Goal: Information Seeking & Learning: Learn about a topic

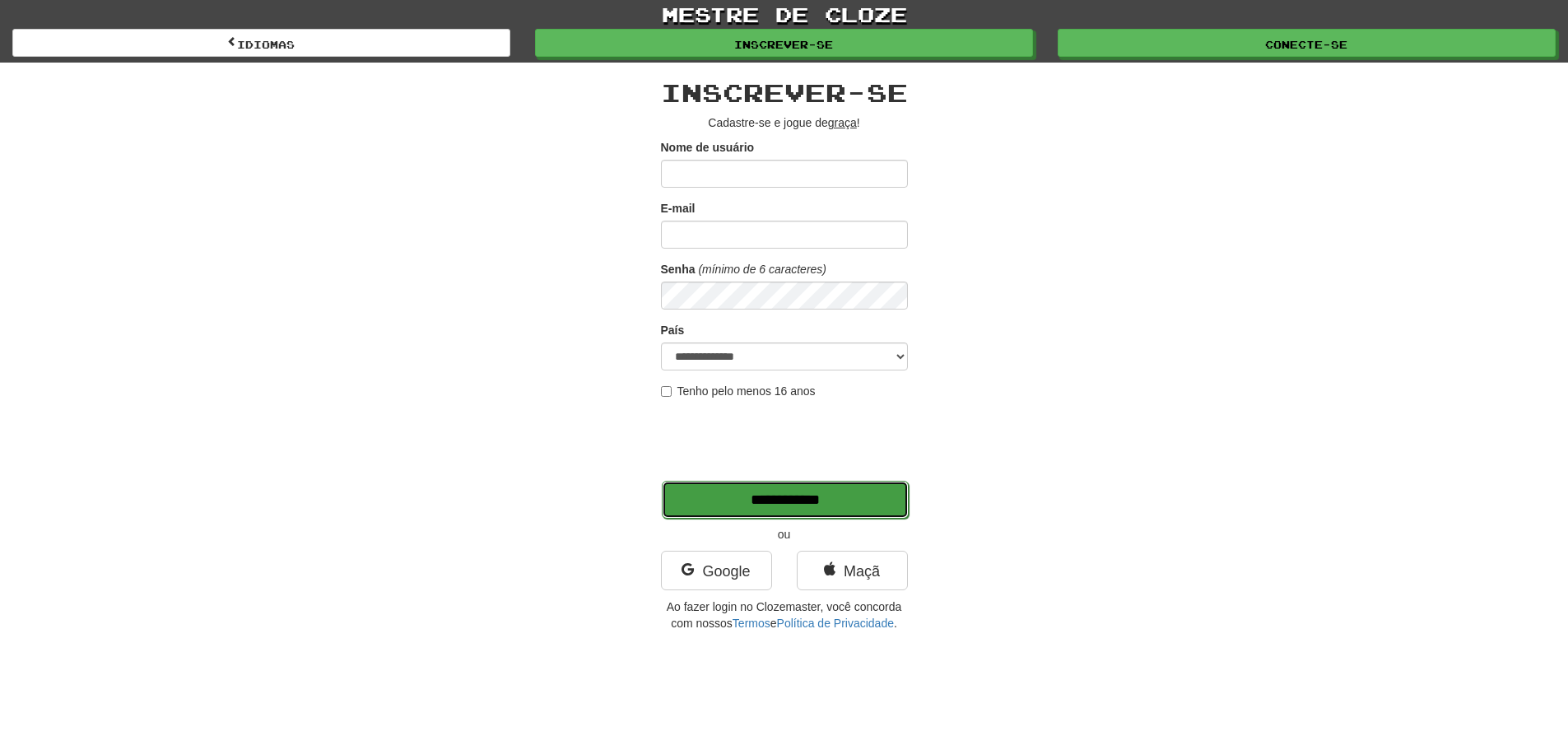
click at [771, 497] on input "**********" at bounding box center [785, 500] width 247 height 38
type input "*******"
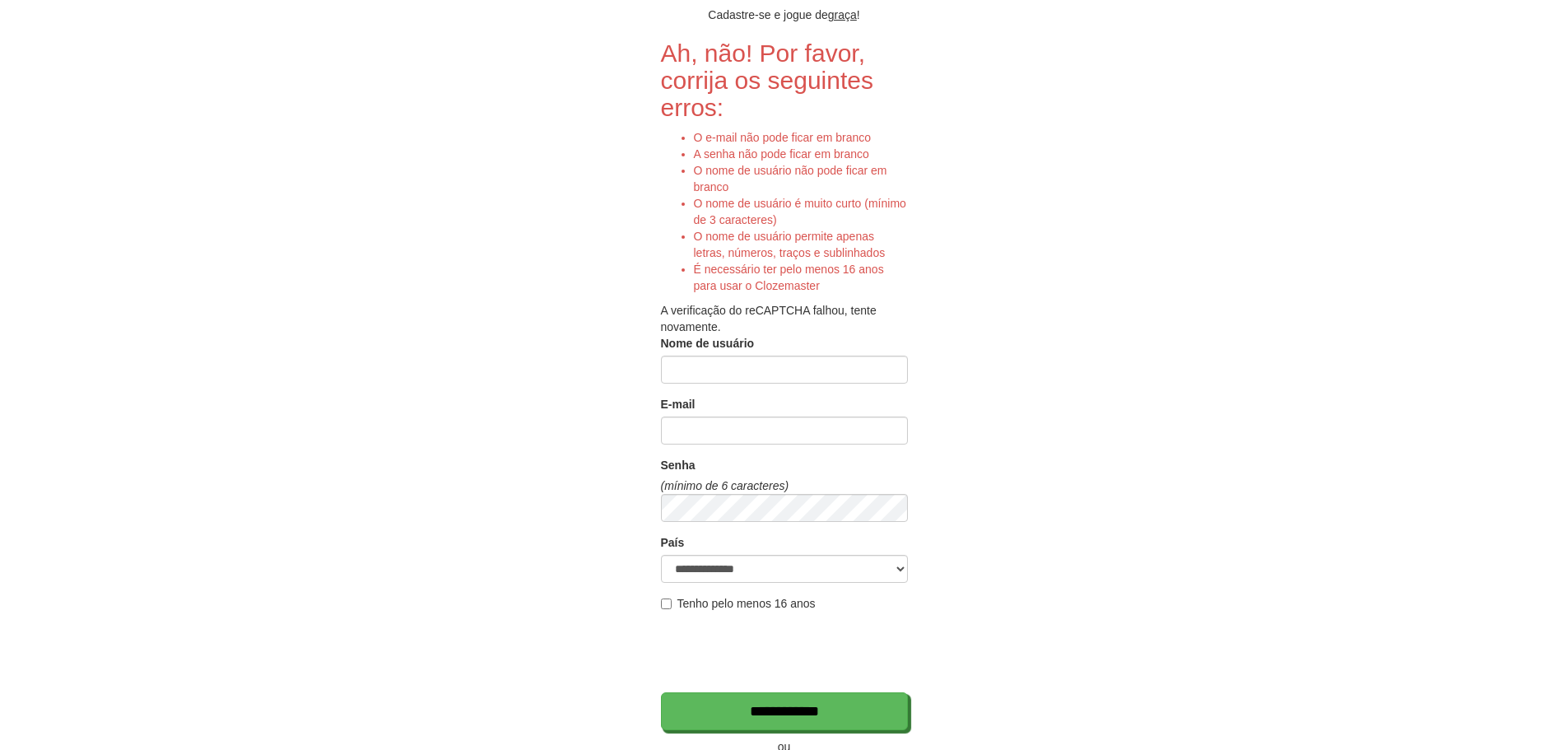
scroll to position [329, 0]
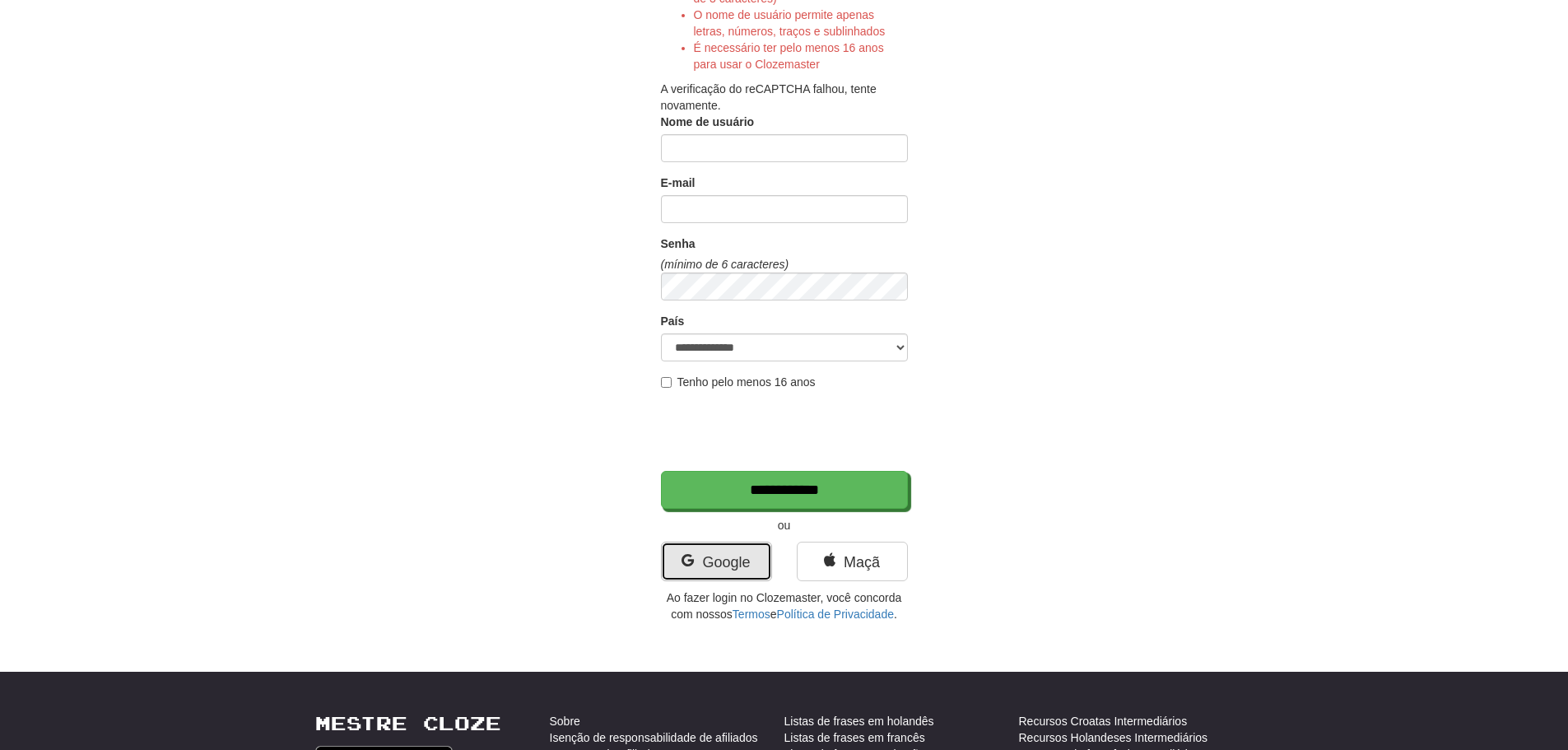
click at [707, 569] on font "Google" at bounding box center [726, 562] width 48 height 16
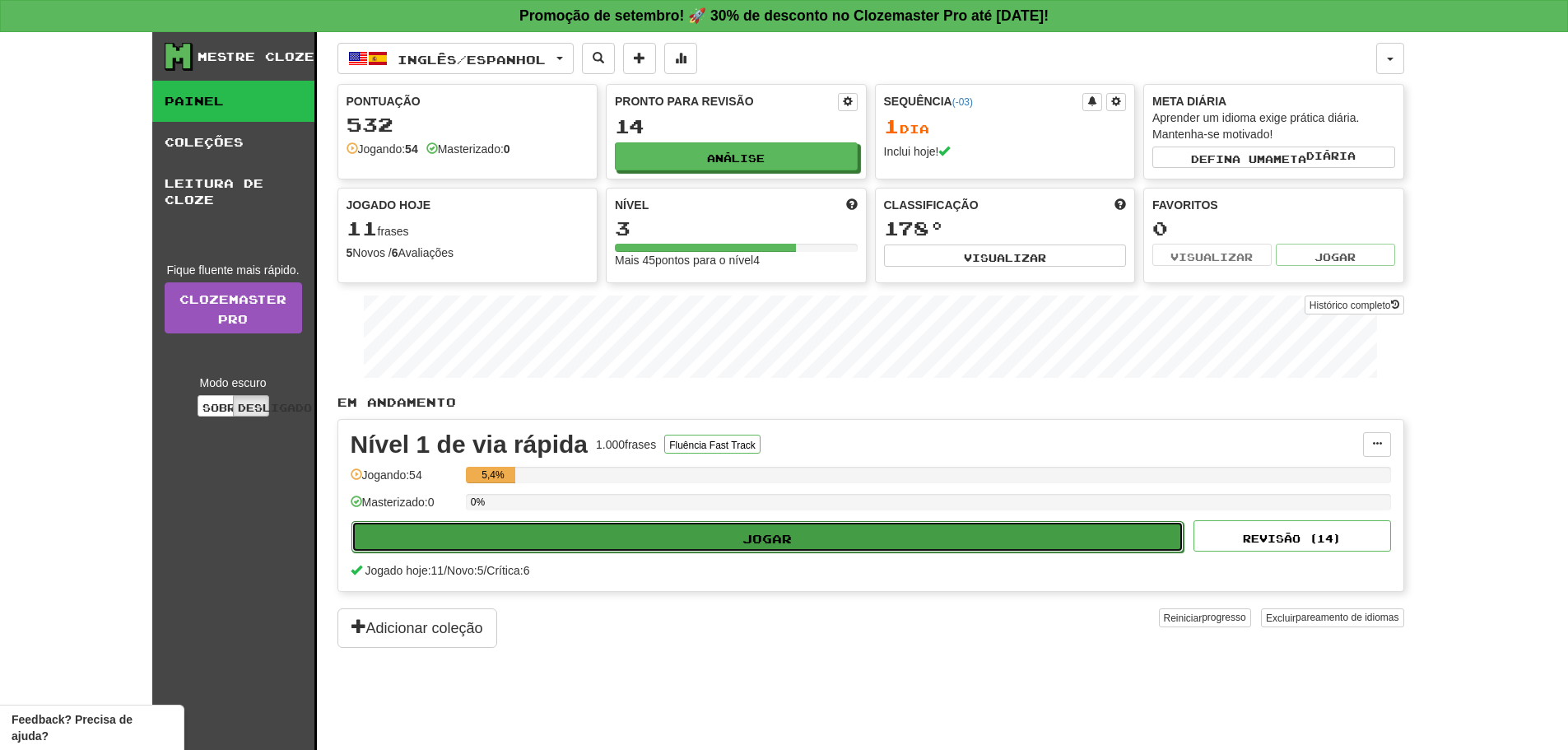
click at [761, 530] on font "Jogar" at bounding box center [767, 536] width 50 height 14
select select "**"
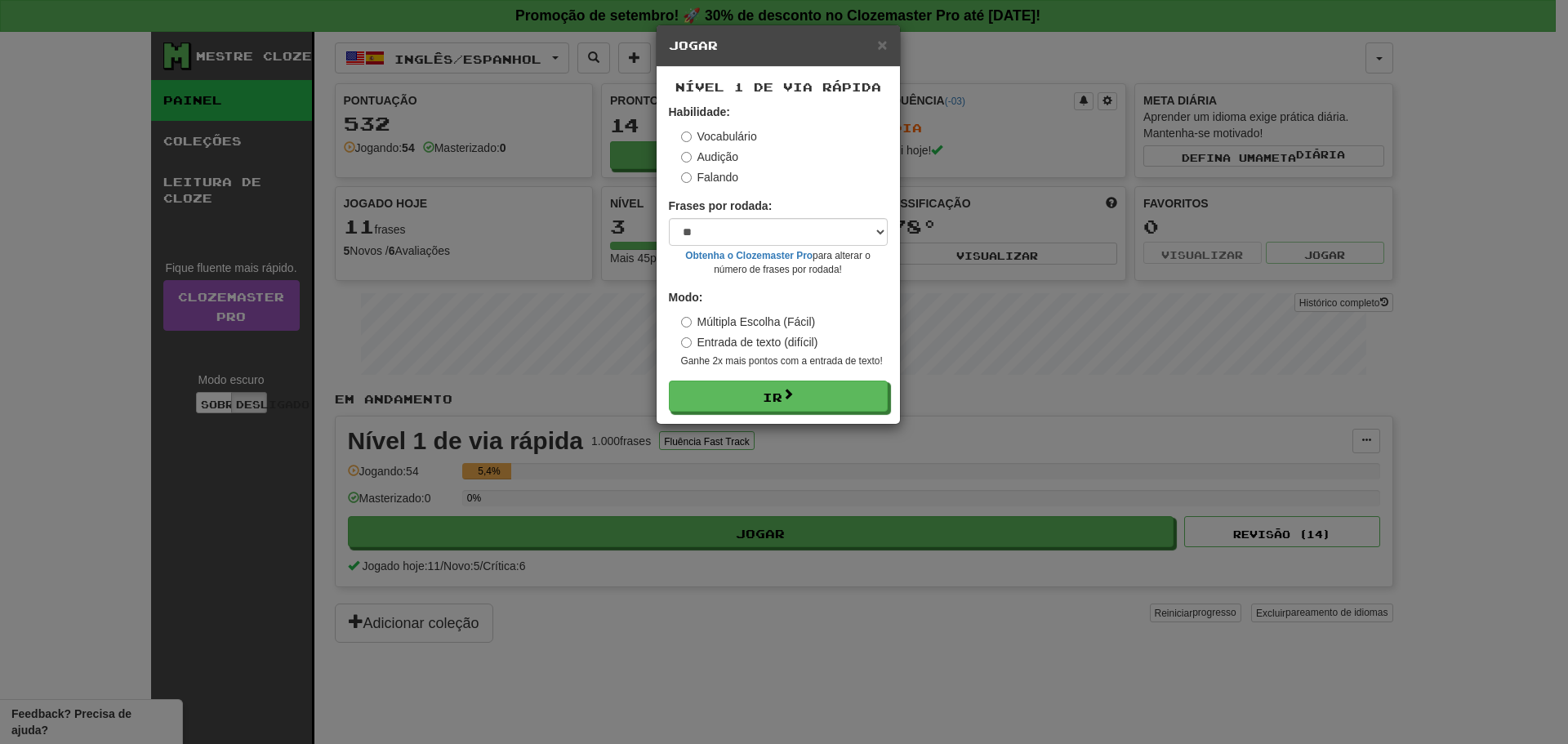
click at [722, 178] on font "Falando" at bounding box center [718, 177] width 42 height 13
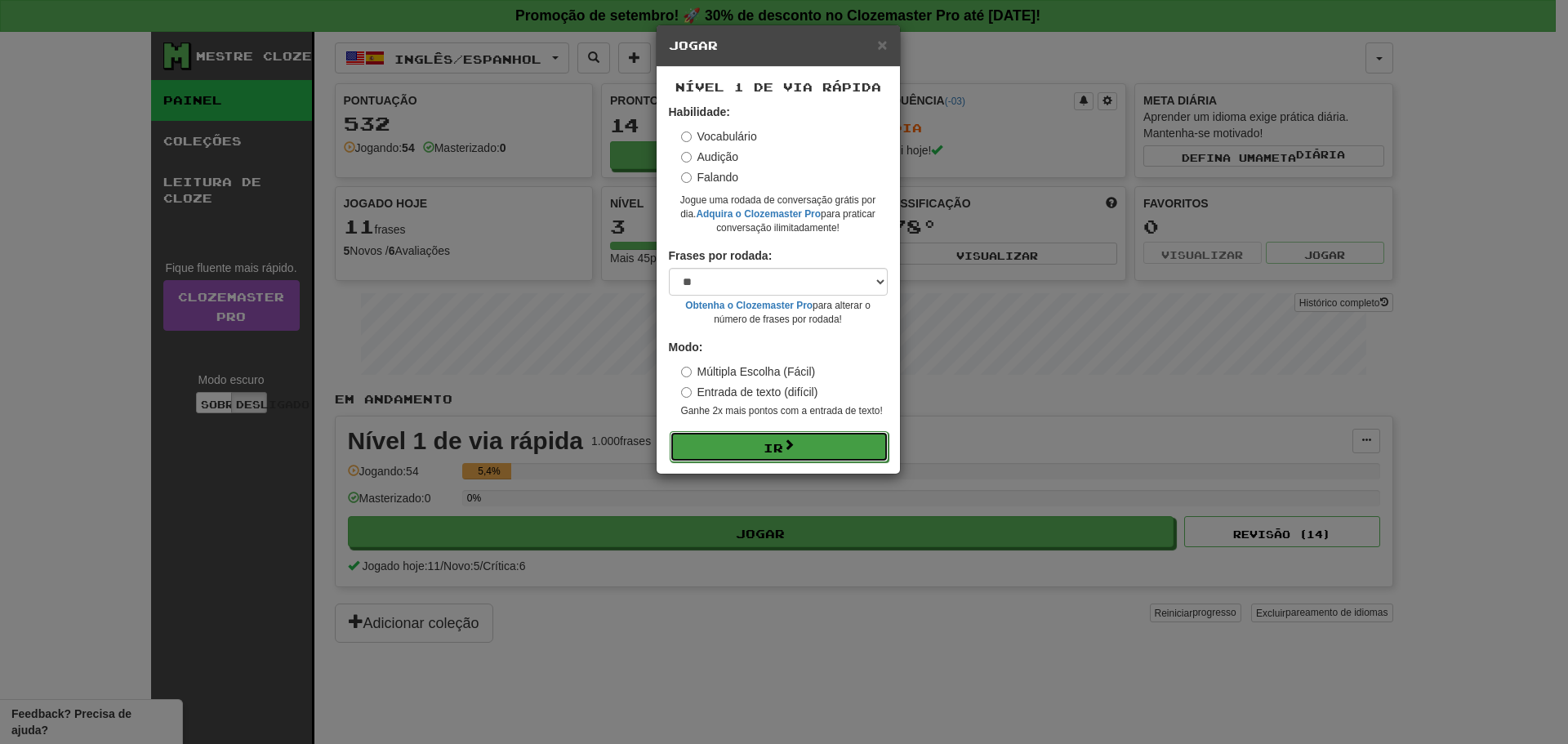
click at [756, 446] on button "Ir" at bounding box center [779, 446] width 218 height 31
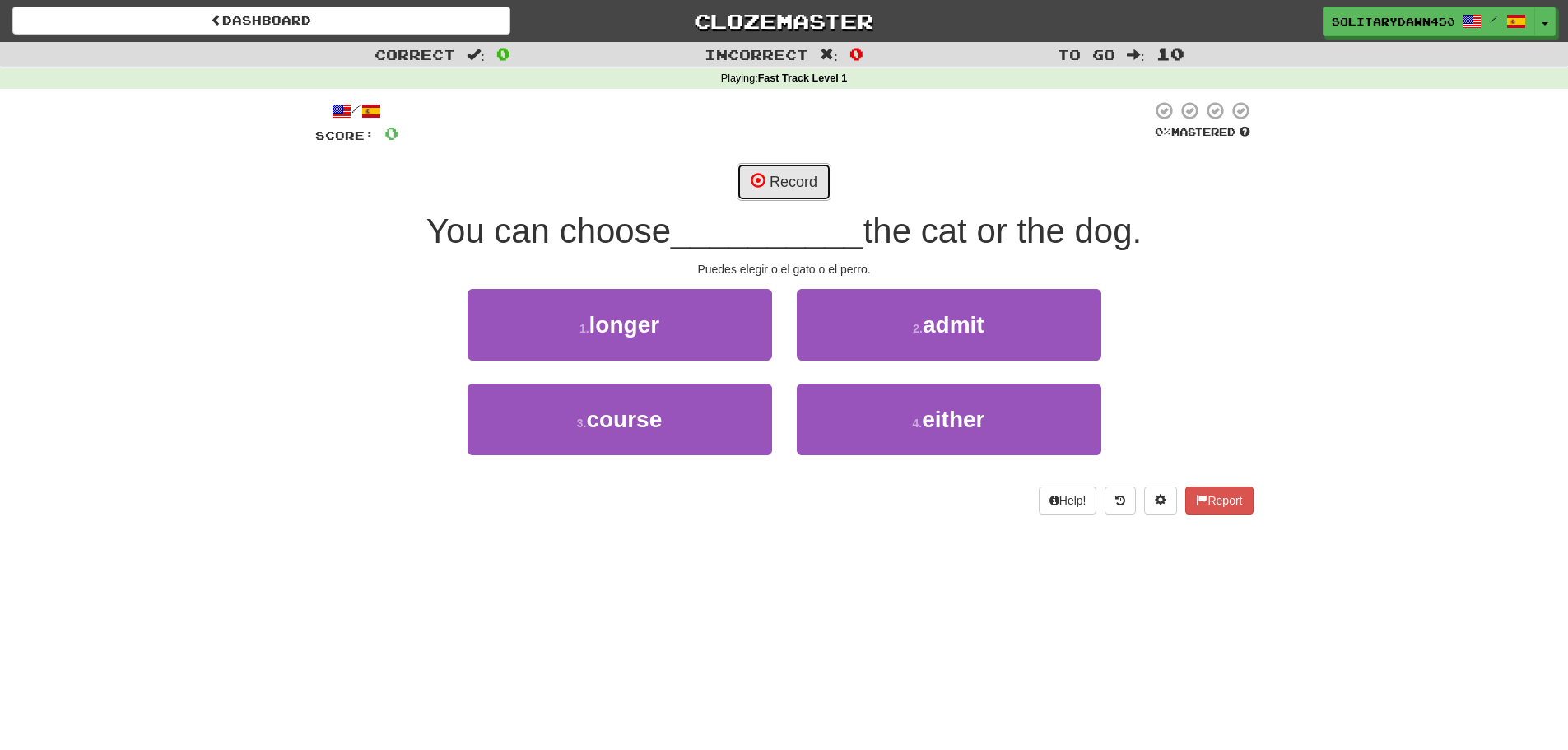
click at [790, 192] on button "Record" at bounding box center [784, 182] width 95 height 38
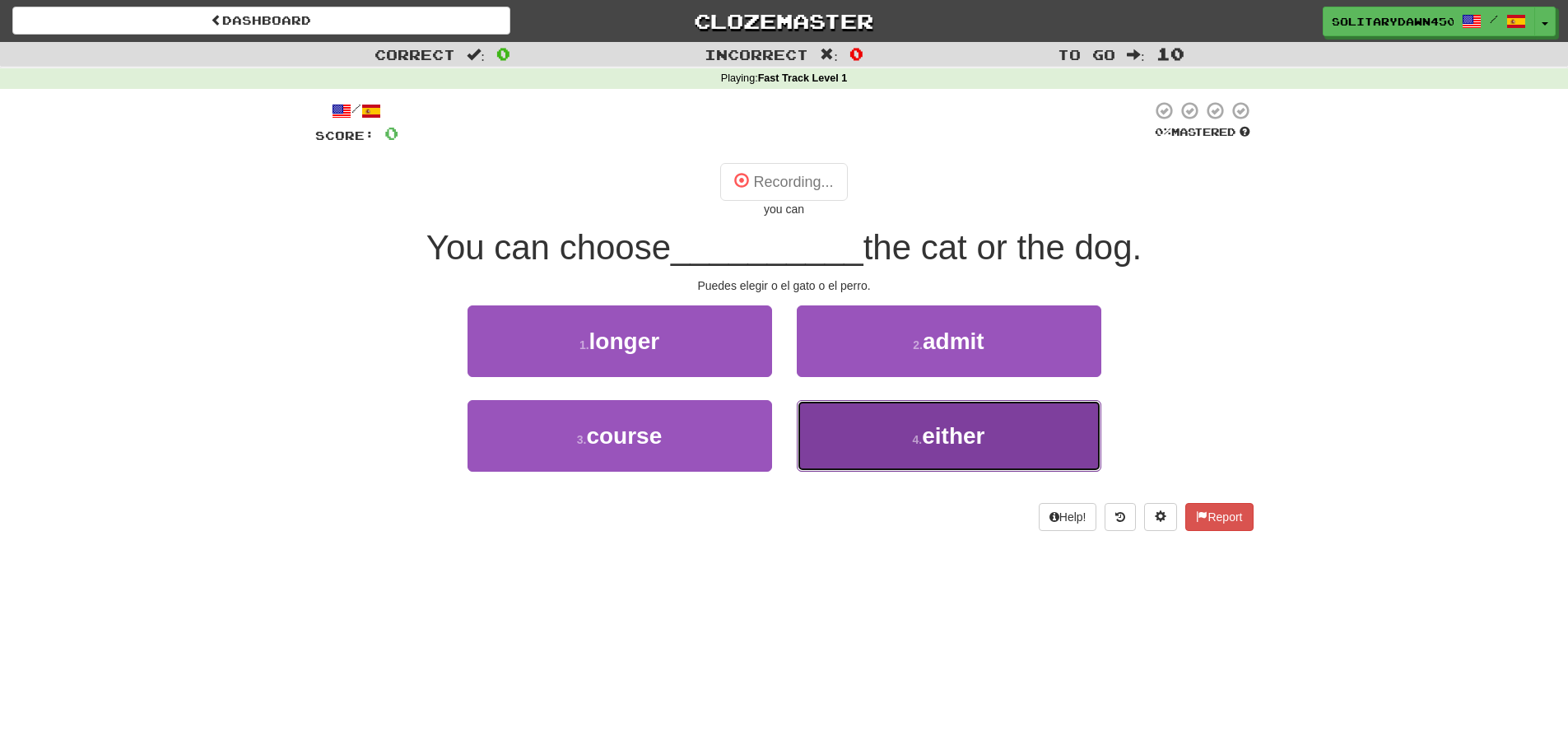
click at [942, 450] on button "4 . either" at bounding box center [949, 435] width 304 height 71
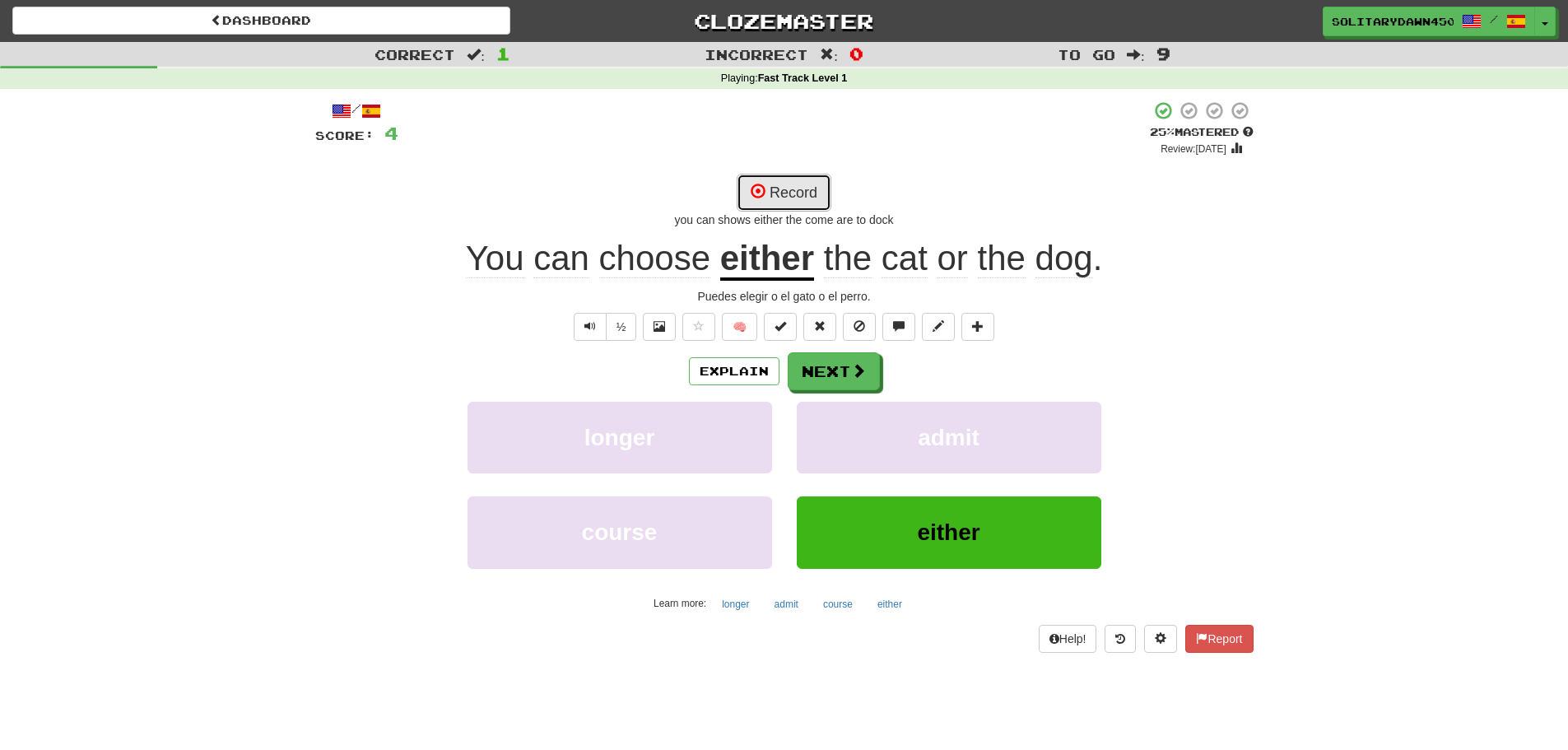
click at [803, 198] on button "Record" at bounding box center [784, 192] width 95 height 38
click at [818, 199] on button "Record" at bounding box center [784, 192] width 95 height 38
drag, startPoint x: 869, startPoint y: 219, endPoint x: 911, endPoint y: 213, distance: 42.4
click at [911, 213] on div "you come shows either the cup or the duck" at bounding box center [784, 219] width 939 height 16
click at [795, 183] on button "Record" at bounding box center [784, 192] width 95 height 38
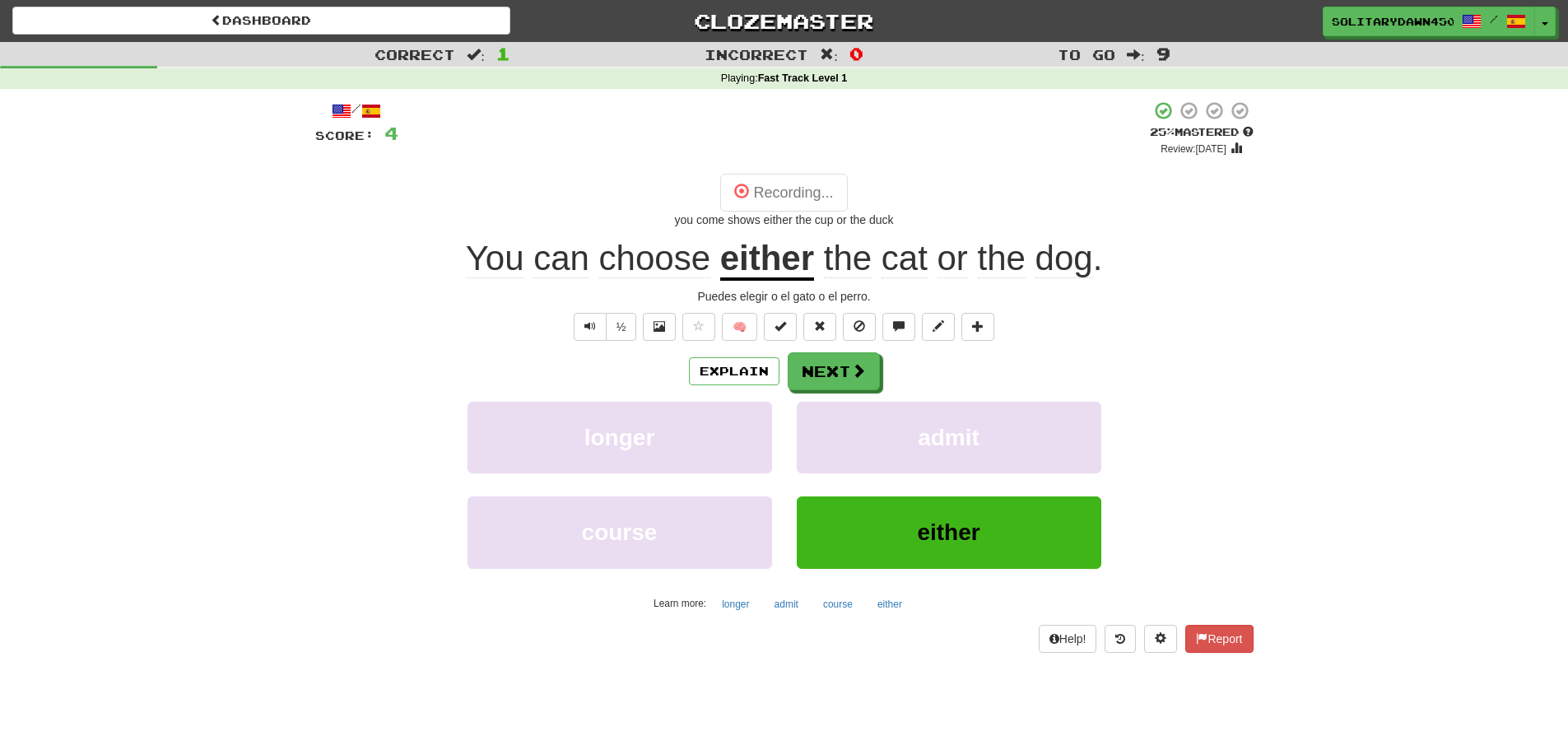
click at [1112, 133] on div "+ 4" at bounding box center [774, 128] width 752 height 56
click at [812, 194] on button "Record" at bounding box center [784, 192] width 95 height 38
click at [801, 196] on button "Record" at bounding box center [784, 192] width 95 height 38
click at [753, 202] on button "Record" at bounding box center [784, 192] width 95 height 38
click at [805, 197] on button "Record" at bounding box center [784, 192] width 95 height 38
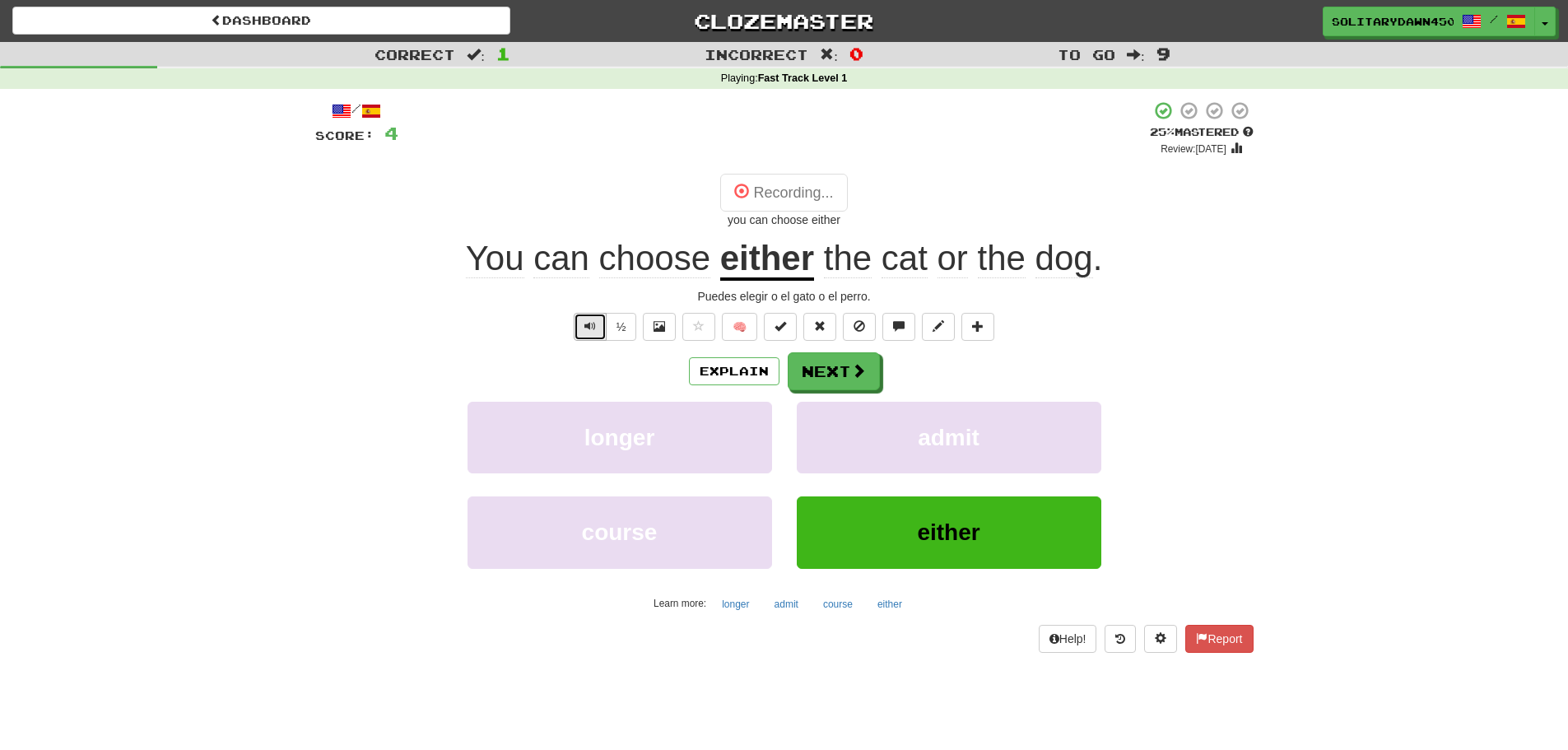
click at [579, 326] on button "Text-to-speech controls" at bounding box center [590, 327] width 32 height 28
click at [758, 204] on button "Record" at bounding box center [784, 192] width 95 height 38
click at [805, 190] on button "Record" at bounding box center [784, 192] width 95 height 38
click at [785, 202] on button "Record" at bounding box center [784, 192] width 95 height 38
click at [800, 189] on button "Record" at bounding box center [784, 192] width 95 height 38
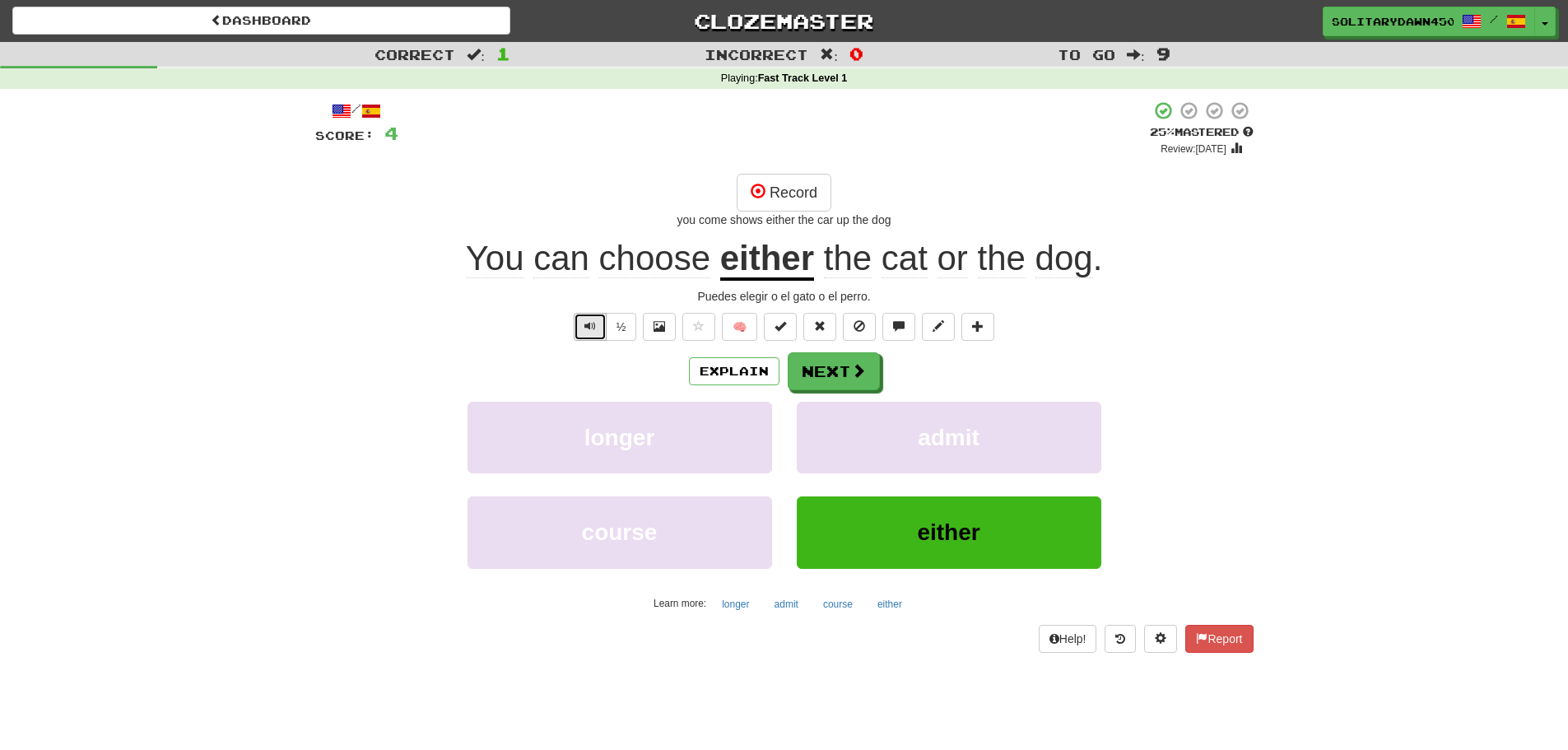
click at [592, 329] on span "Text-to-speech controls" at bounding box center [589, 326] width 12 height 12
click at [814, 182] on button "Record" at bounding box center [784, 192] width 95 height 38
click at [792, 186] on button "Record" at bounding box center [784, 192] width 95 height 38
click at [822, 190] on button "Record" at bounding box center [784, 192] width 95 height 38
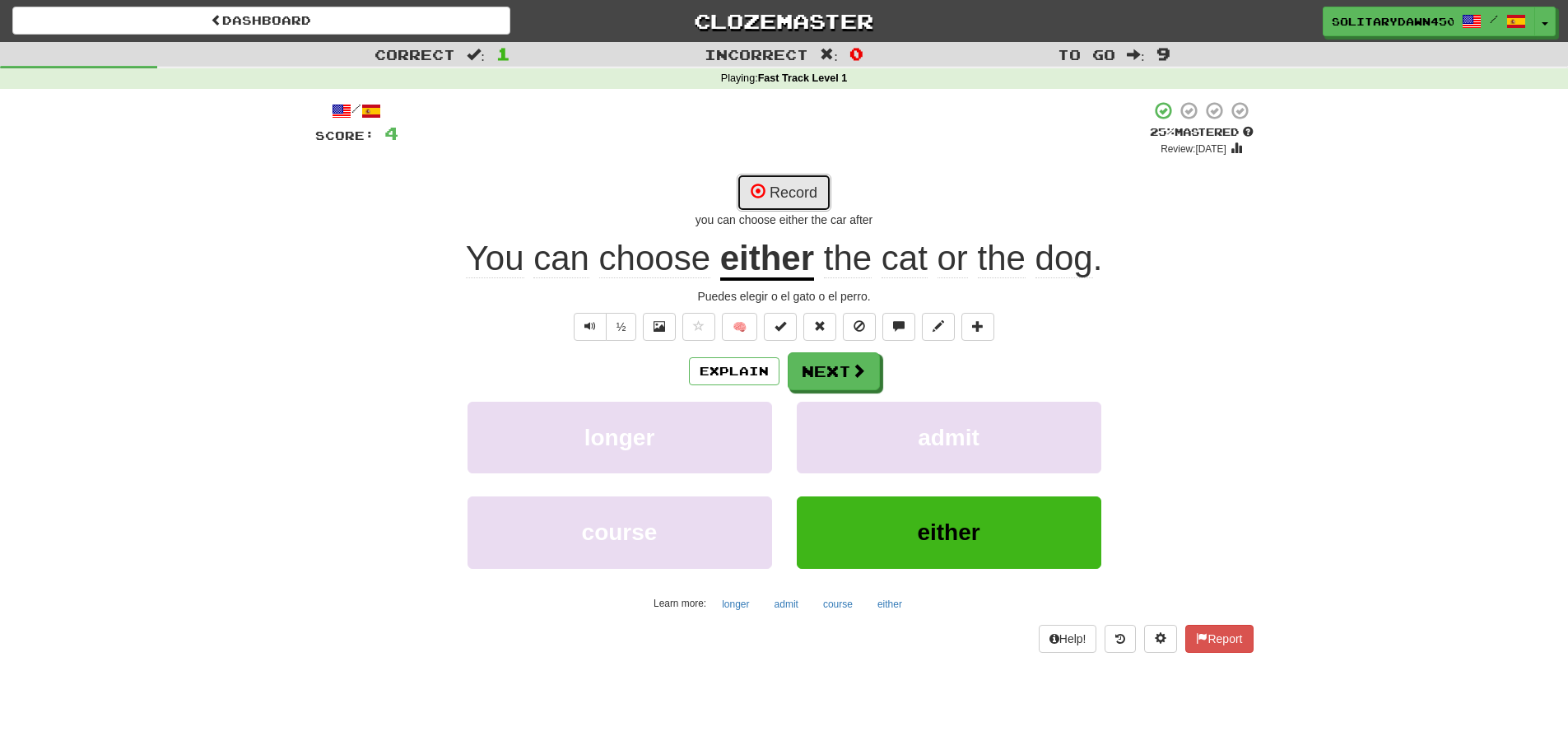
click at [784, 197] on button "Record" at bounding box center [784, 192] width 95 height 38
drag, startPoint x: 818, startPoint y: 182, endPoint x: 1345, endPoint y: 87, distance: 535.5
click at [859, 140] on div "/ Score: 4 + 4 25 % Mastered Review: 2025-09-19 Record you can choose either th…" at bounding box center [784, 375] width 939 height 551
click at [765, 201] on button "Record" at bounding box center [784, 192] width 95 height 38
click at [778, 201] on button "Record" at bounding box center [784, 192] width 95 height 38
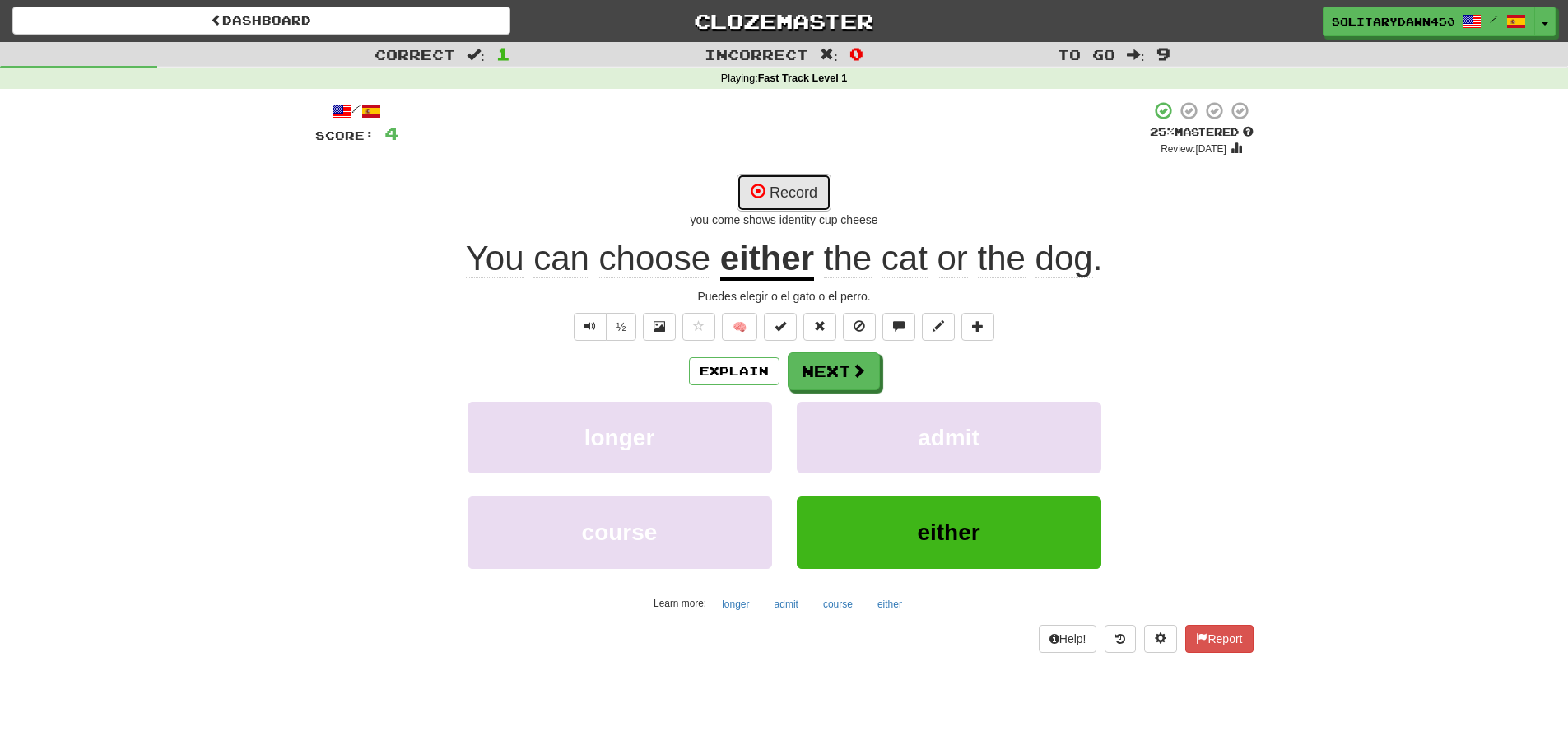
click at [806, 197] on button "Record" at bounding box center [784, 192] width 95 height 38
click at [804, 193] on button "Record" at bounding box center [784, 192] width 95 height 38
click at [858, 375] on span at bounding box center [859, 371] width 14 height 14
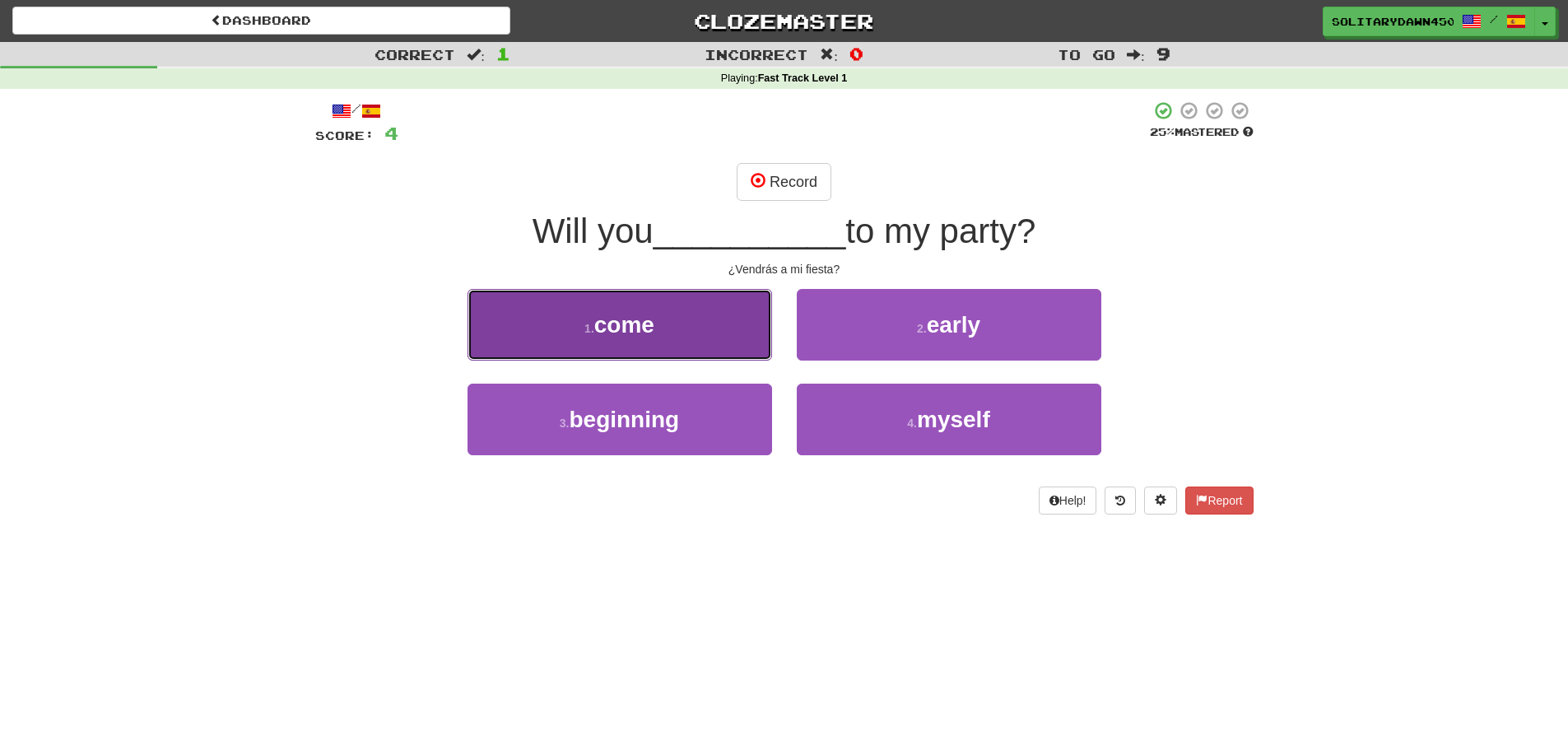
click at [594, 343] on button "1 . come" at bounding box center [619, 324] width 304 height 71
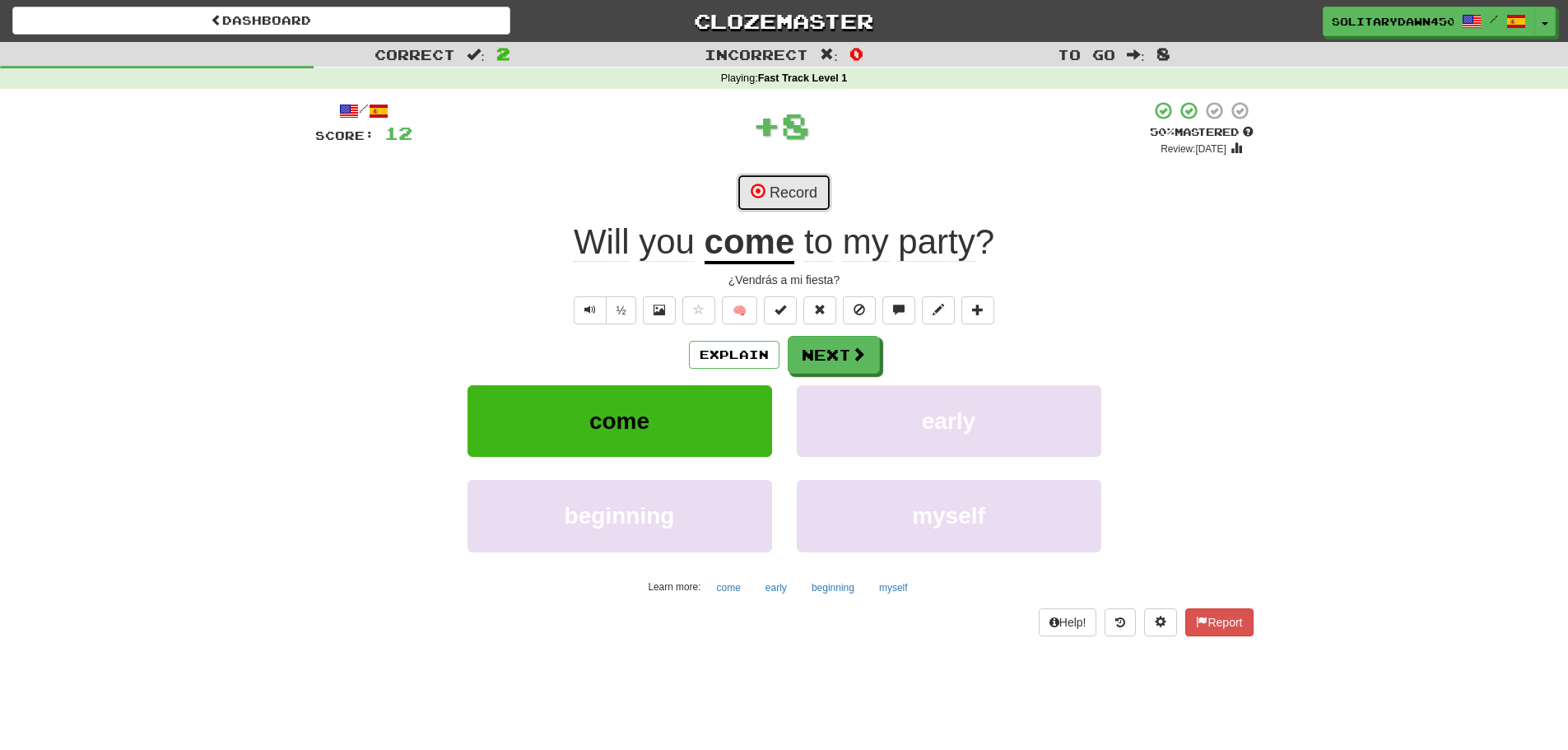
click at [772, 192] on button "Record" at bounding box center [784, 192] width 95 height 38
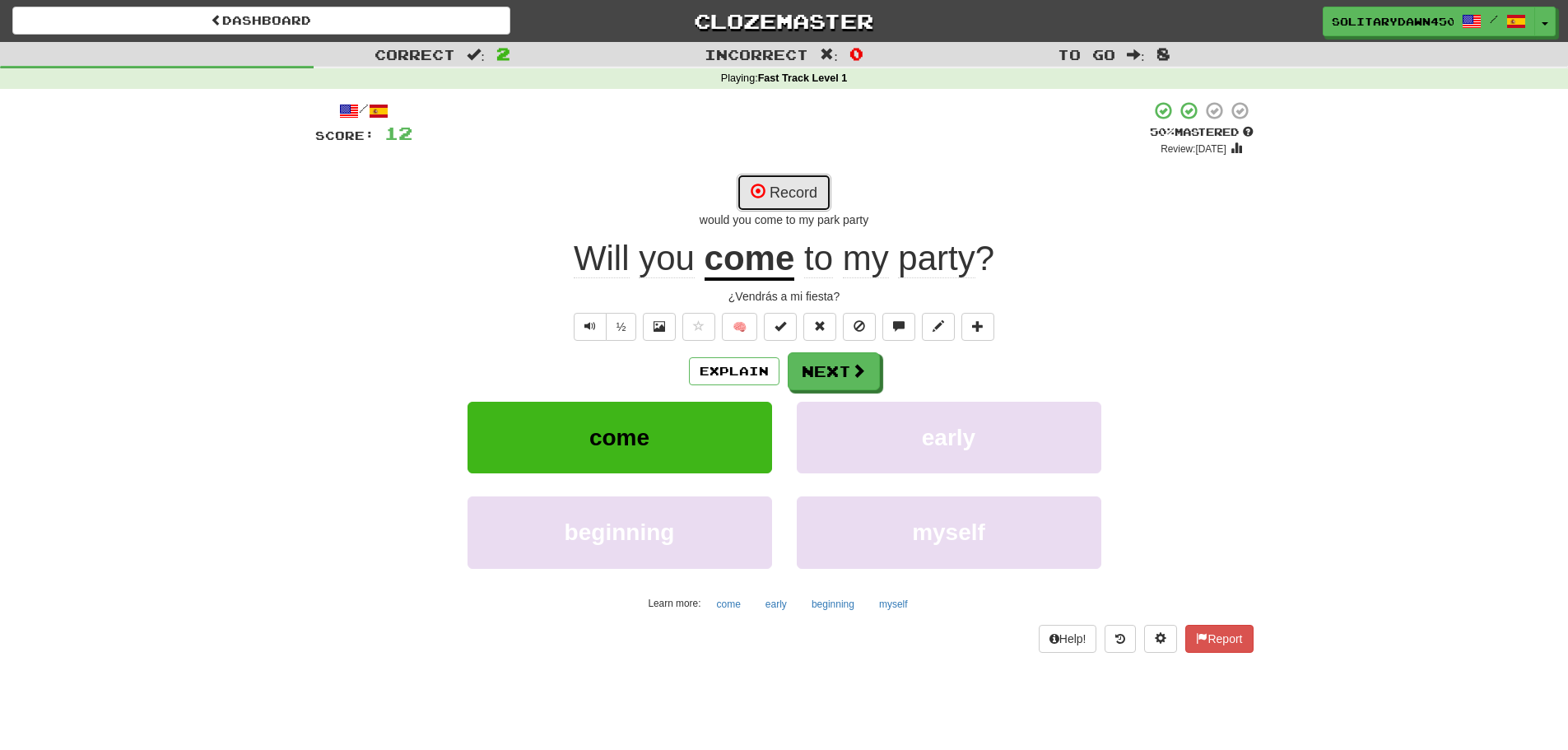
click at [810, 196] on button "Record" at bounding box center [784, 192] width 95 height 38
click at [793, 175] on button "Record" at bounding box center [784, 192] width 95 height 38
click at [841, 382] on button "Next" at bounding box center [835, 372] width 92 height 38
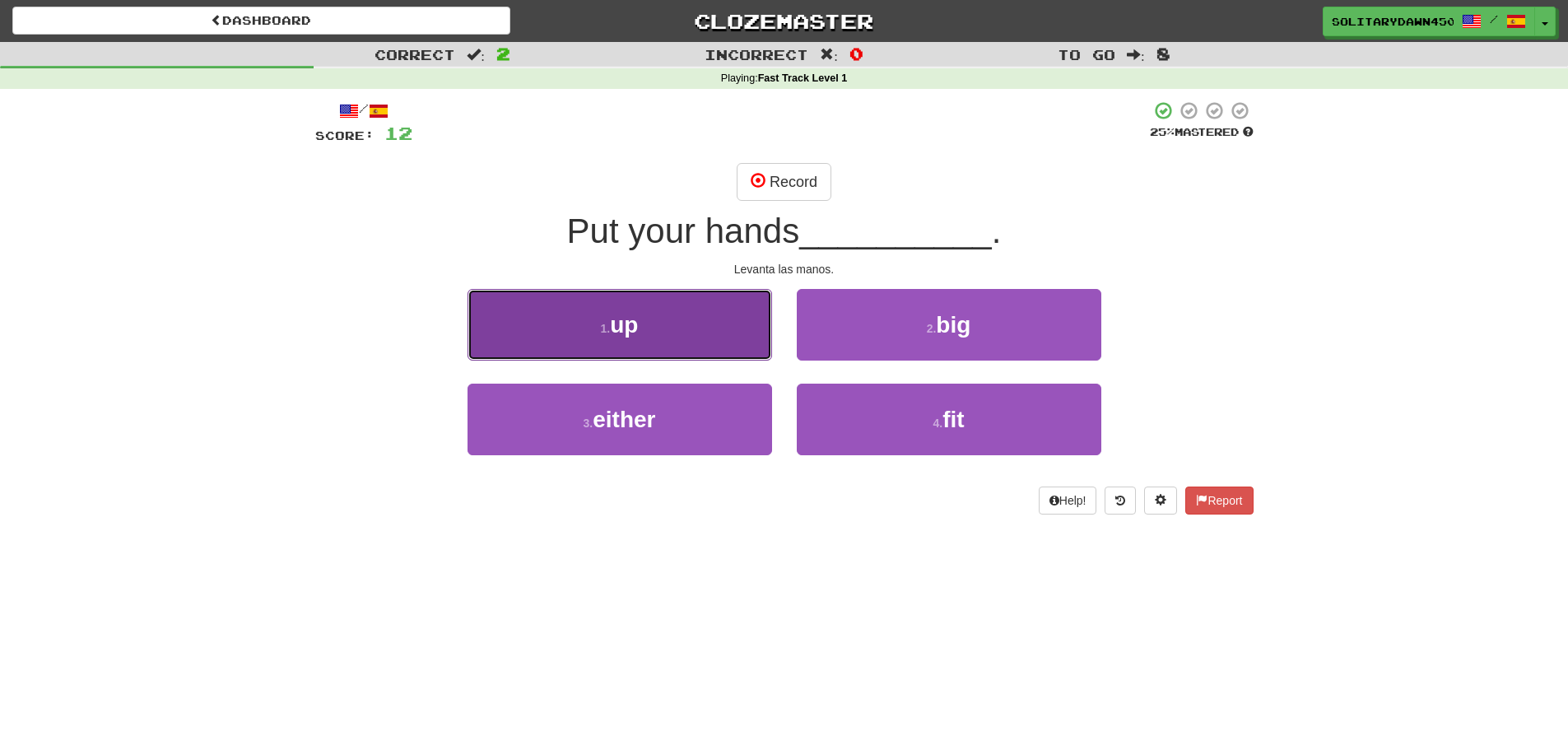
click at [659, 310] on button "1 . up" at bounding box center [619, 324] width 304 height 71
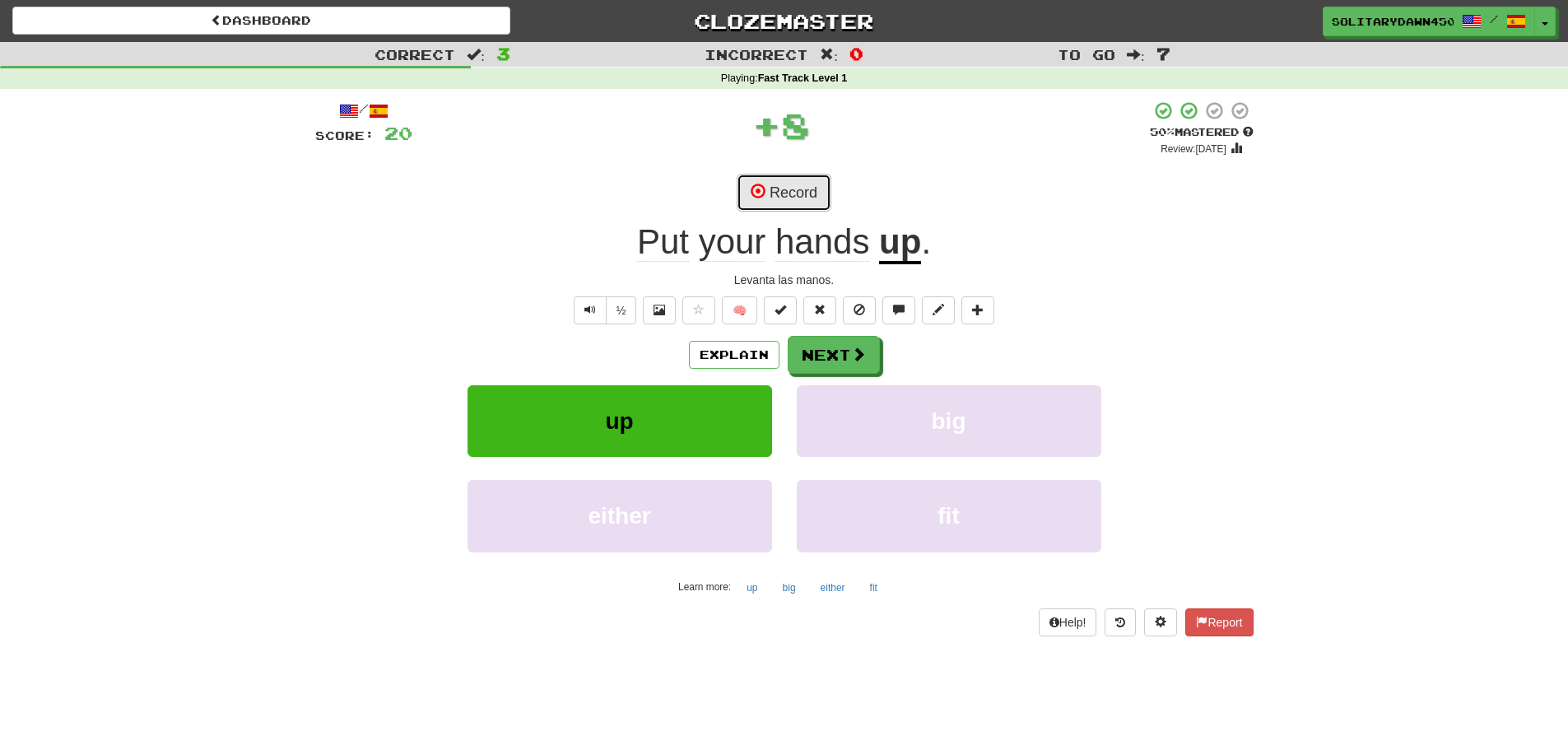
click at [782, 201] on button "Record" at bounding box center [784, 192] width 95 height 38
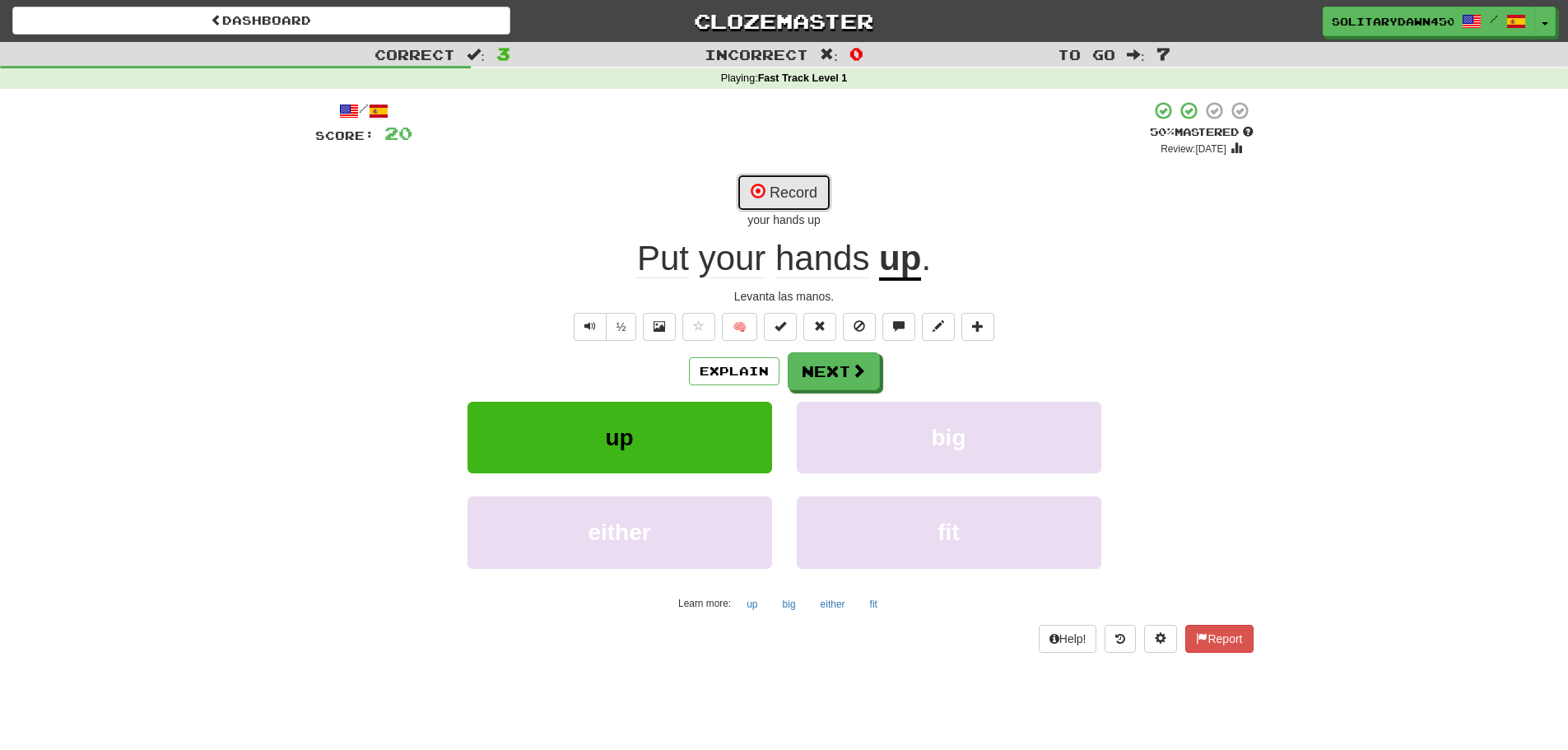
click at [791, 180] on button "Record" at bounding box center [784, 192] width 95 height 38
click at [816, 377] on button "Next" at bounding box center [835, 372] width 92 height 38
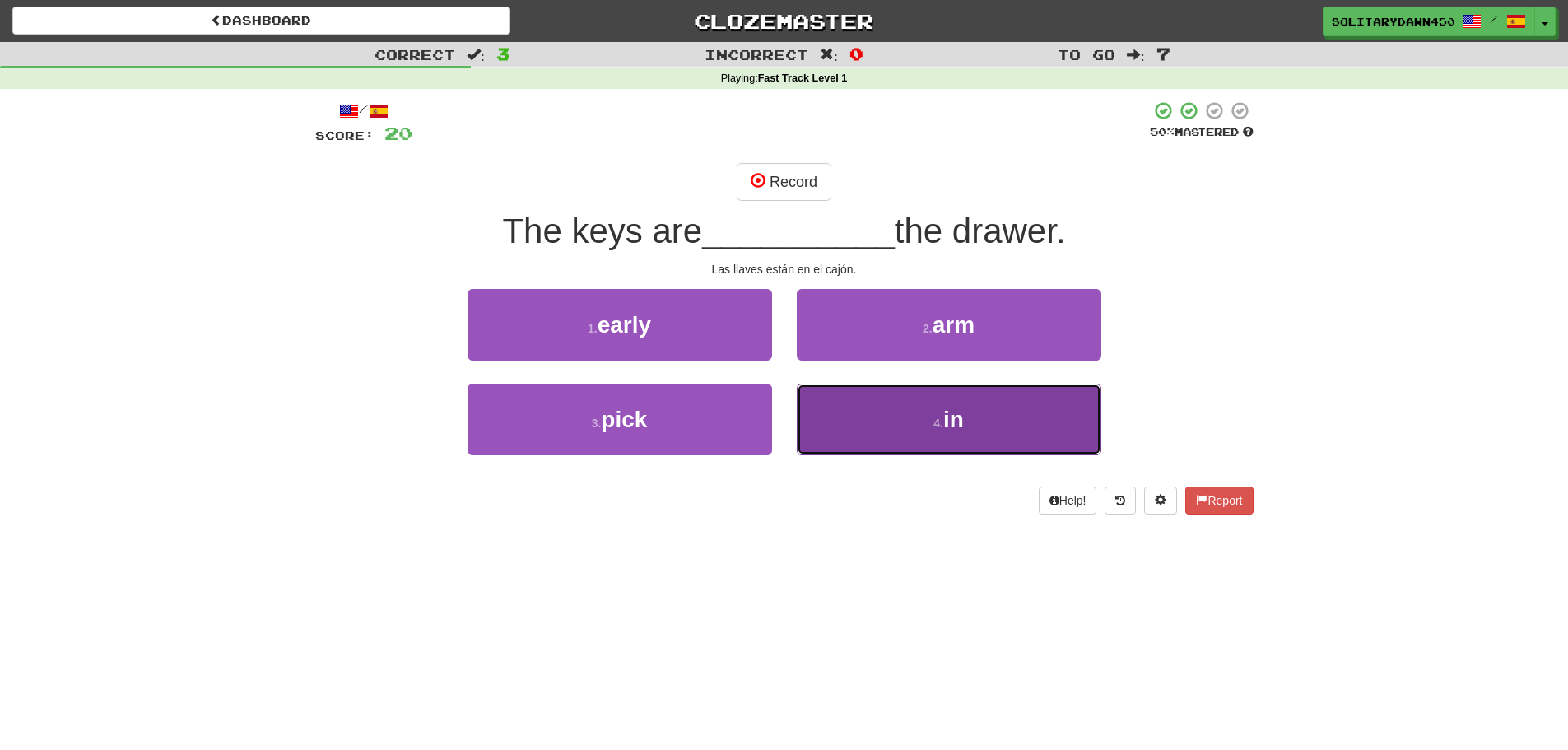
click at [988, 413] on button "4 . in" at bounding box center [949, 419] width 304 height 71
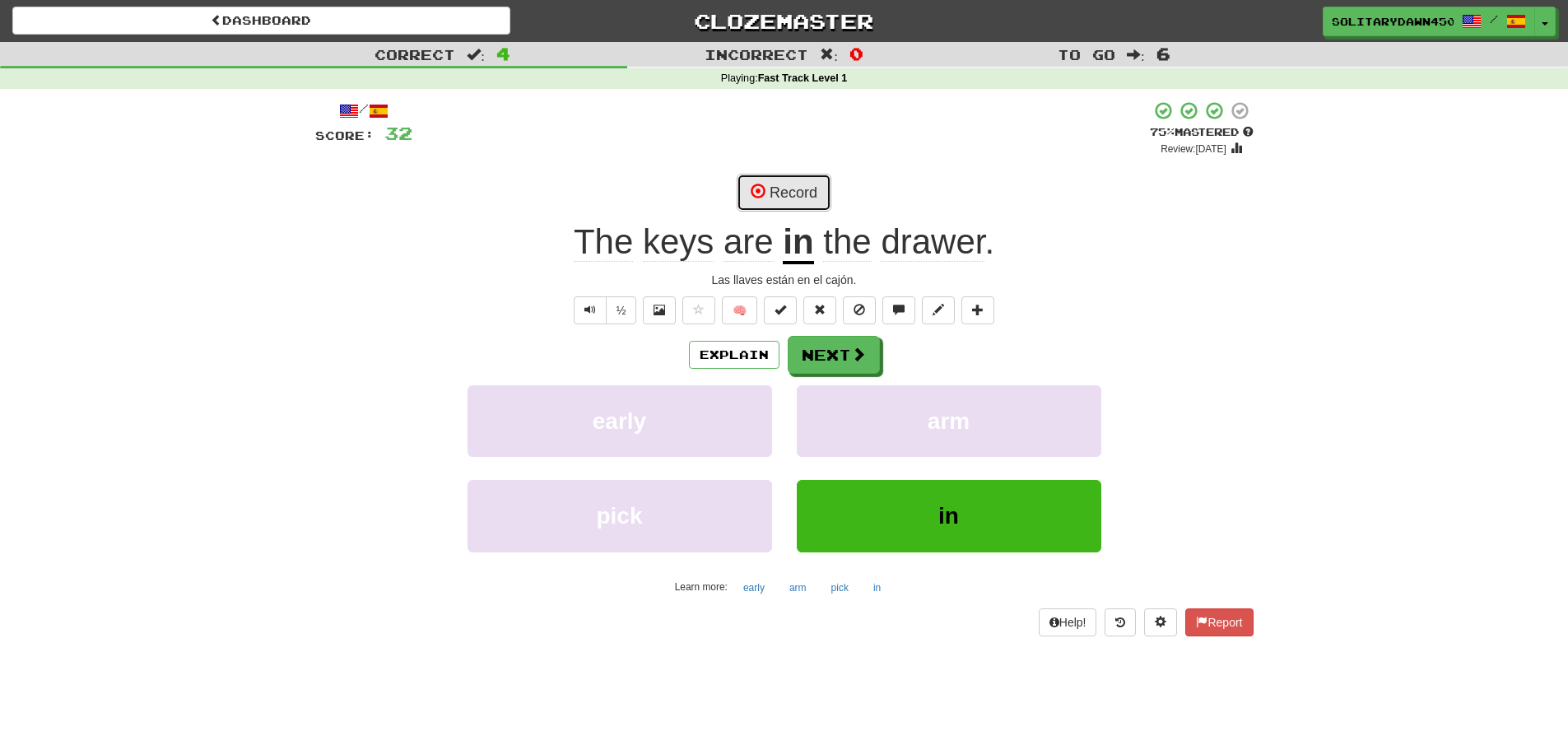
click at [805, 196] on button "Record" at bounding box center [784, 192] width 95 height 38
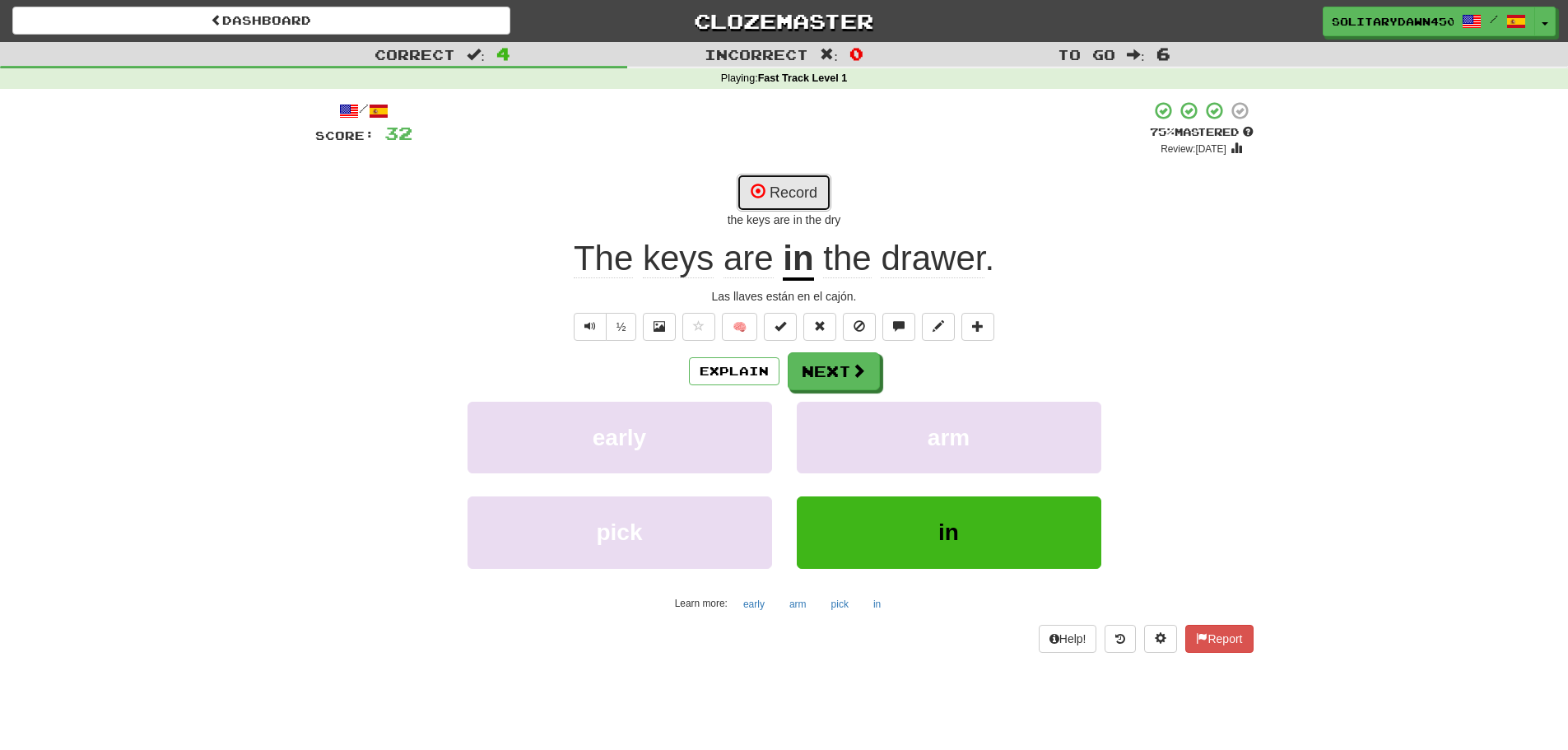
click at [787, 199] on button "Record" at bounding box center [784, 192] width 95 height 38
click at [845, 362] on button "Next" at bounding box center [835, 372] width 92 height 38
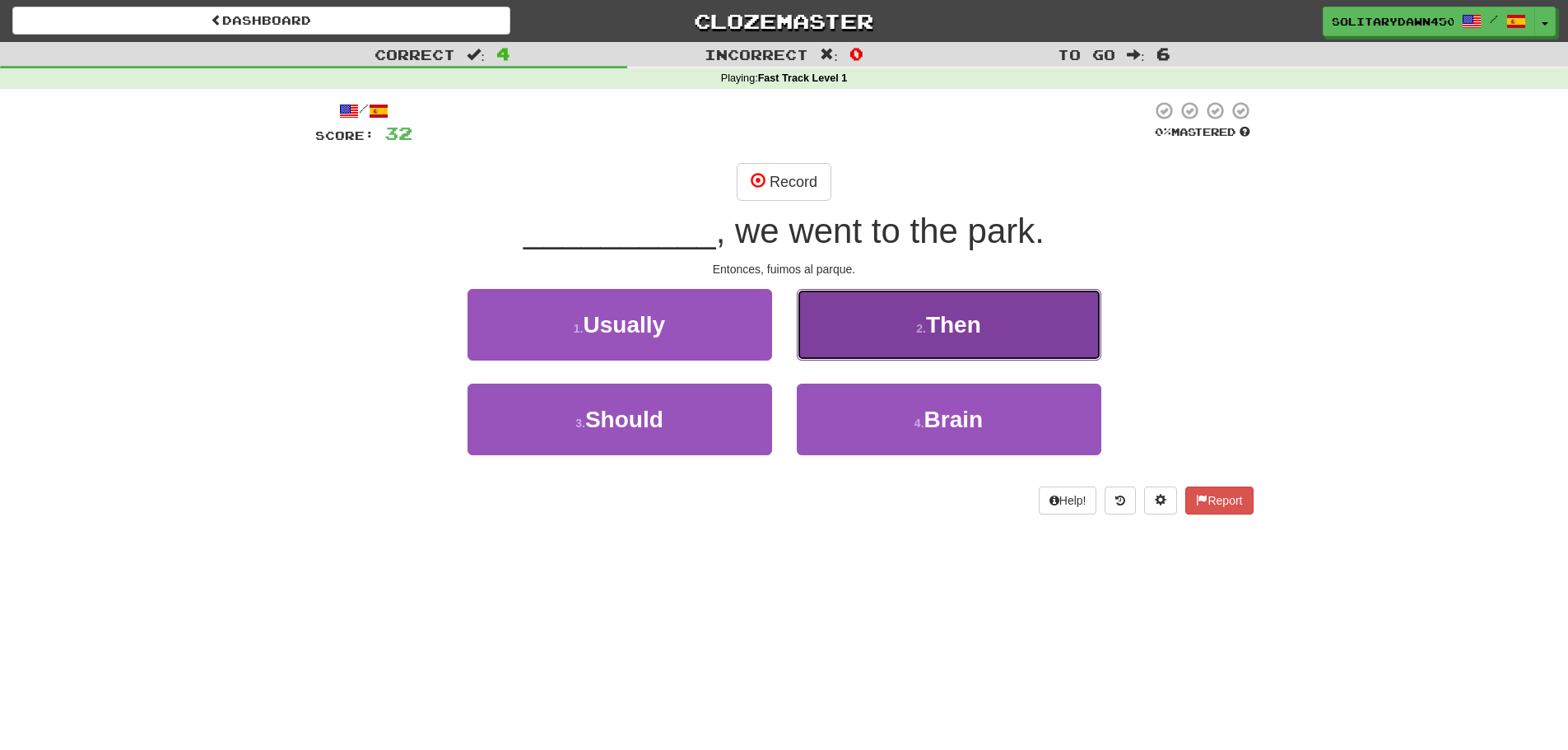
click at [975, 315] on span "Then" at bounding box center [953, 325] width 55 height 25
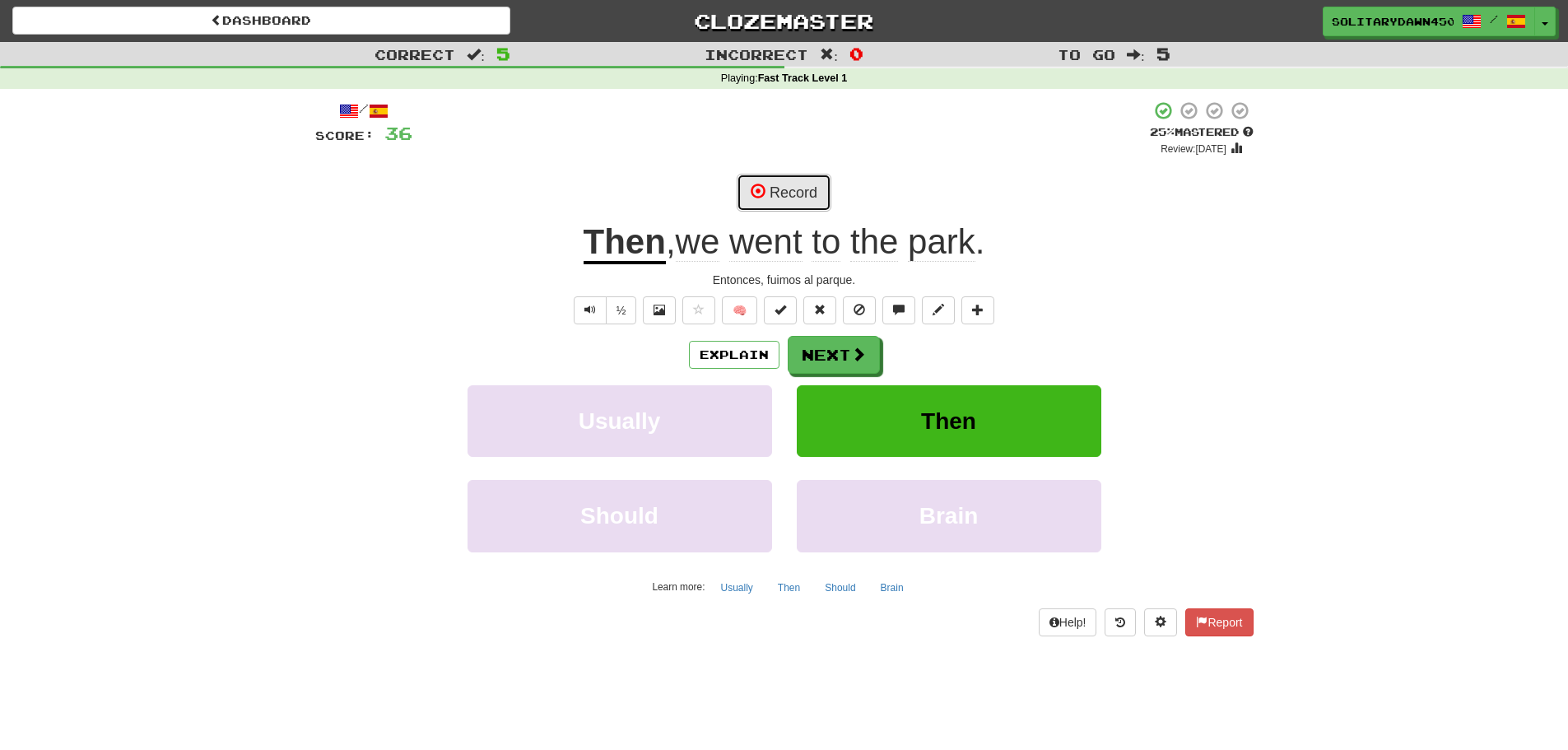
click at [765, 191] on span at bounding box center [758, 190] width 14 height 14
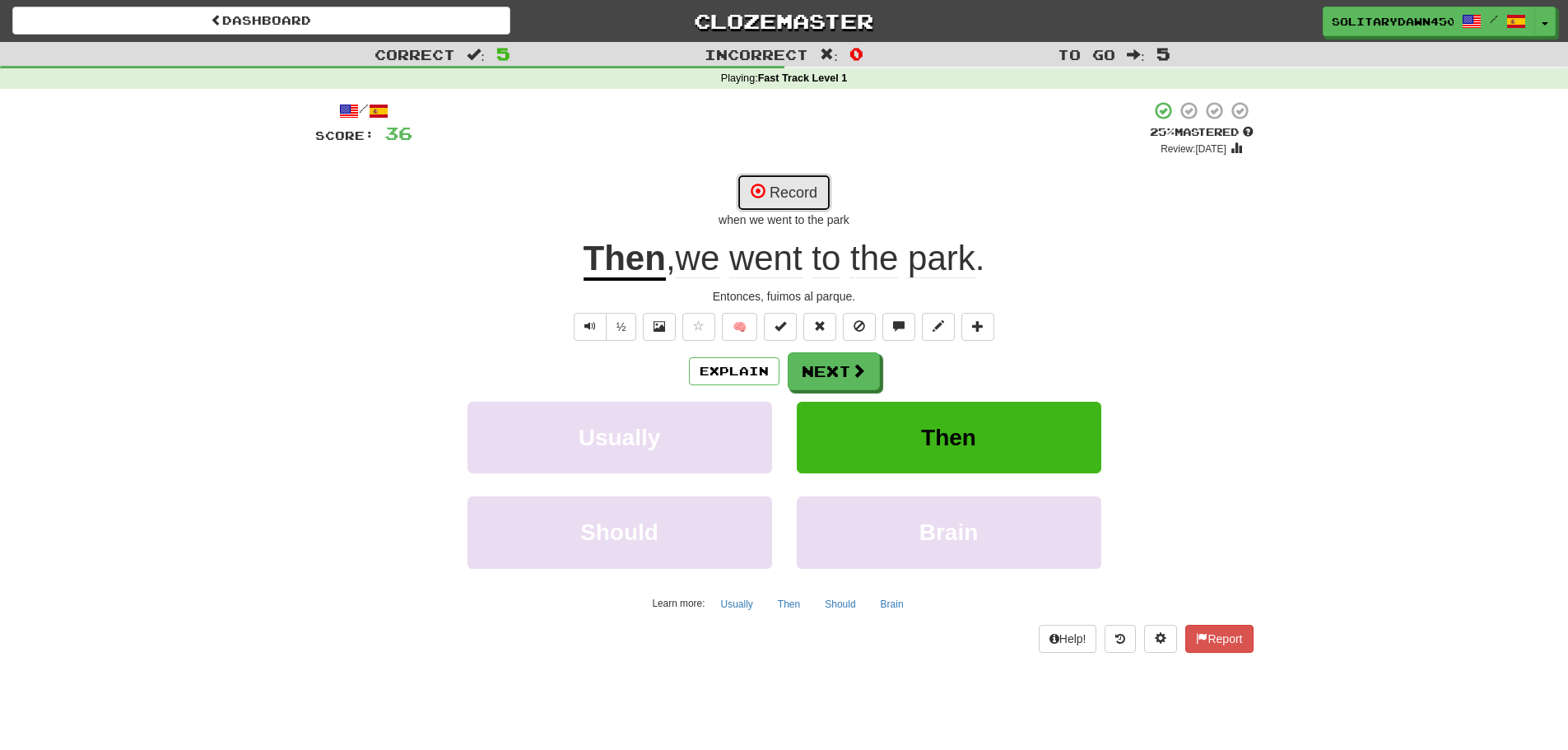
click at [777, 186] on button "Record" at bounding box center [784, 192] width 95 height 38
click at [826, 362] on button "Next" at bounding box center [835, 372] width 92 height 38
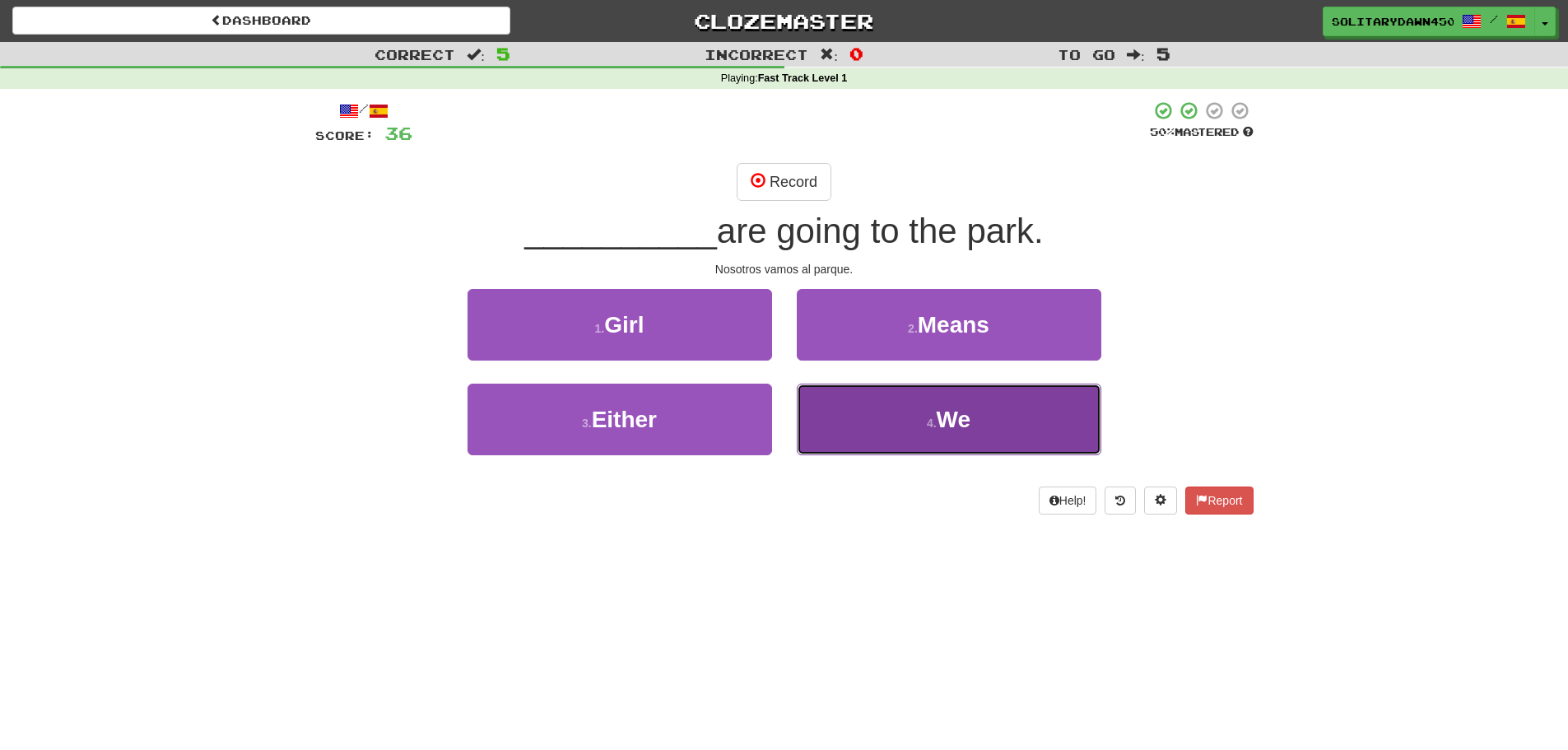
click at [957, 428] on span "We" at bounding box center [954, 419] width 34 height 25
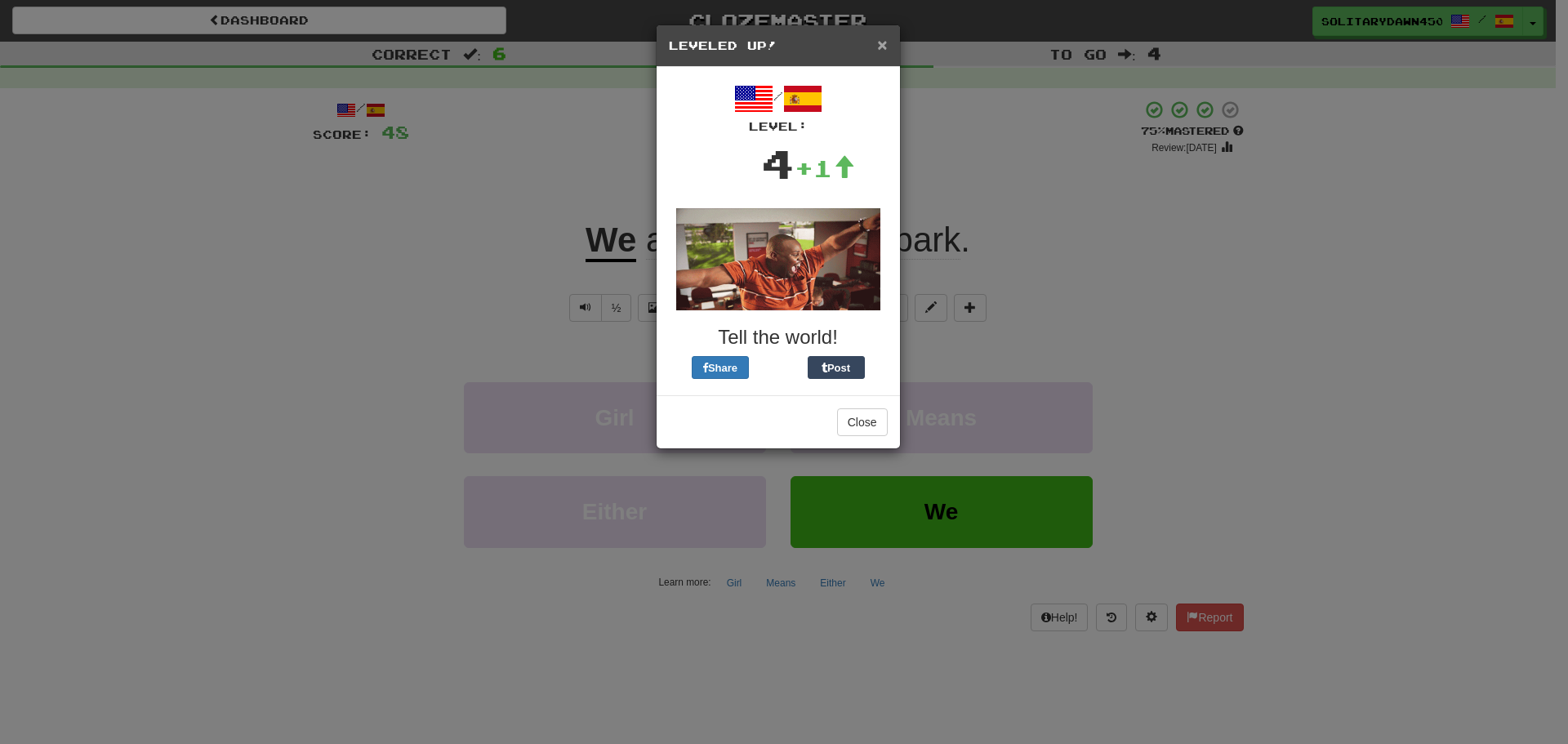
click at [877, 43] on span "×" at bounding box center [881, 44] width 10 height 19
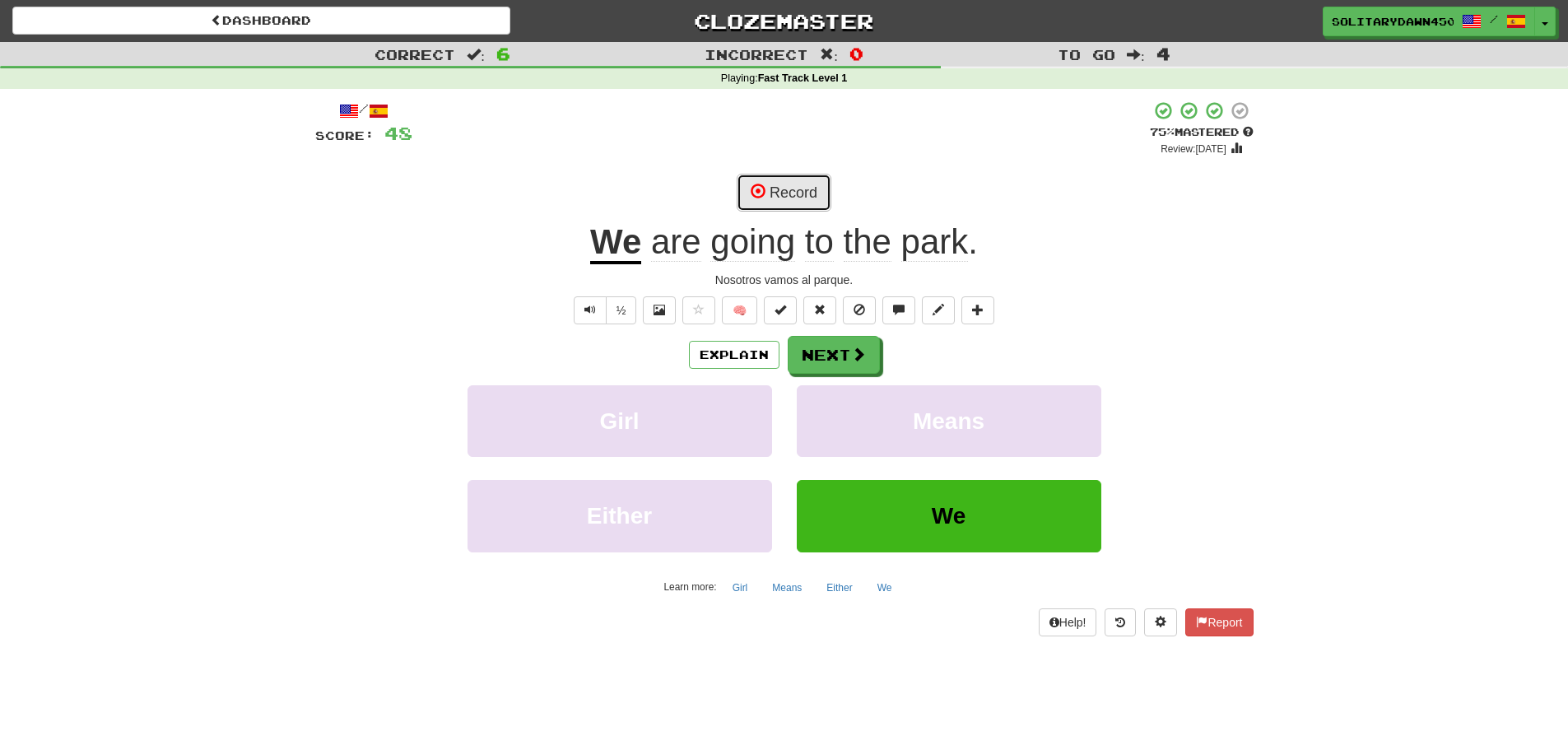
click at [759, 190] on span at bounding box center [758, 190] width 14 height 14
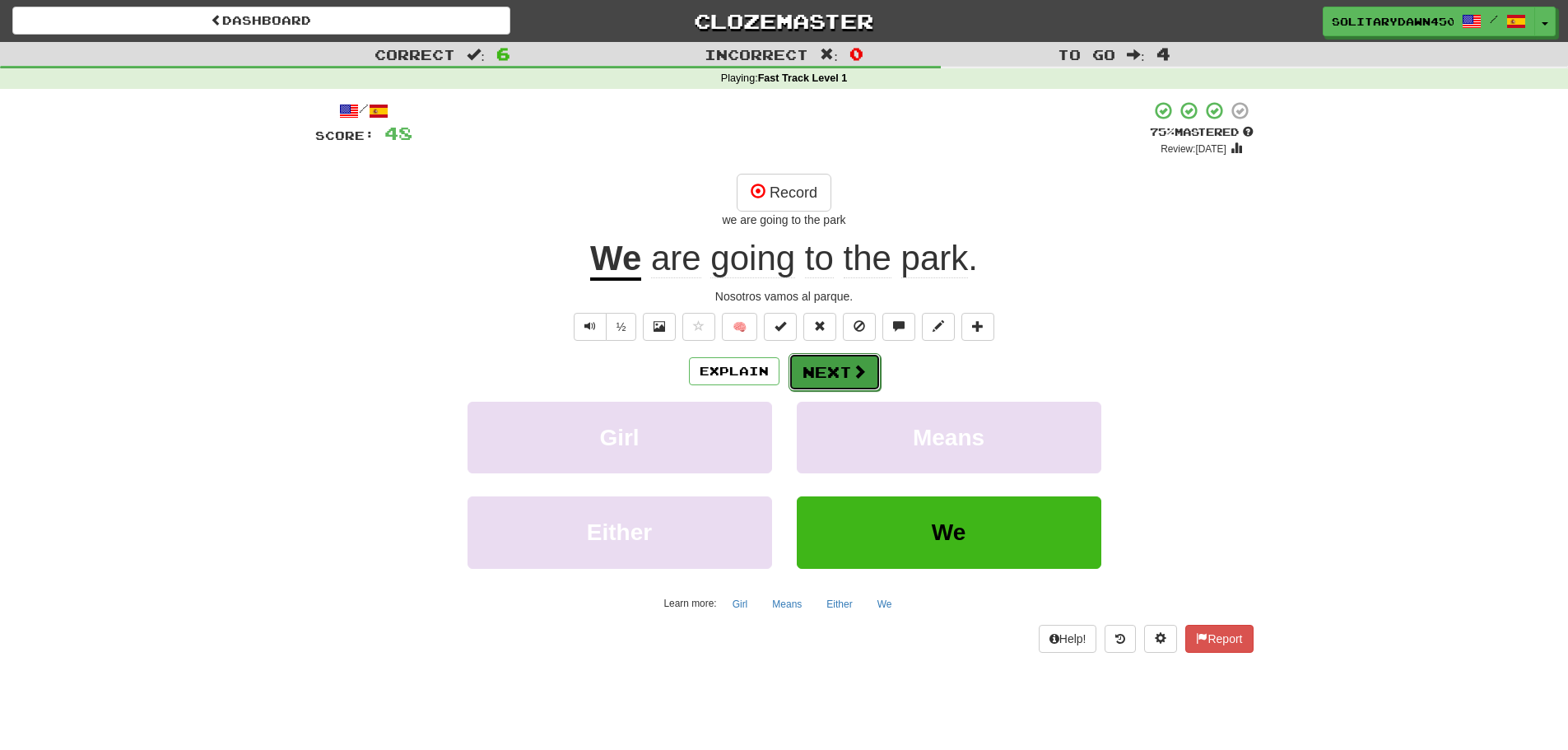
click at [817, 377] on button "Next" at bounding box center [835, 372] width 92 height 38
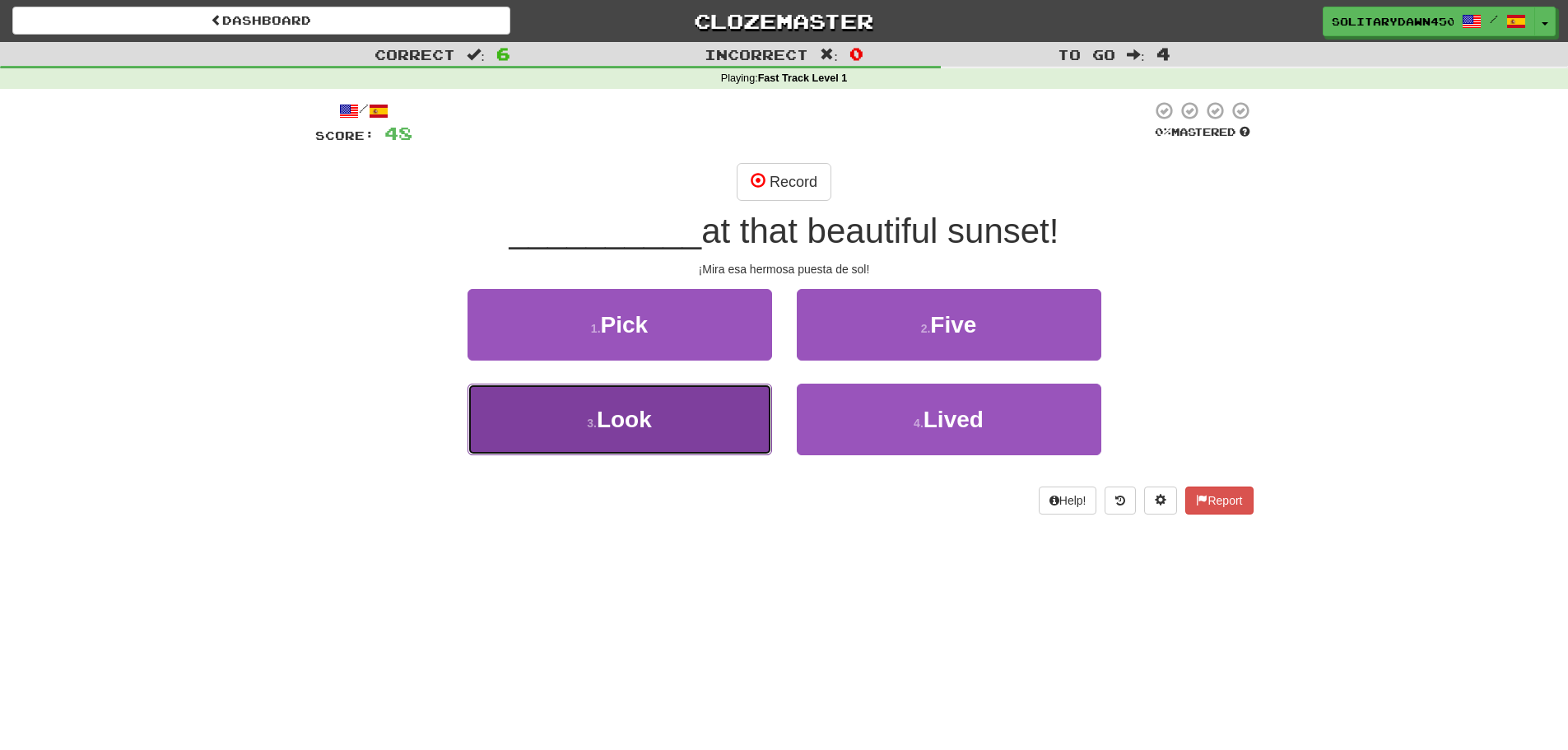
click at [685, 404] on button "3 . Look" at bounding box center [619, 419] width 304 height 71
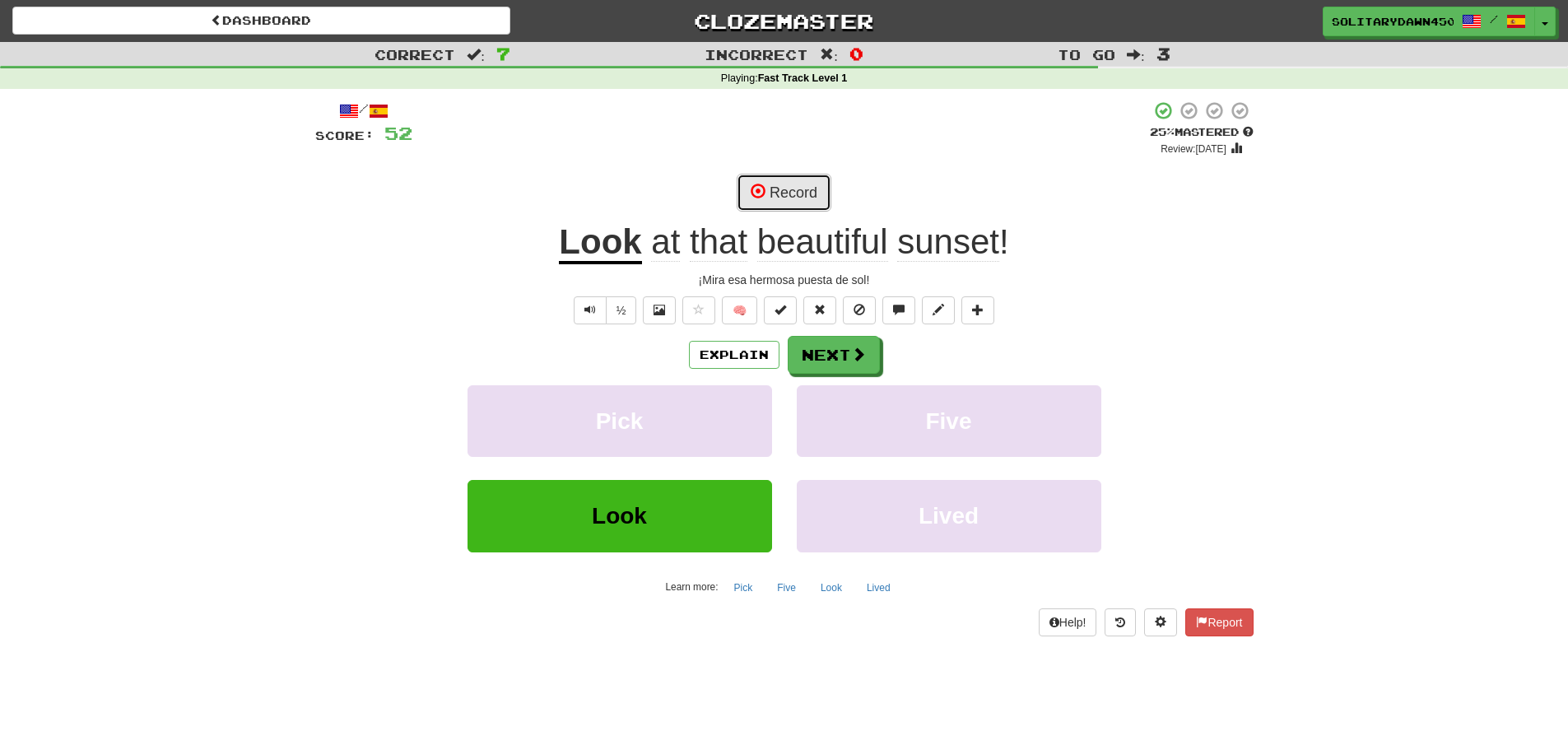
click at [776, 202] on button "Record" at bounding box center [784, 192] width 95 height 38
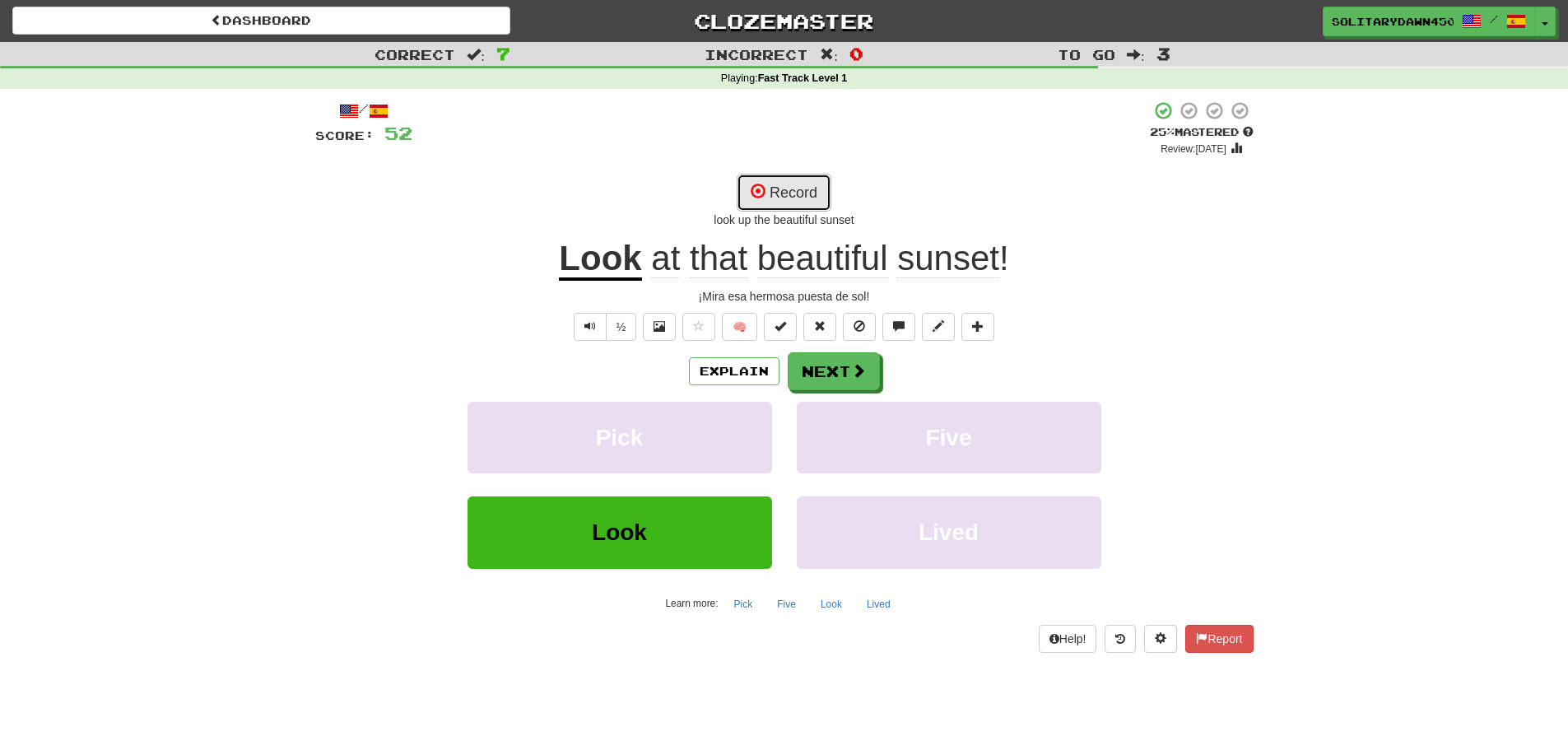
click at [776, 193] on button "Record" at bounding box center [784, 192] width 95 height 38
click at [794, 181] on button "Record" at bounding box center [784, 192] width 95 height 38
click at [587, 334] on button "Text-to-speech controls" at bounding box center [590, 327] width 32 height 28
click at [781, 195] on button "Record" at bounding box center [784, 192] width 95 height 38
click at [768, 190] on button "Record" at bounding box center [784, 192] width 95 height 38
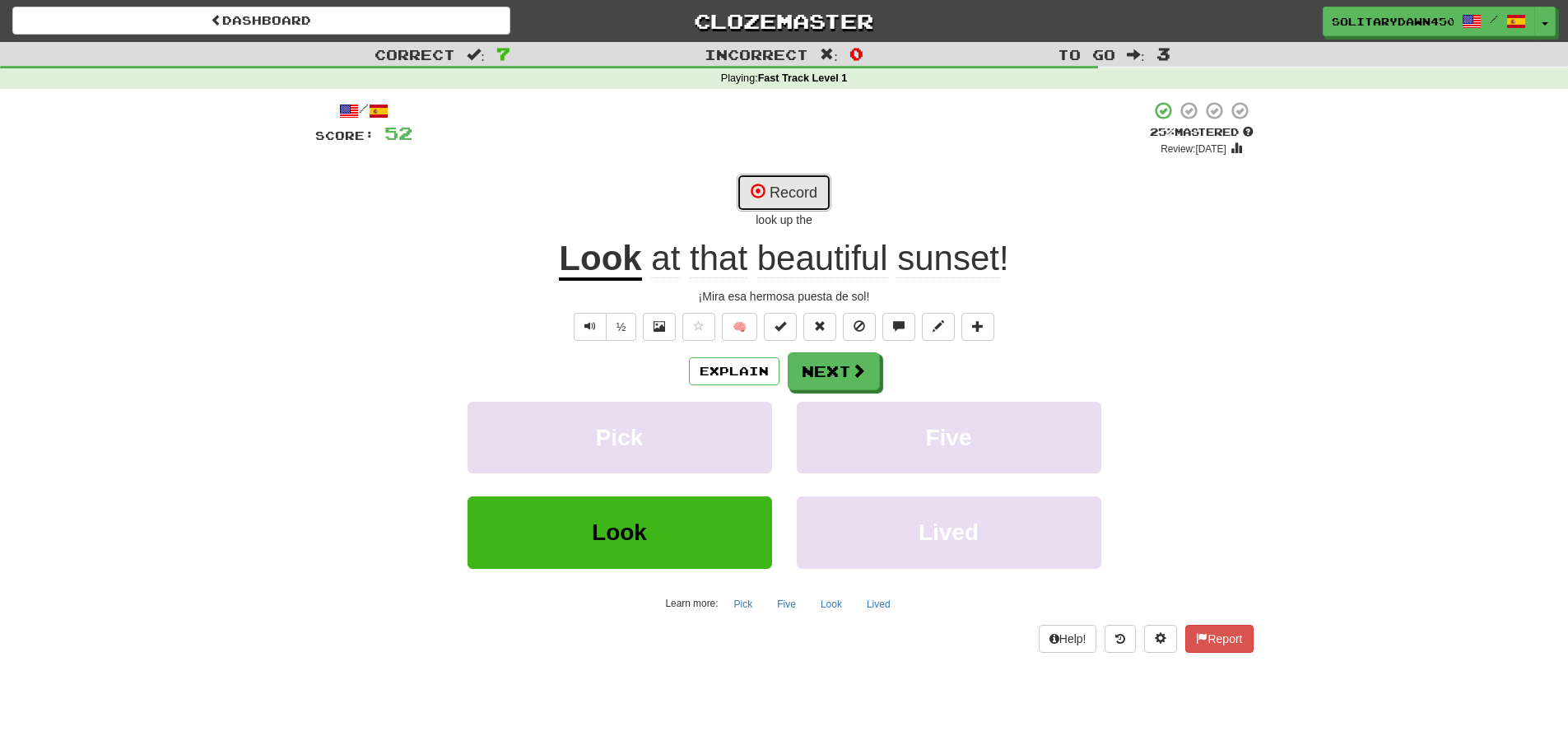
click at [789, 185] on button "Record" at bounding box center [784, 192] width 95 height 38
click at [827, 195] on button "Record" at bounding box center [784, 192] width 95 height 38
click at [784, 203] on button "Record" at bounding box center [784, 192] width 95 height 38
click at [783, 187] on button "Record" at bounding box center [784, 192] width 95 height 38
click at [810, 182] on button "Record" at bounding box center [784, 192] width 95 height 38
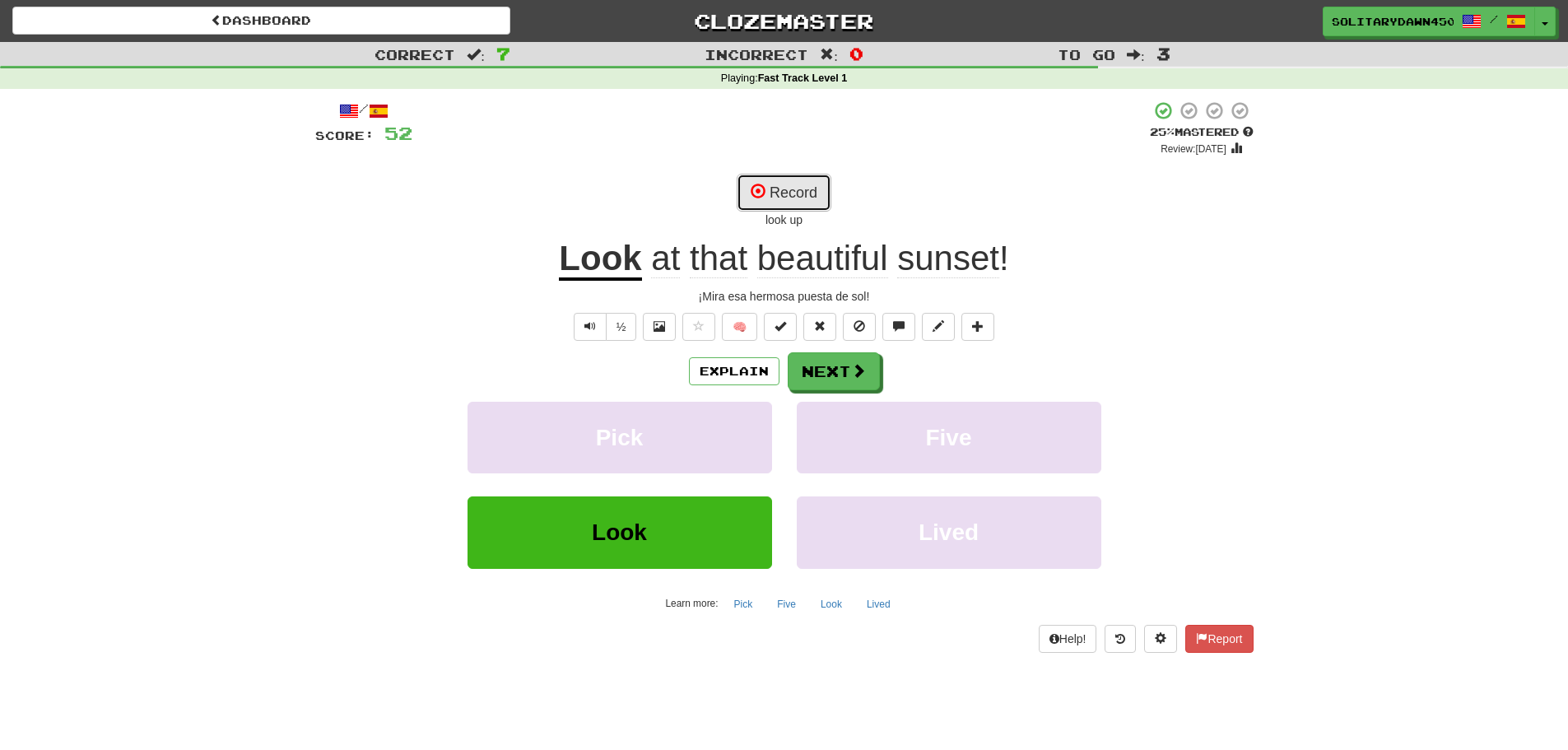
click at [814, 196] on button "Record" at bounding box center [784, 192] width 95 height 38
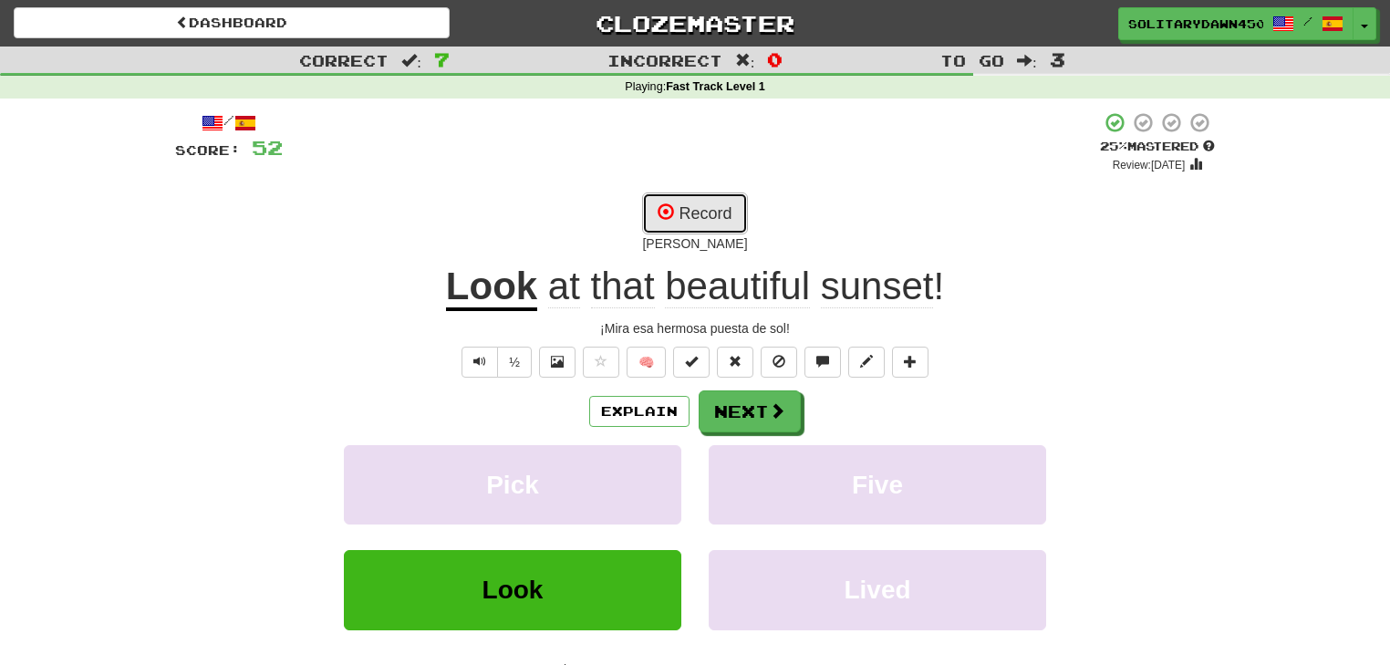
click at [689, 210] on button "Record" at bounding box center [694, 213] width 105 height 42
click at [704, 220] on button "Record" at bounding box center [694, 213] width 105 height 42
click at [716, 200] on button "Record" at bounding box center [694, 213] width 105 height 42
click at [728, 216] on button "Record" at bounding box center [694, 213] width 105 height 42
click at [722, 214] on button "Record" at bounding box center [694, 213] width 105 height 42
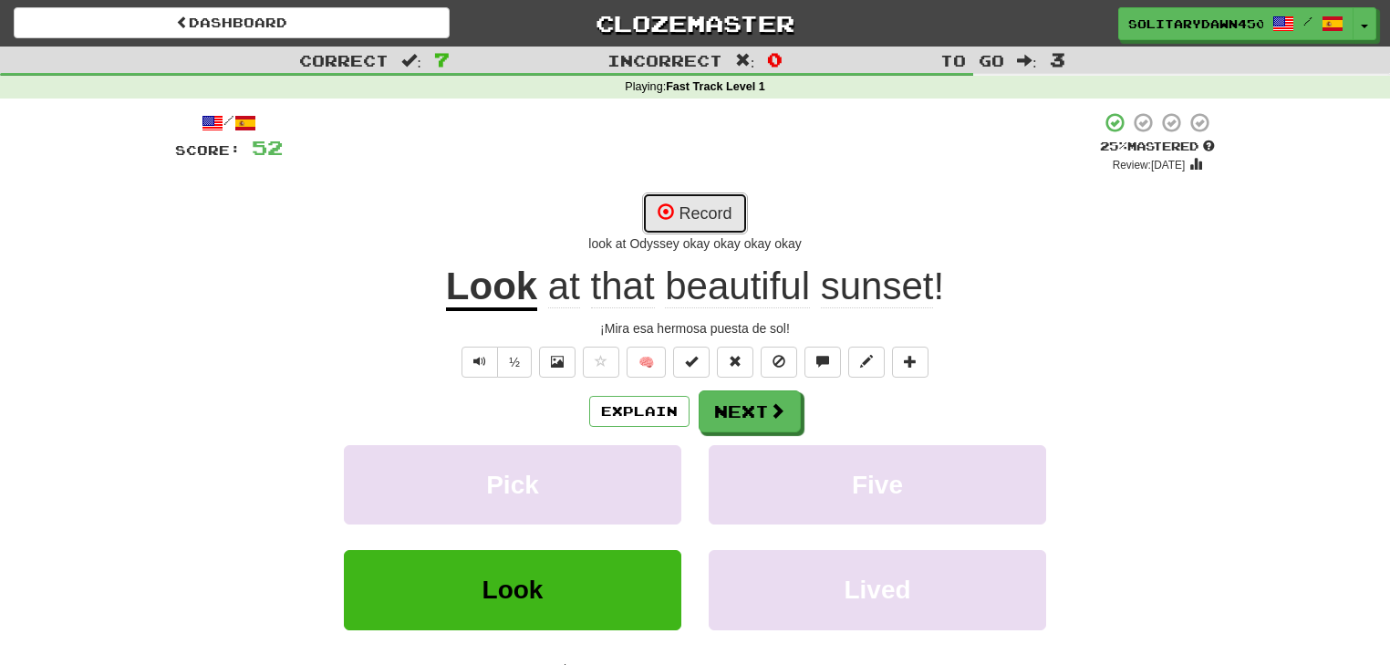
click at [713, 221] on button "Record" at bounding box center [694, 213] width 105 height 42
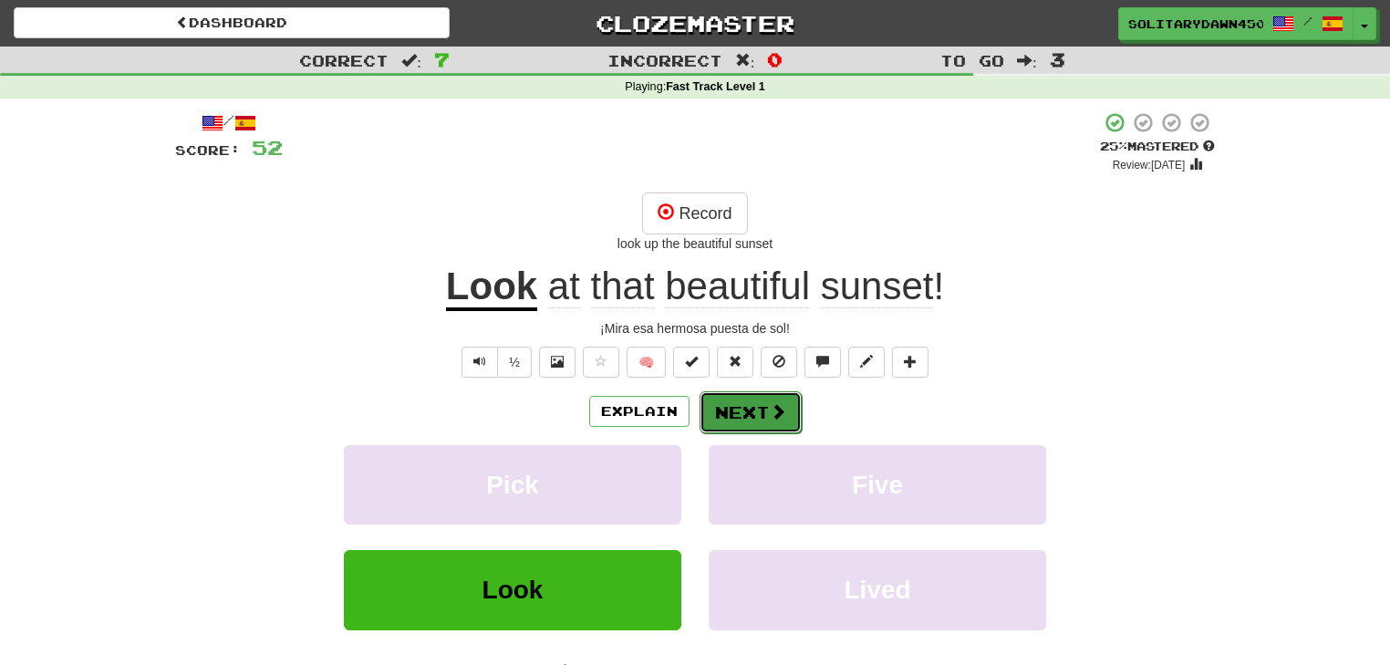
click at [730, 416] on button "Next" at bounding box center [750, 412] width 102 height 42
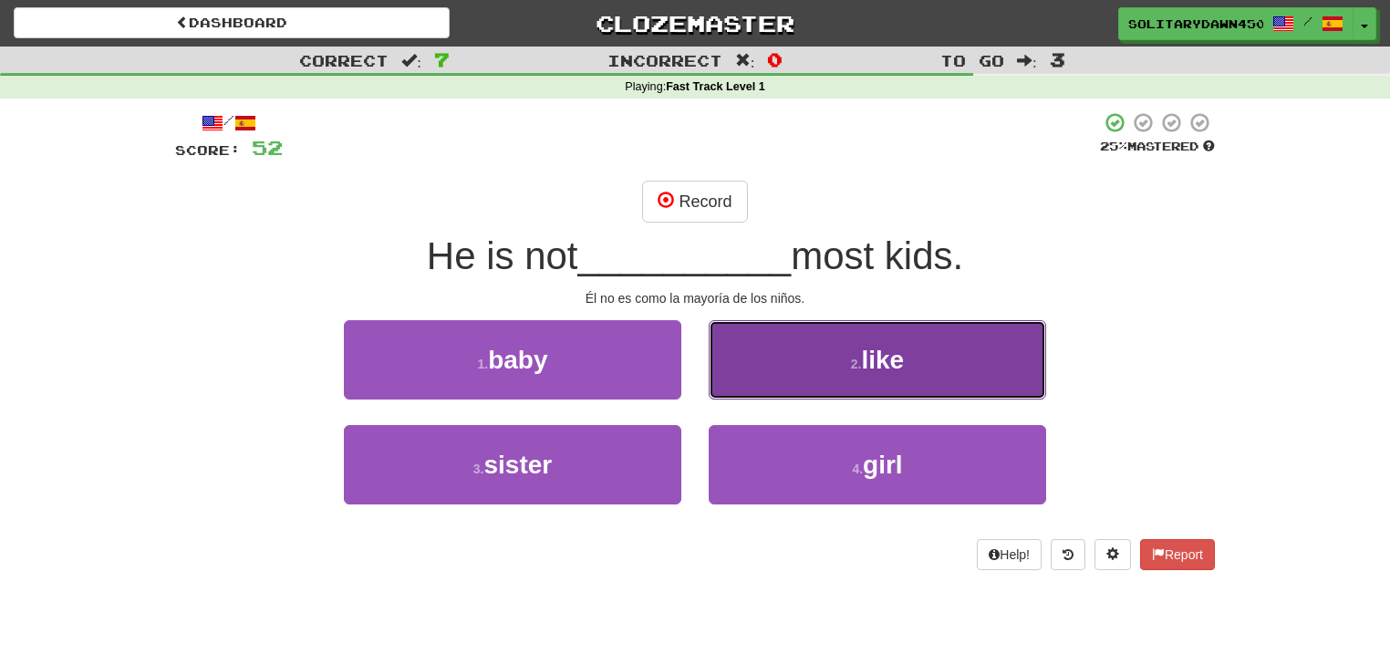
click at [894, 355] on span "like" at bounding box center [882, 360] width 43 height 28
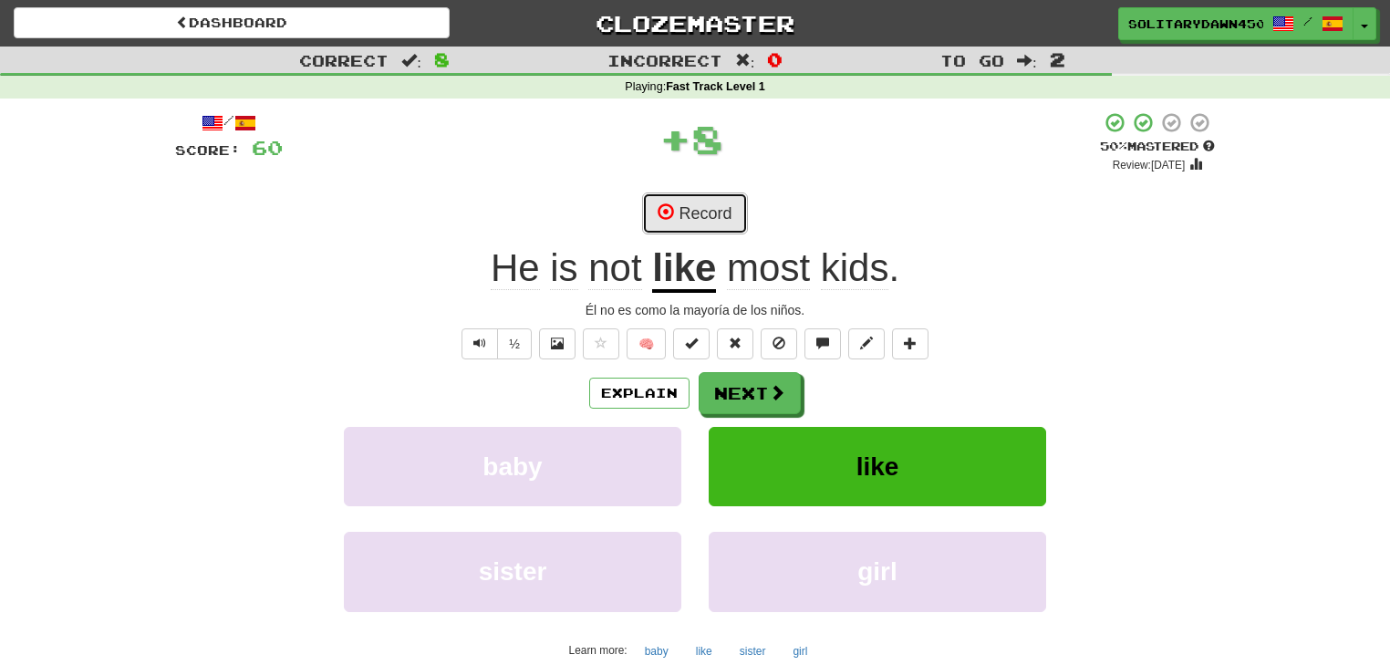
click at [694, 217] on button "Record" at bounding box center [694, 213] width 105 height 42
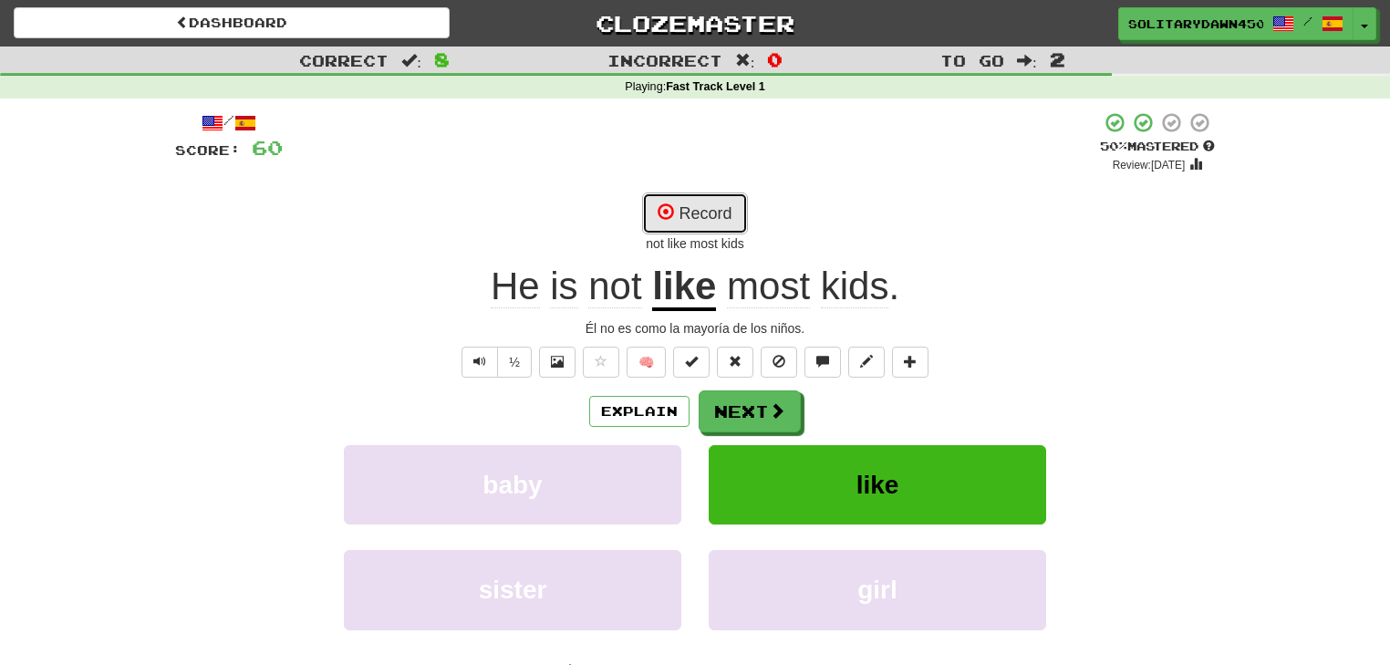
click at [709, 207] on button "Record" at bounding box center [694, 213] width 105 height 42
click at [680, 224] on button "Record" at bounding box center [694, 213] width 105 height 42
click at [696, 221] on button "Record" at bounding box center [694, 213] width 105 height 42
click at [759, 413] on button "Next" at bounding box center [750, 412] width 102 height 42
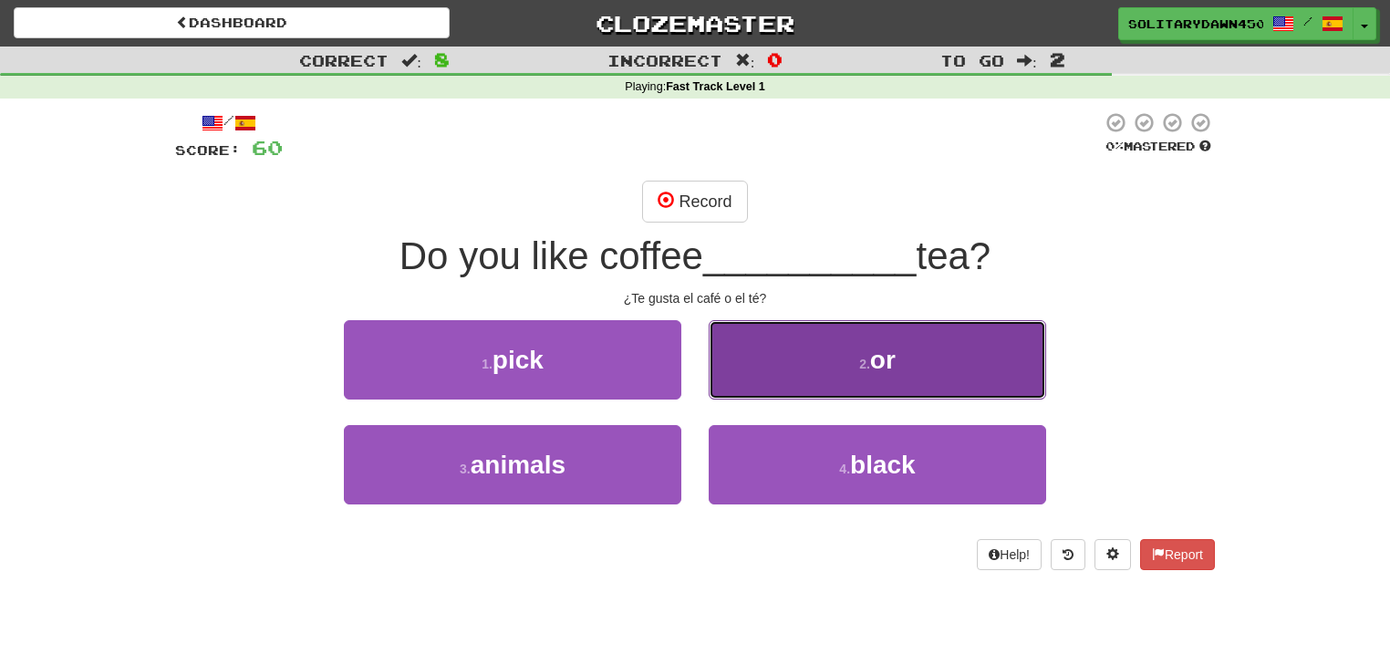
click at [830, 356] on button "2 . or" at bounding box center [877, 359] width 337 height 79
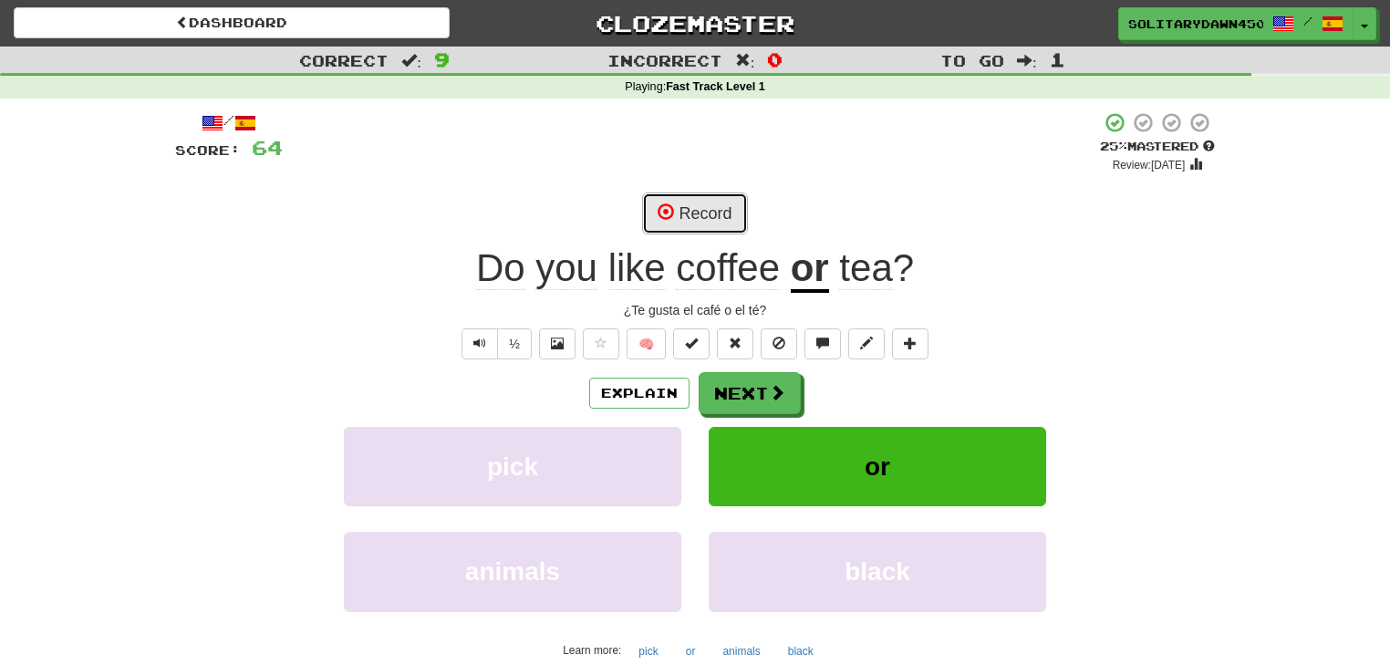
click at [693, 204] on button "Record" at bounding box center [694, 213] width 105 height 42
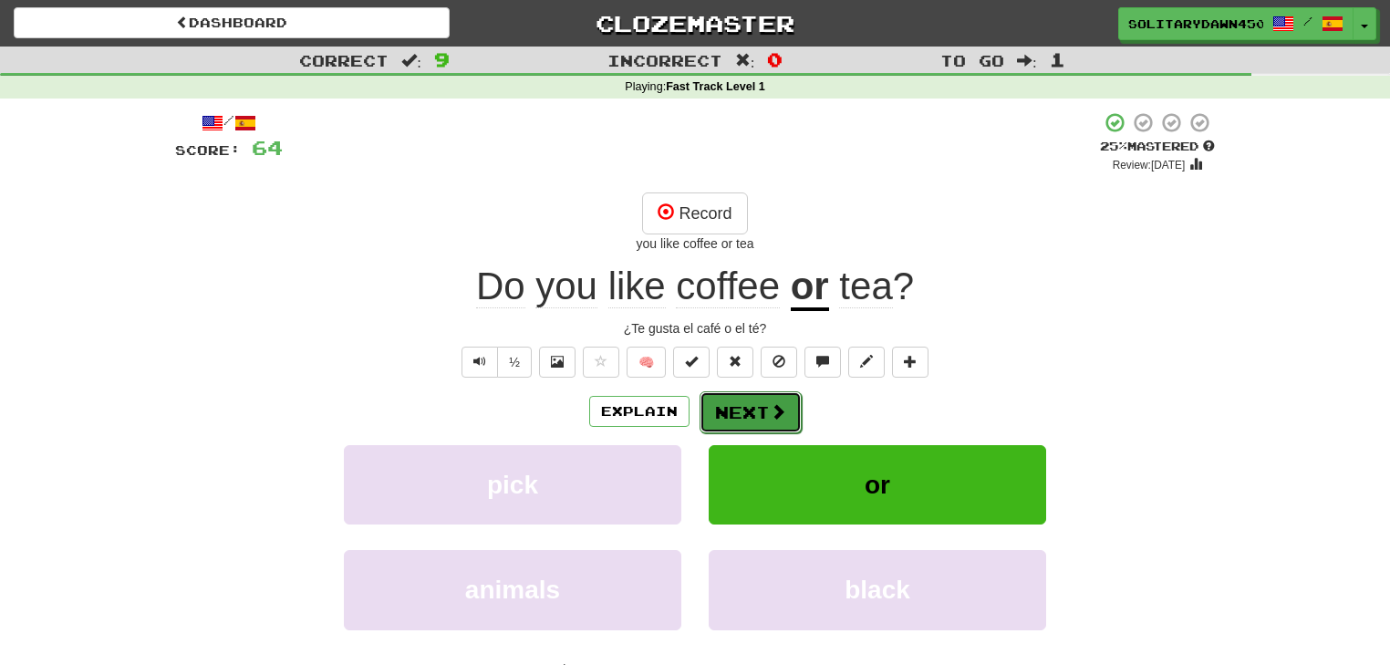
click at [766, 412] on button "Next" at bounding box center [750, 412] width 102 height 42
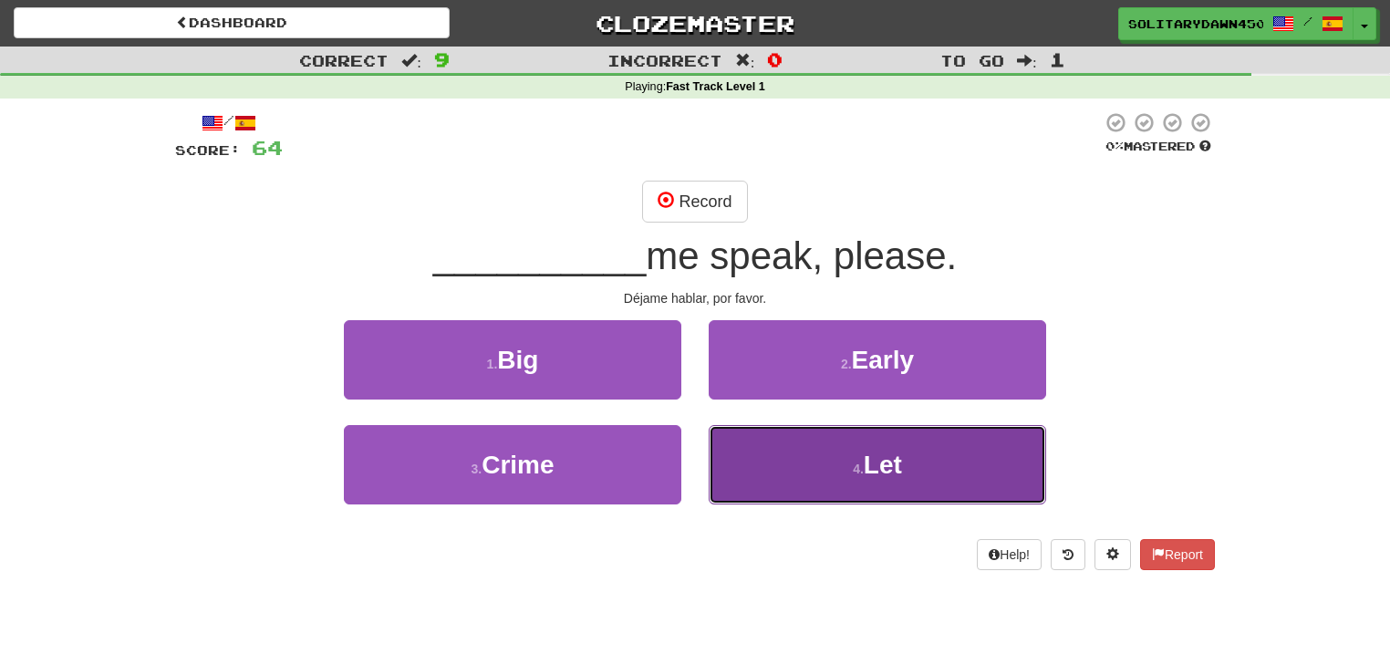
click at [904, 466] on button "4 . Let" at bounding box center [877, 464] width 337 height 79
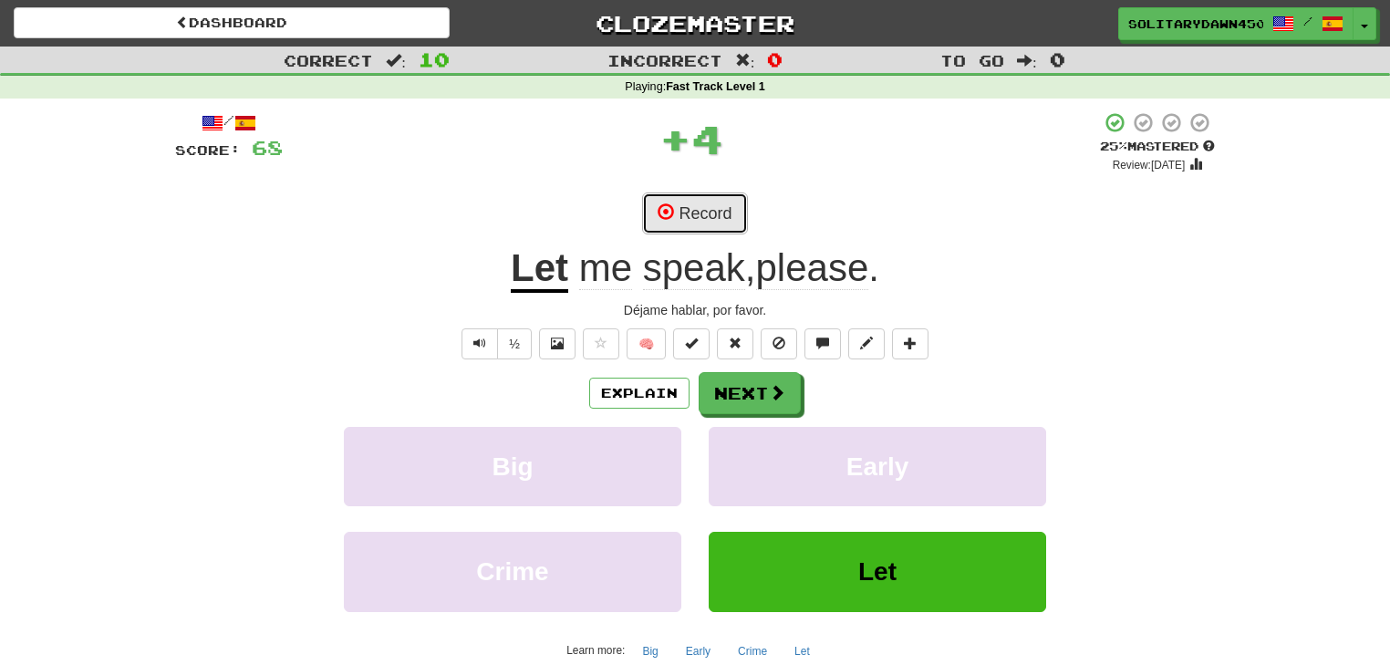
click at [700, 212] on button "Record" at bounding box center [694, 213] width 105 height 42
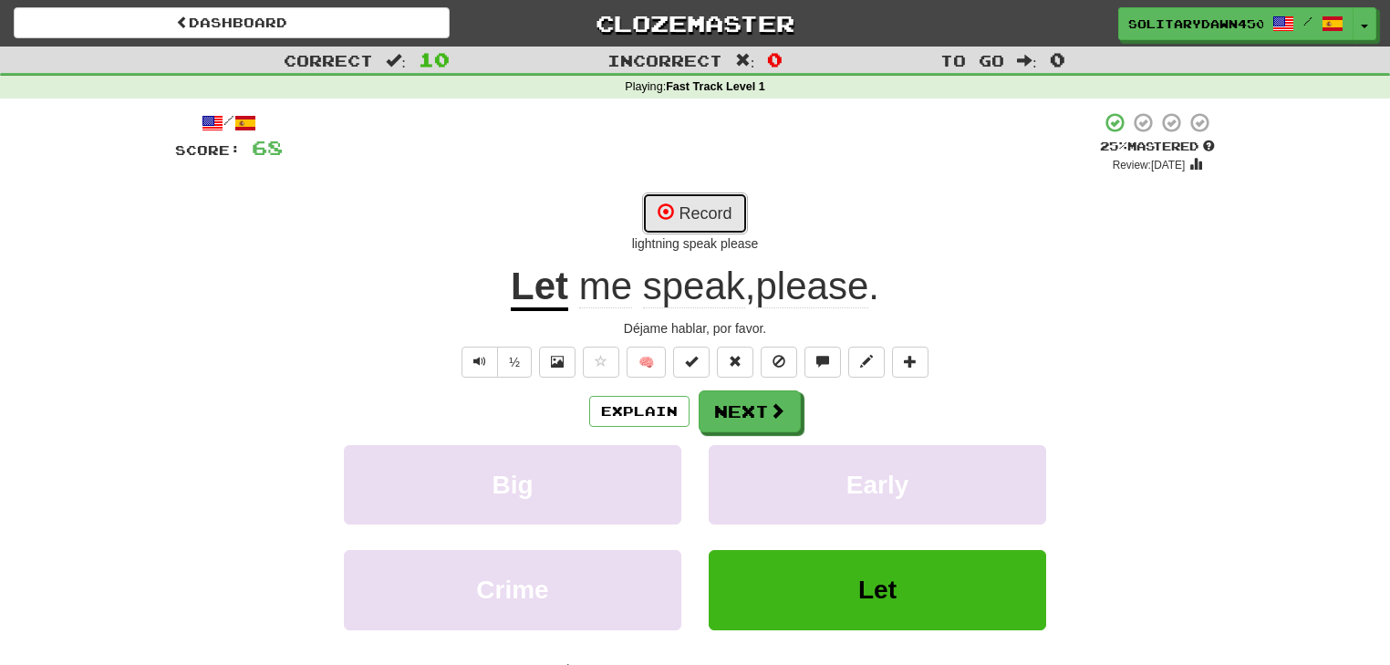
click at [706, 223] on button "Record" at bounding box center [694, 213] width 105 height 42
click at [759, 428] on button "Next" at bounding box center [750, 412] width 102 height 42
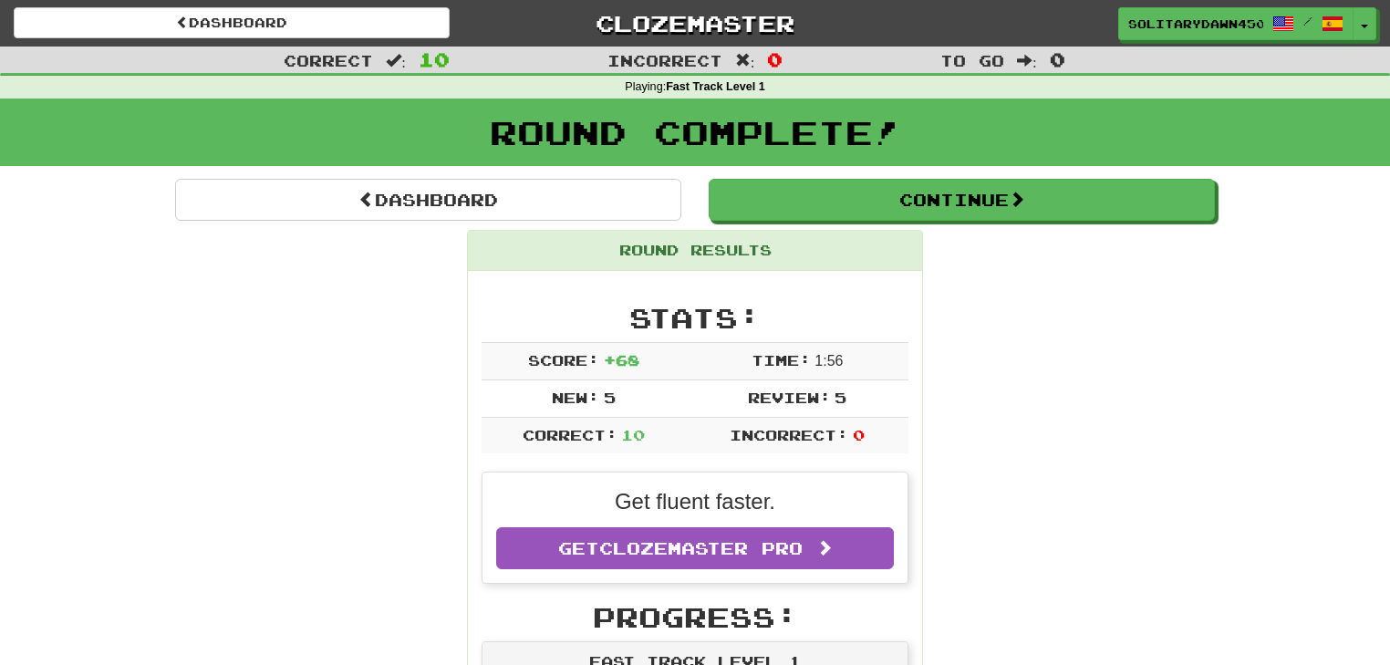
scroll to position [73, 0]
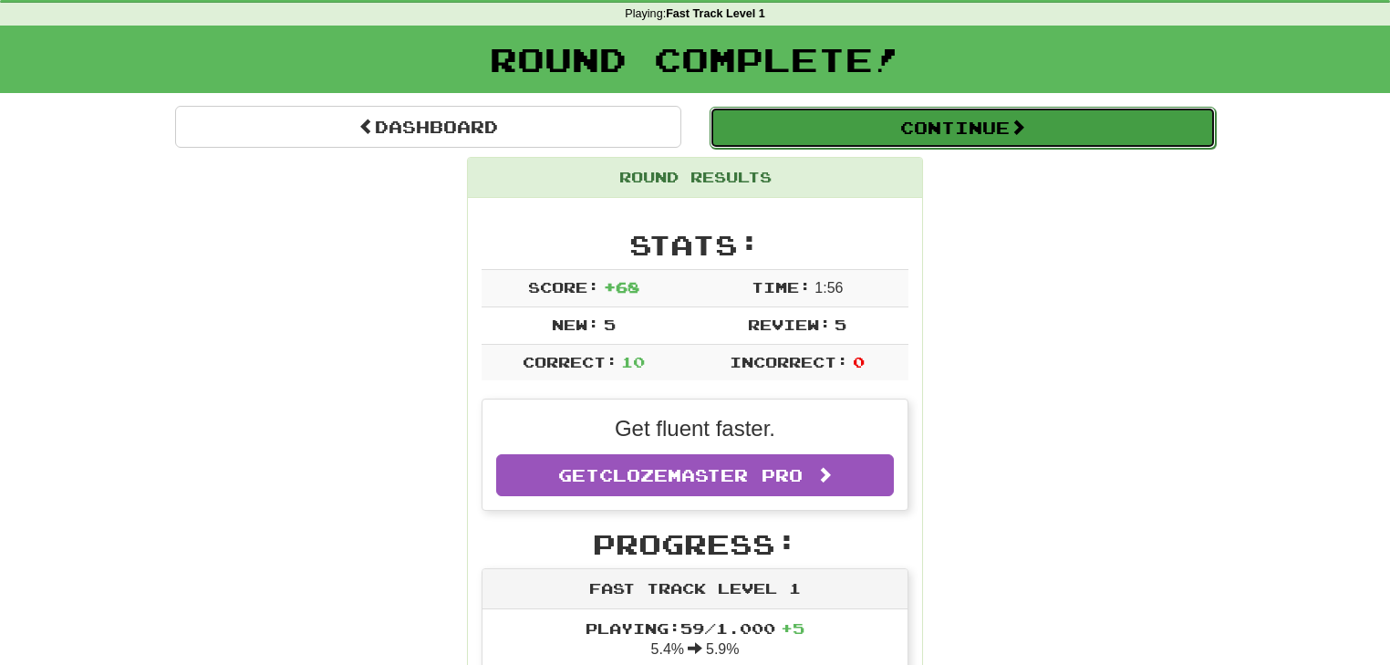
click at [937, 141] on button "Continue" at bounding box center [962, 128] width 506 height 42
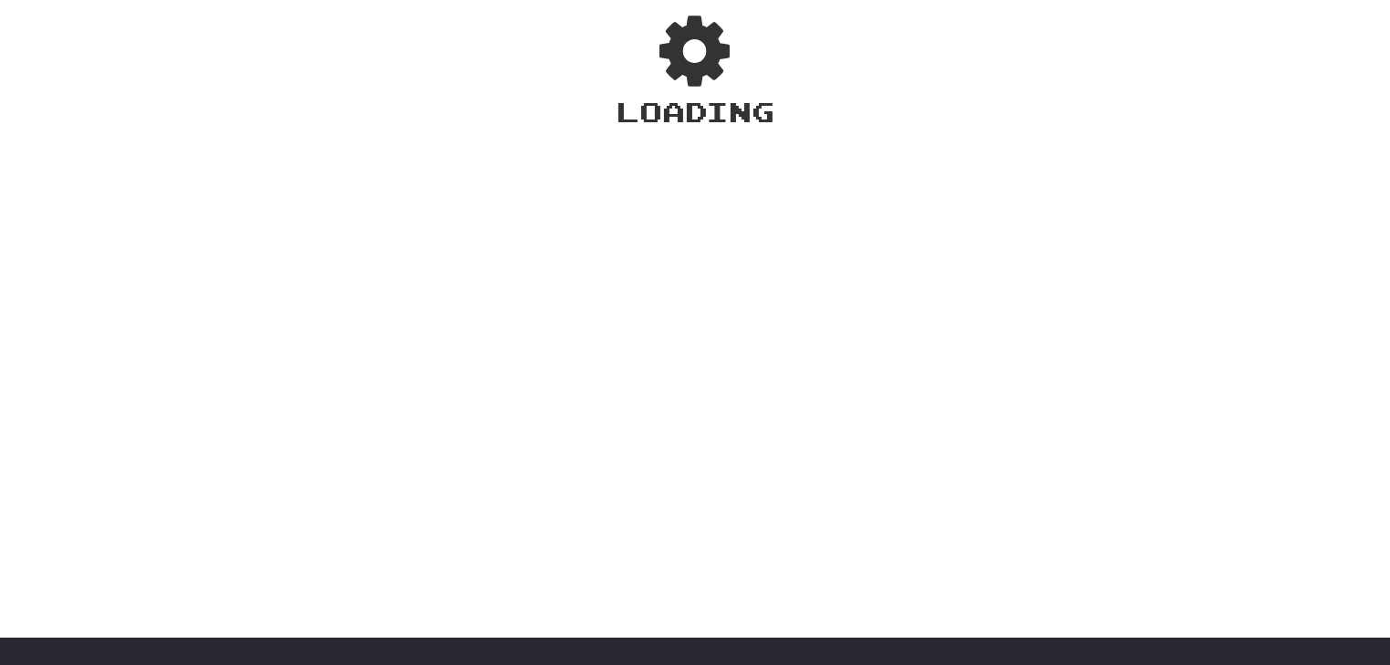
scroll to position [109, 0]
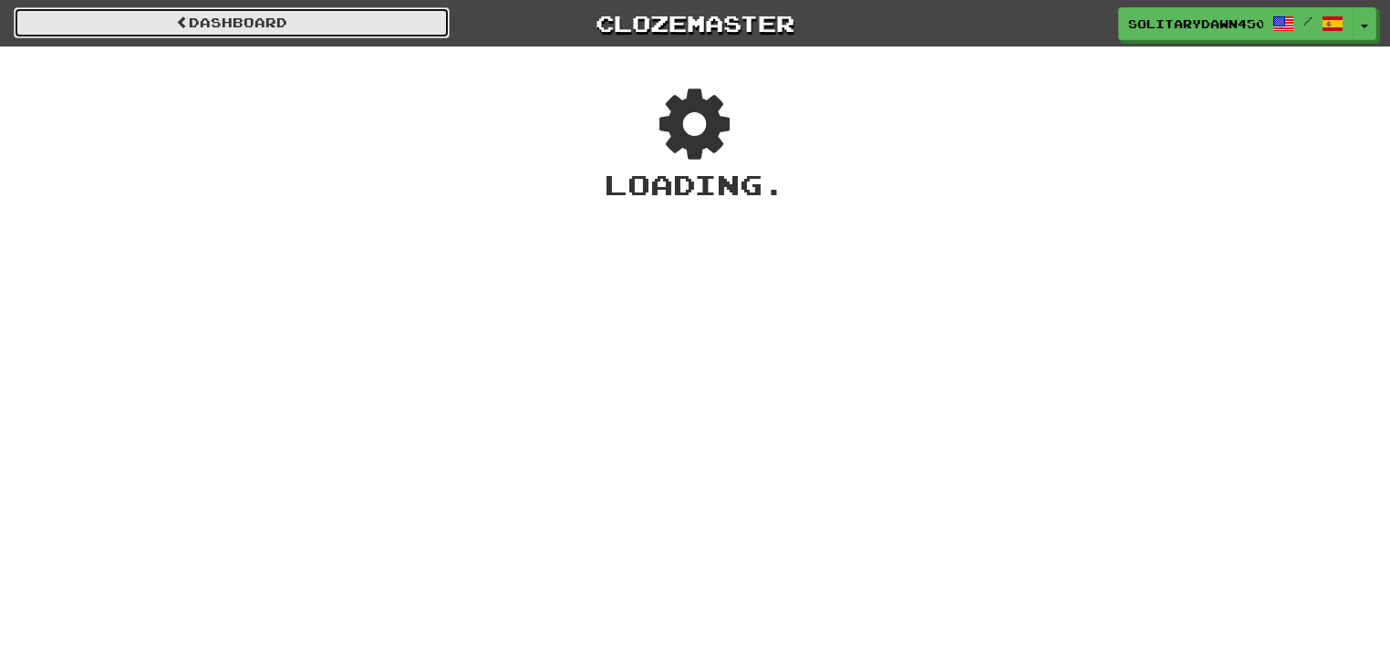
click at [327, 14] on link "Dashboard" at bounding box center [232, 22] width 436 height 31
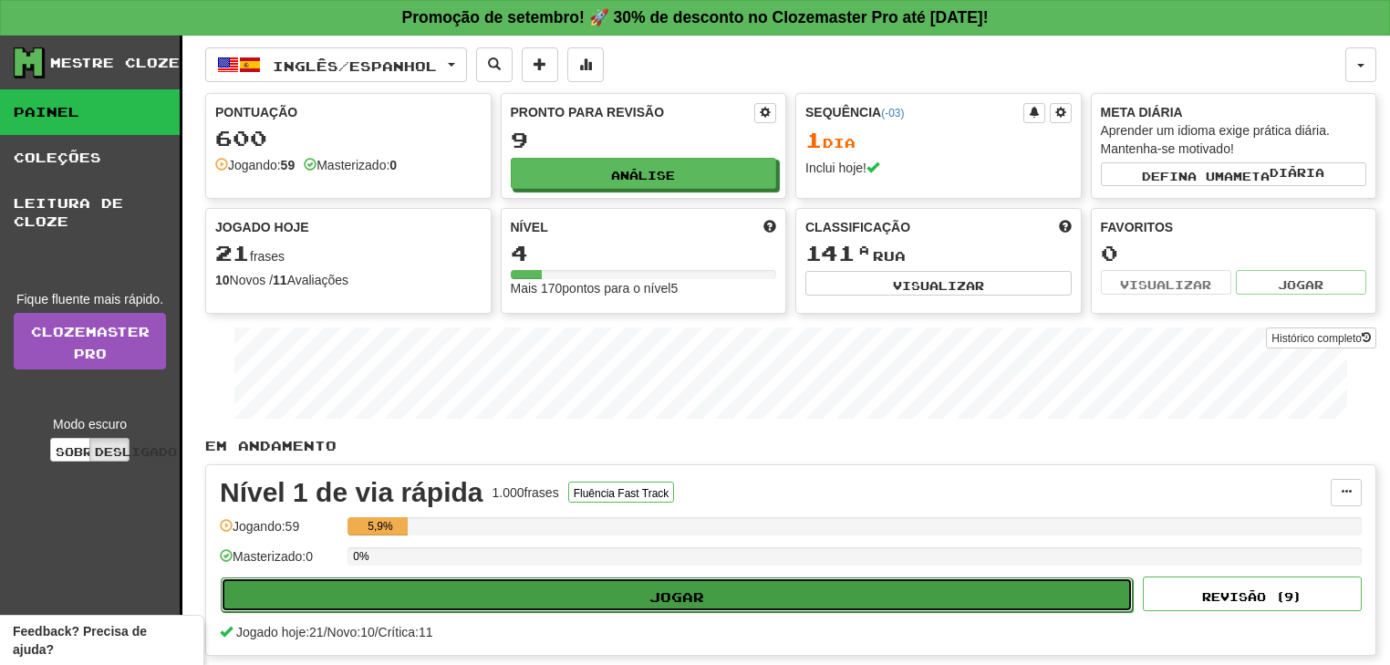
click at [698, 597] on font "Jogar" at bounding box center [676, 596] width 55 height 16
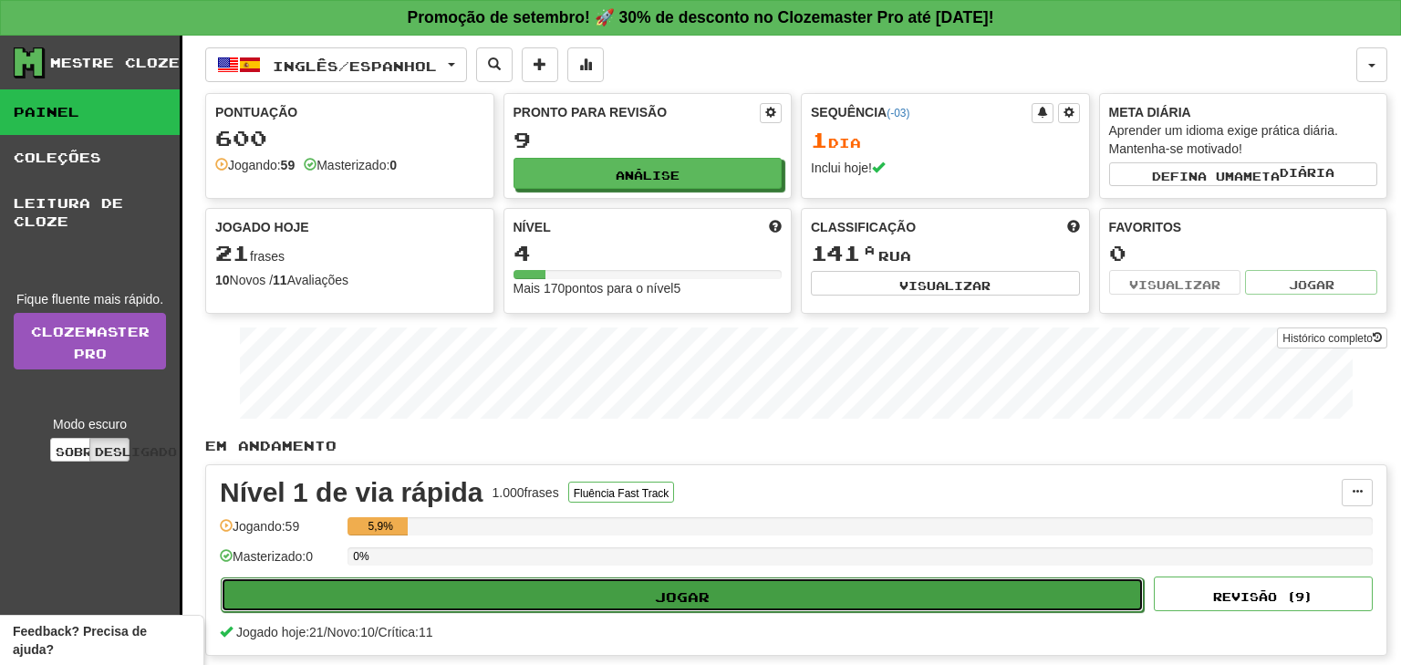
select select "**"
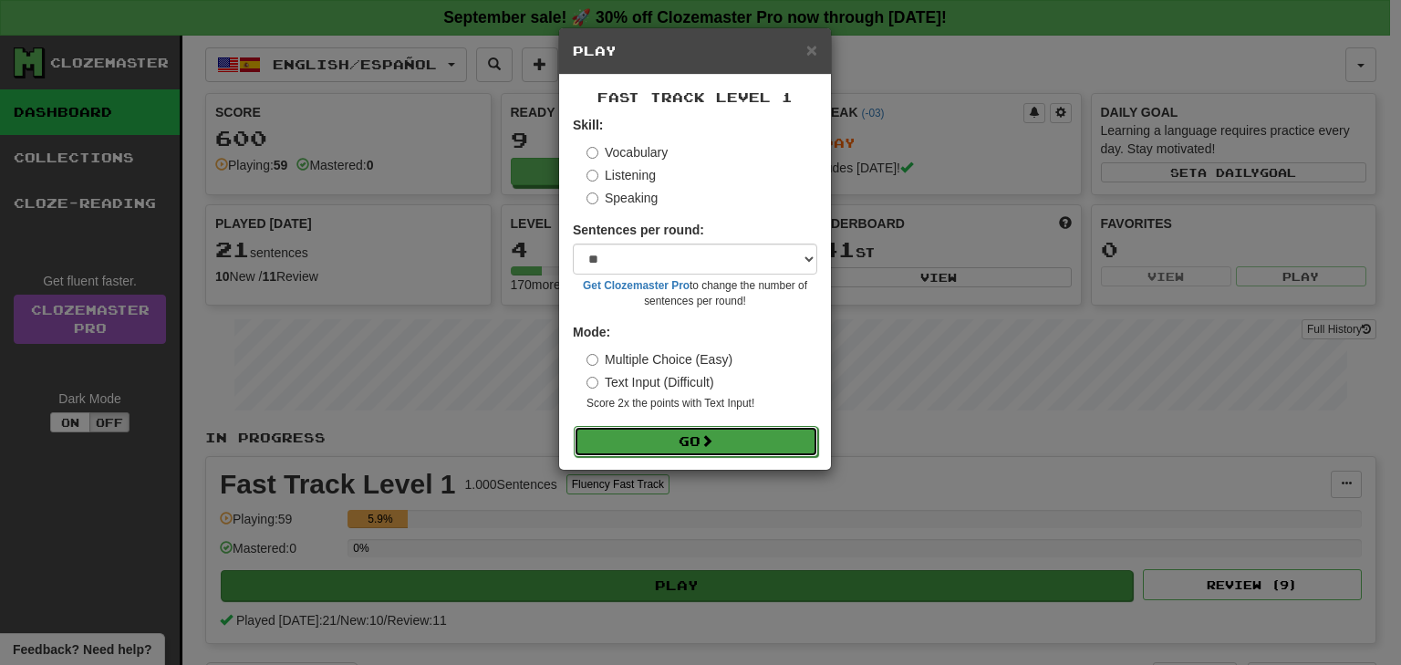
click at [675, 442] on button "Go" at bounding box center [696, 441] width 244 height 31
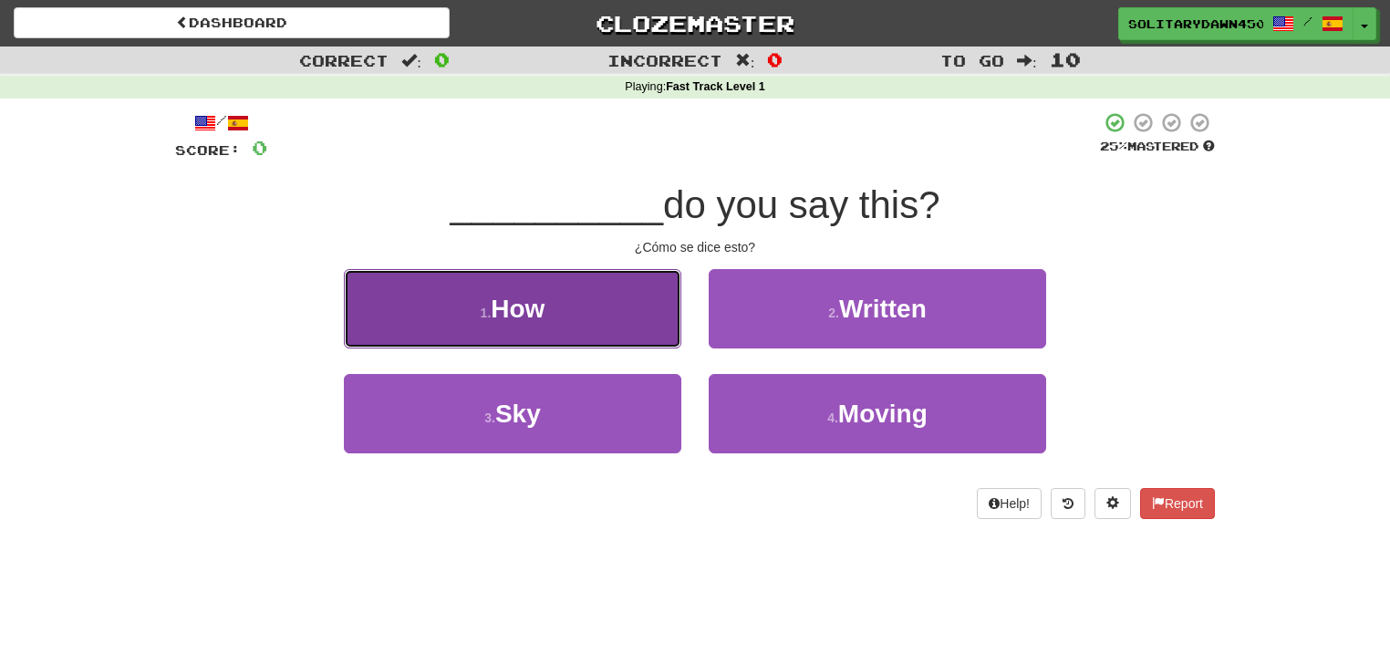
click at [564, 303] on button "1 . How" at bounding box center [512, 308] width 337 height 79
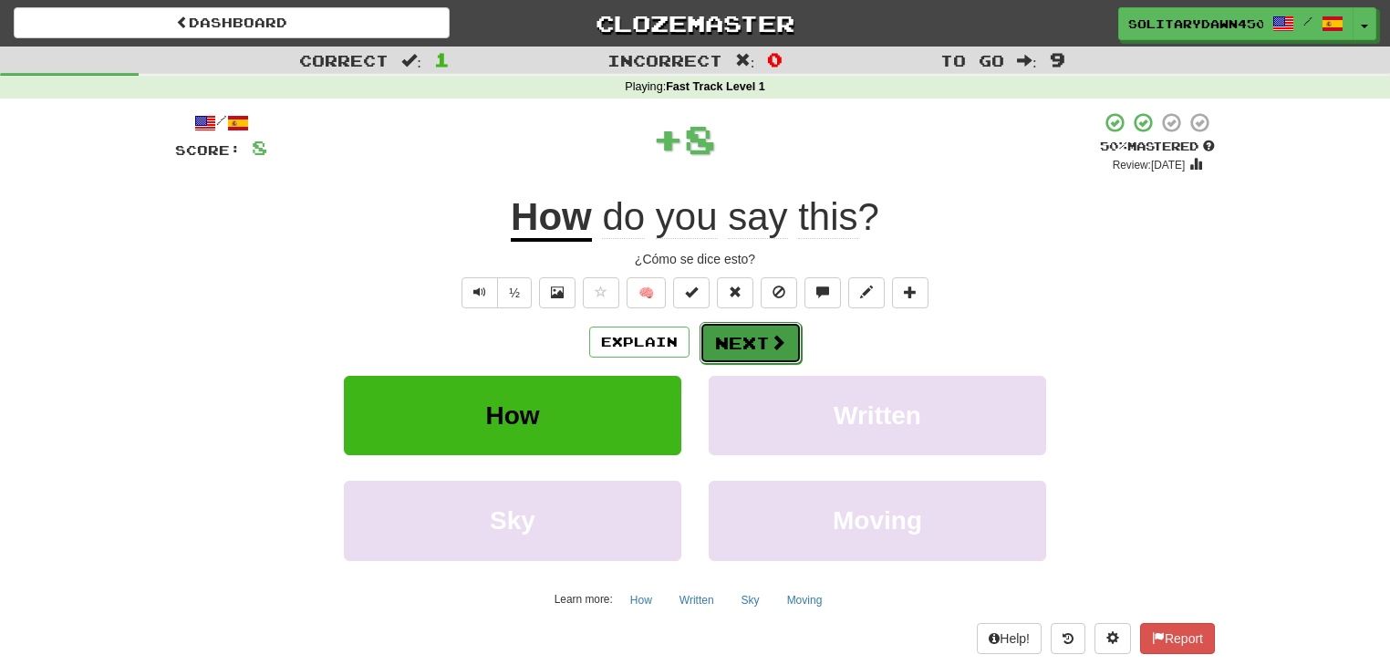
click at [754, 341] on button "Next" at bounding box center [750, 343] width 102 height 42
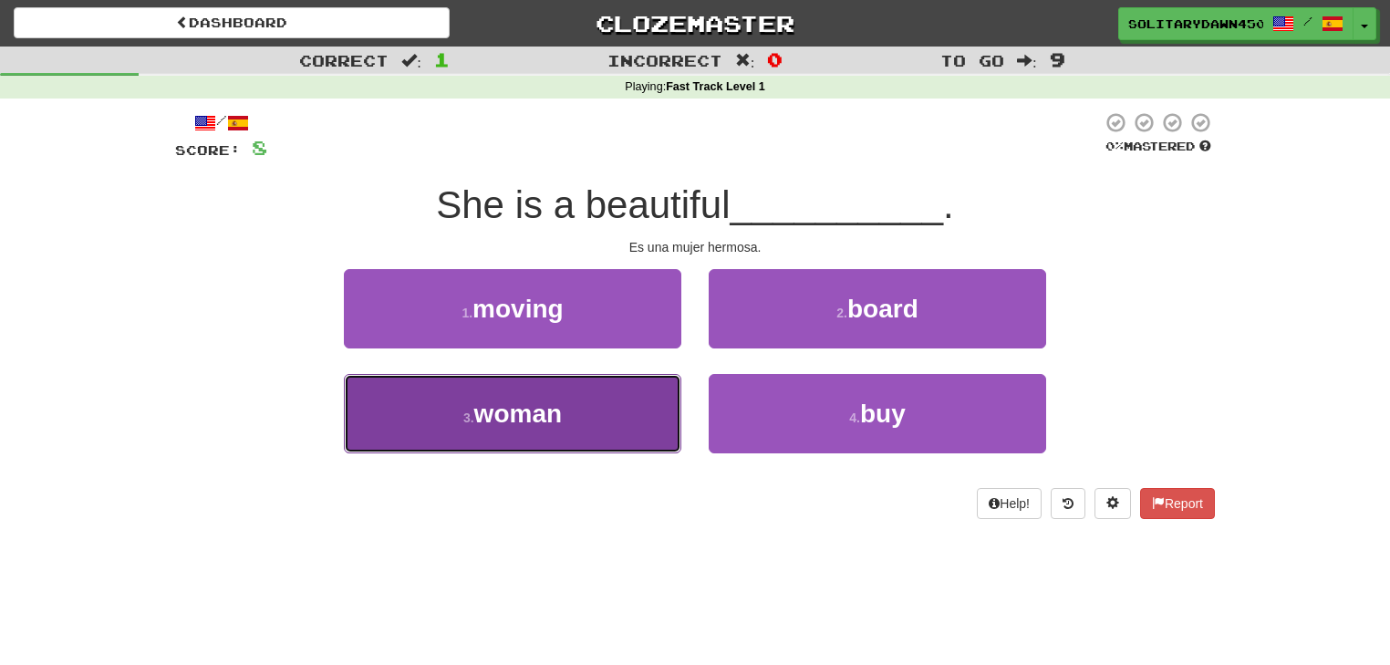
click at [582, 419] on button "3 . woman" at bounding box center [512, 413] width 337 height 79
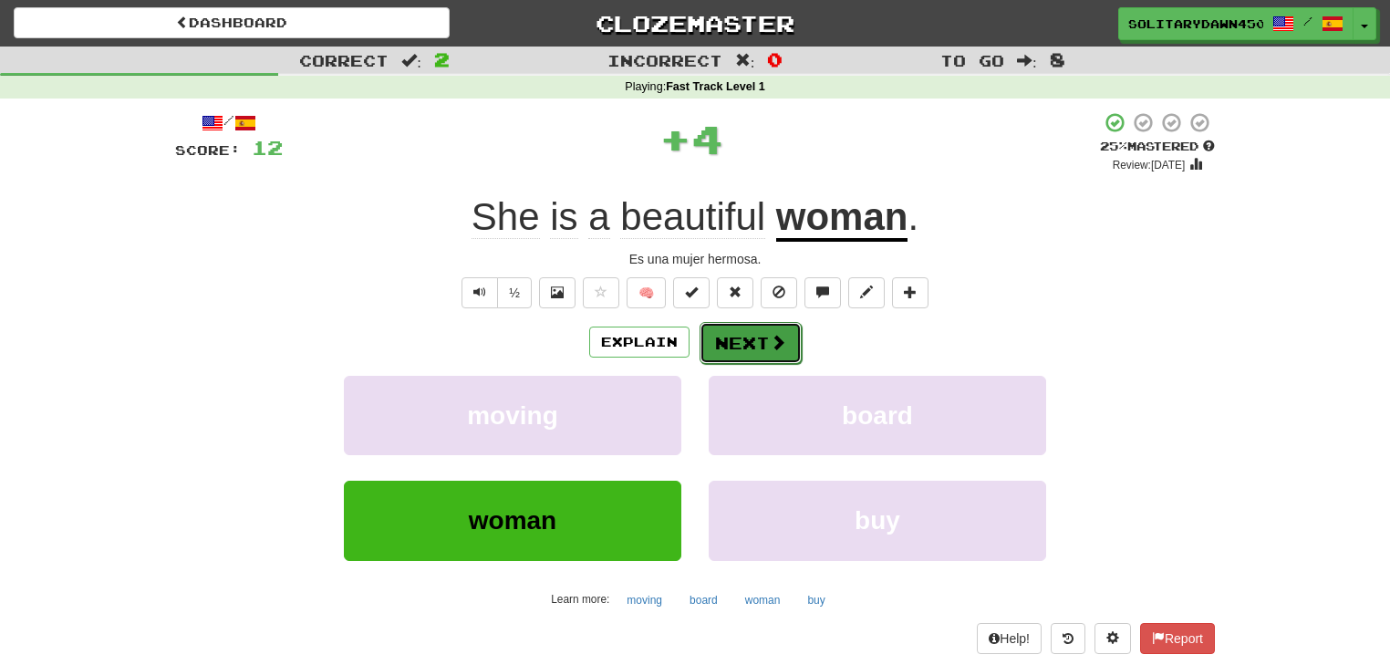
click at [759, 353] on button "Next" at bounding box center [750, 343] width 102 height 42
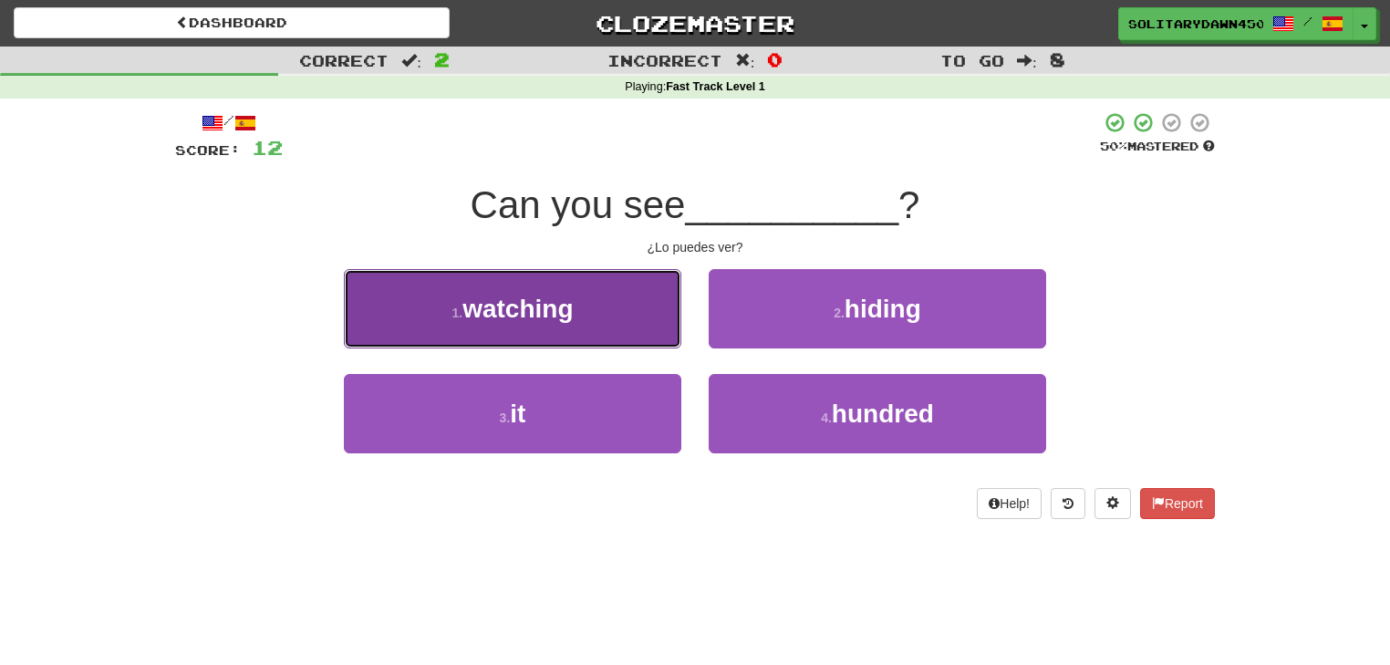
click at [603, 325] on button "1 . watching" at bounding box center [512, 308] width 337 height 79
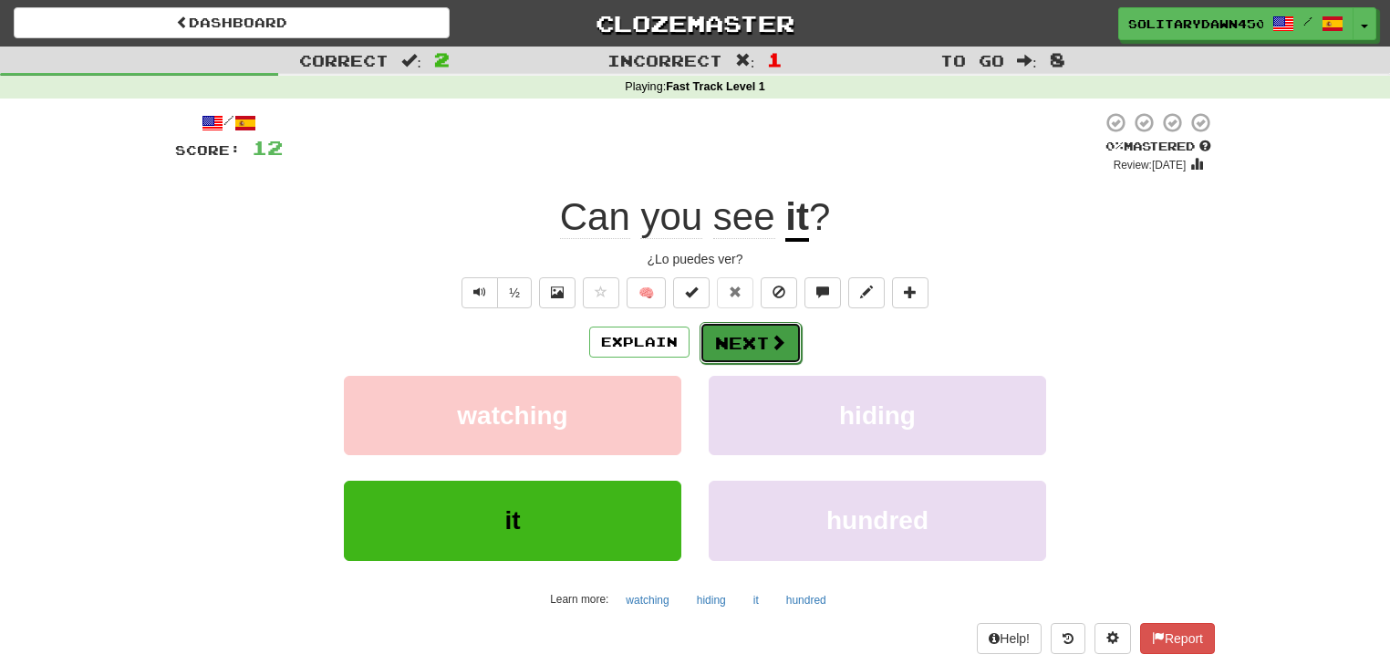
click at [745, 343] on button "Next" at bounding box center [750, 343] width 102 height 42
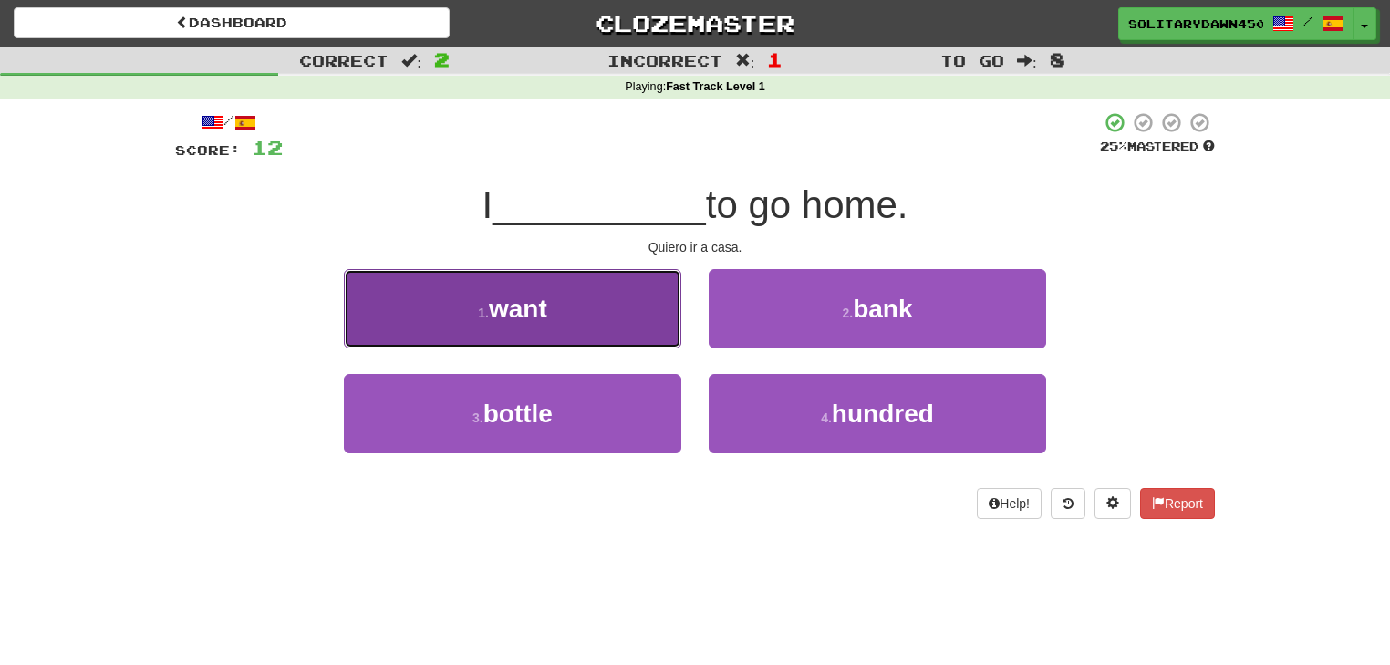
click at [586, 303] on button "1 . want" at bounding box center [512, 308] width 337 height 79
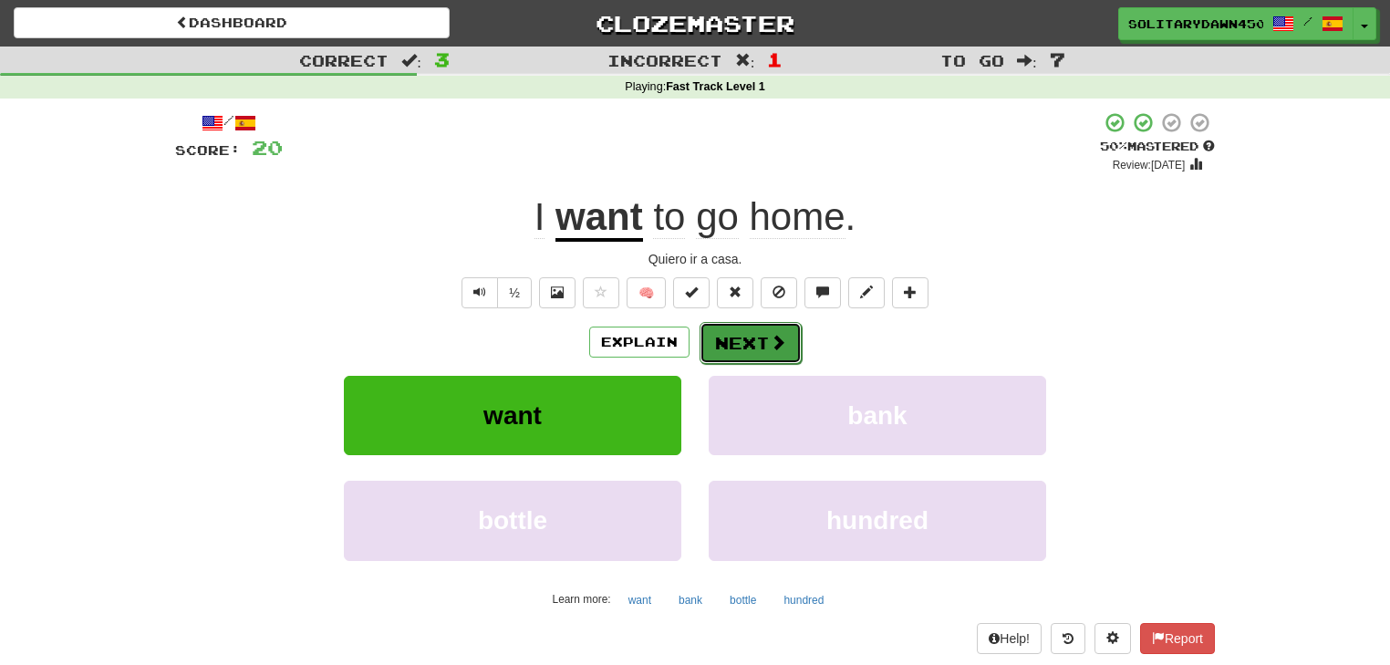
click at [795, 344] on button "Next" at bounding box center [750, 343] width 102 height 42
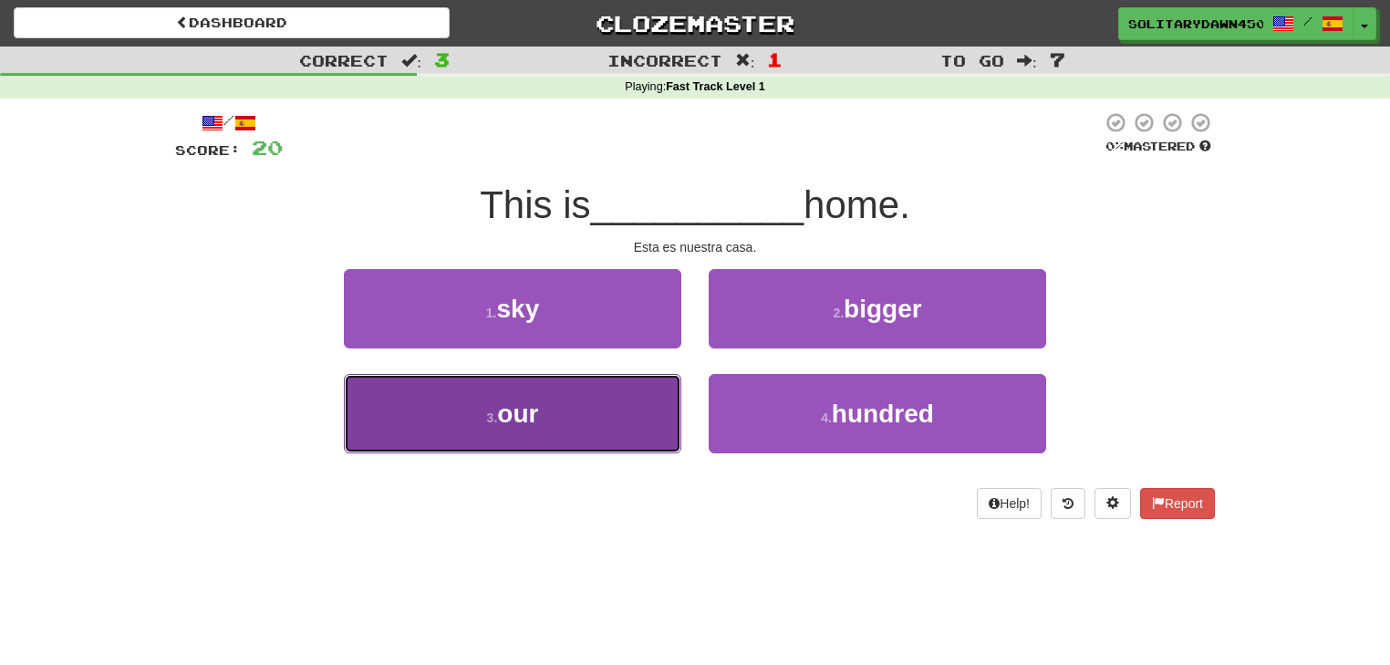
click at [594, 407] on button "3 . our" at bounding box center [512, 413] width 337 height 79
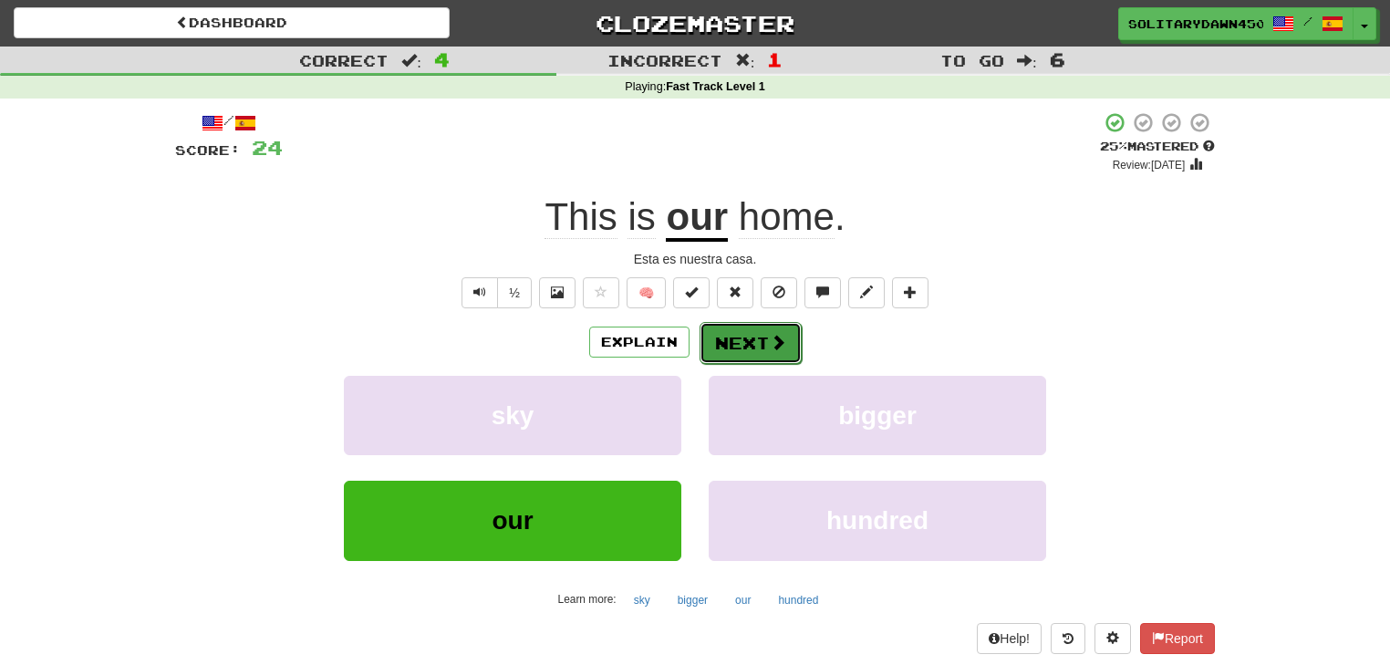
click at [767, 329] on button "Next" at bounding box center [750, 343] width 102 height 42
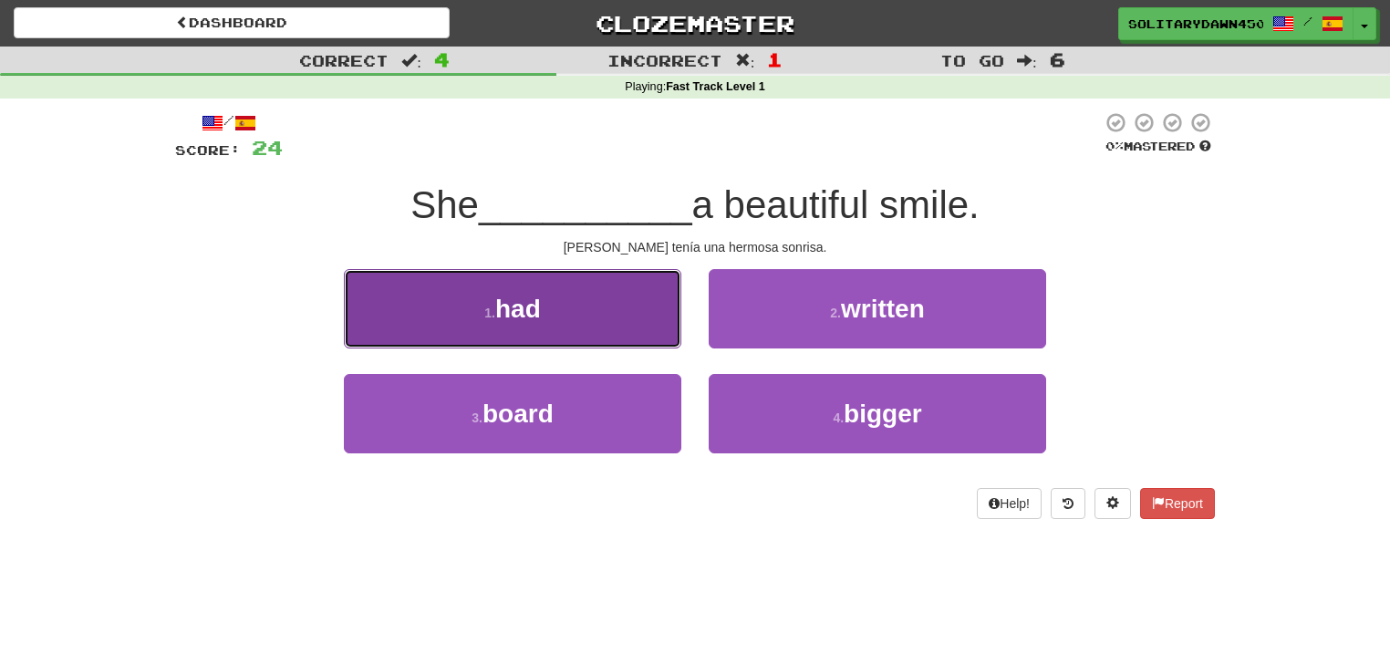
click at [573, 319] on button "1 . had" at bounding box center [512, 308] width 337 height 79
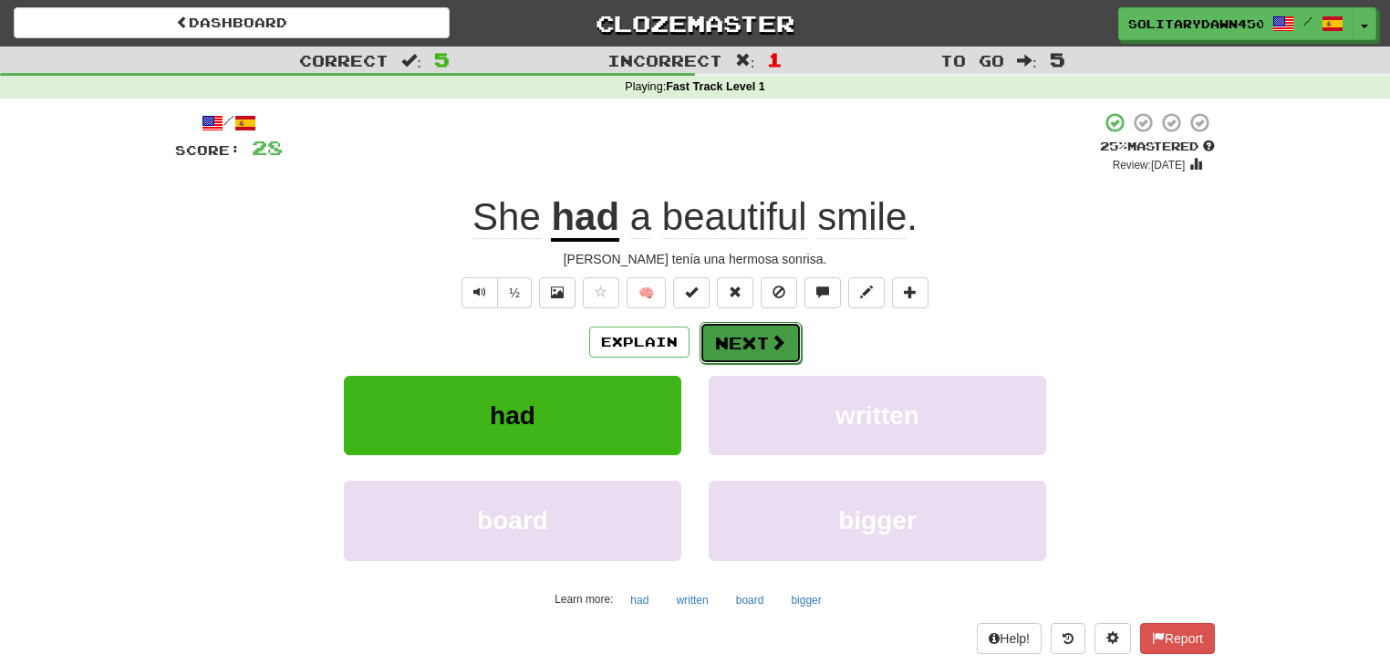
click at [756, 346] on button "Next" at bounding box center [750, 343] width 102 height 42
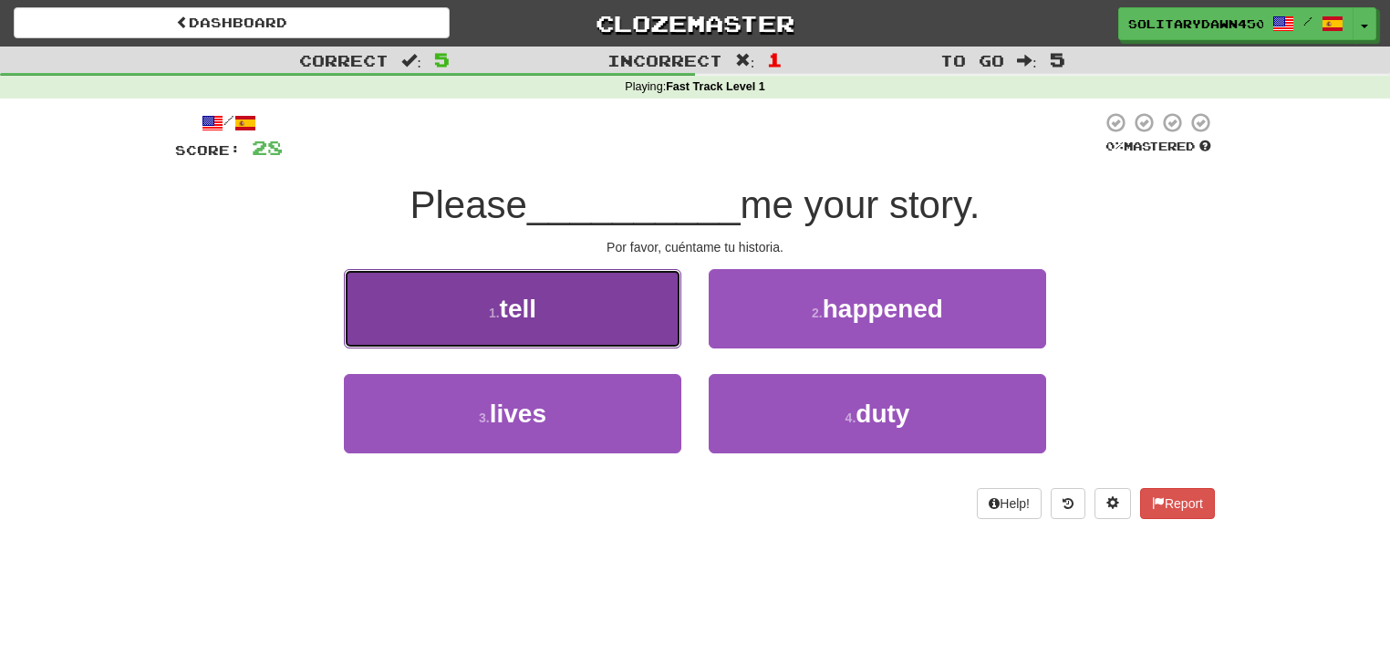
click at [493, 322] on button "1 . tell" at bounding box center [512, 308] width 337 height 79
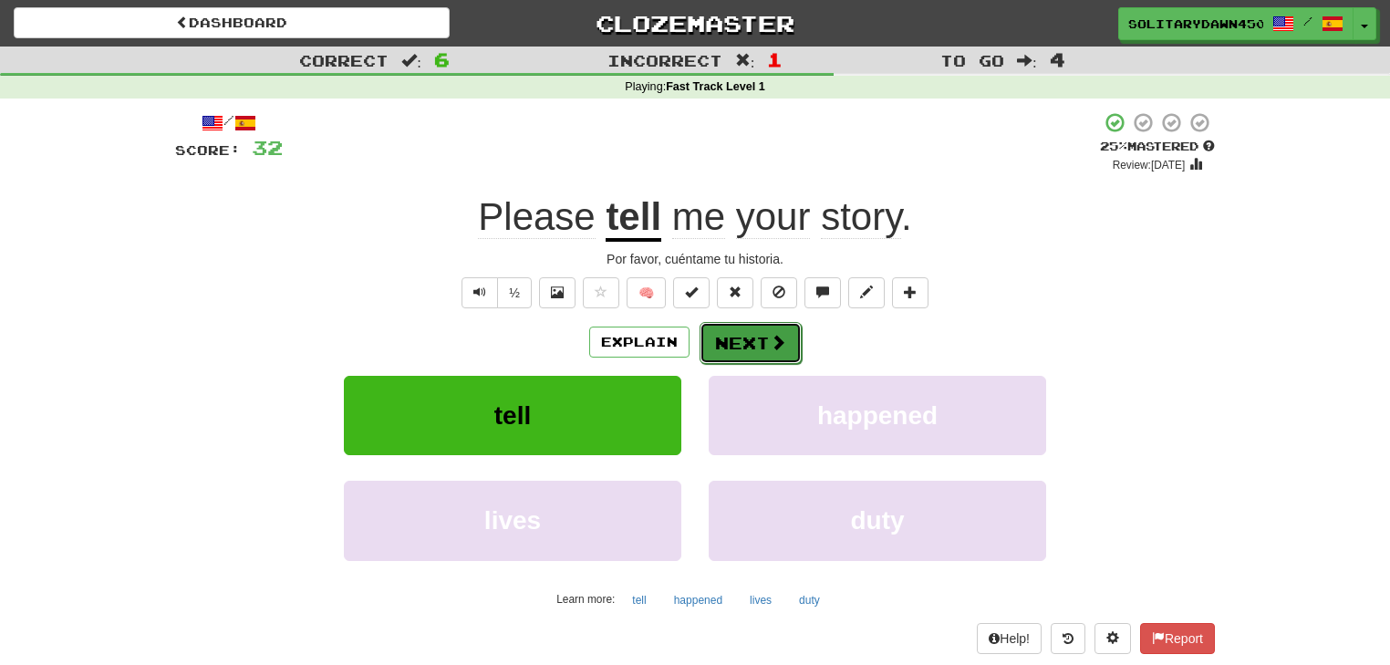
click at [725, 359] on button "Next" at bounding box center [750, 343] width 102 height 42
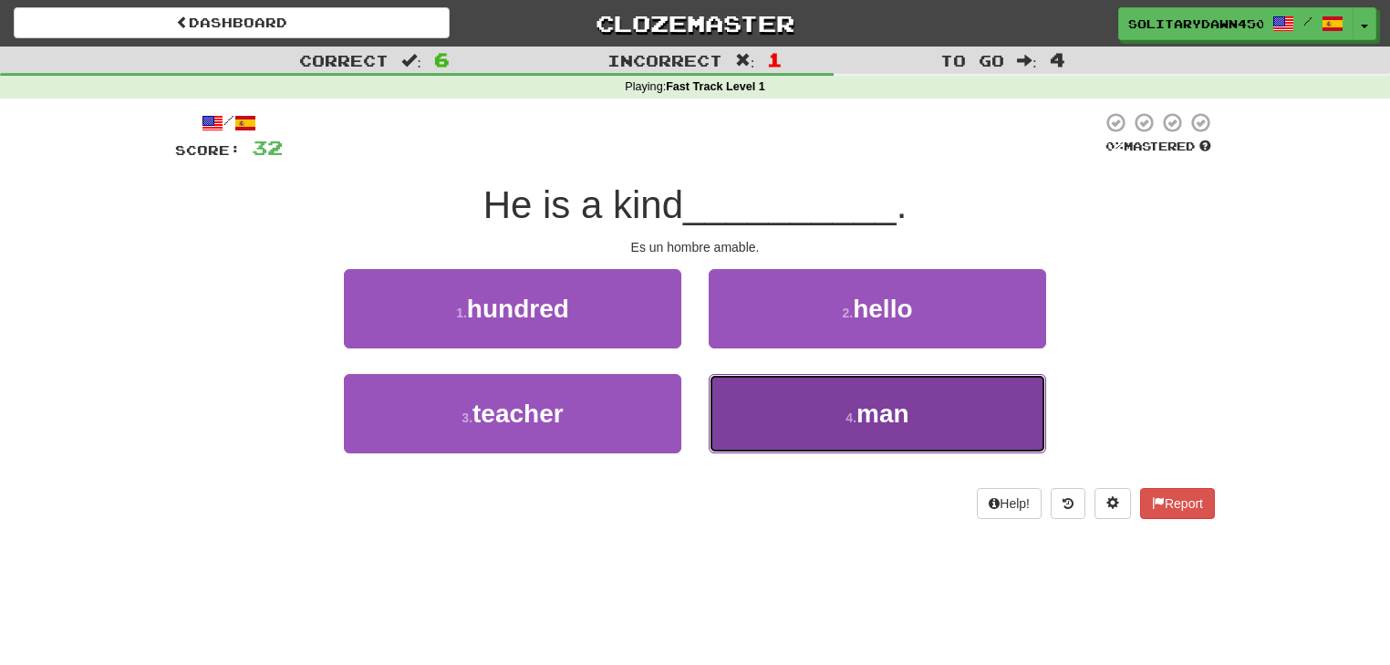
click at [827, 408] on button "4 . man" at bounding box center [877, 413] width 337 height 79
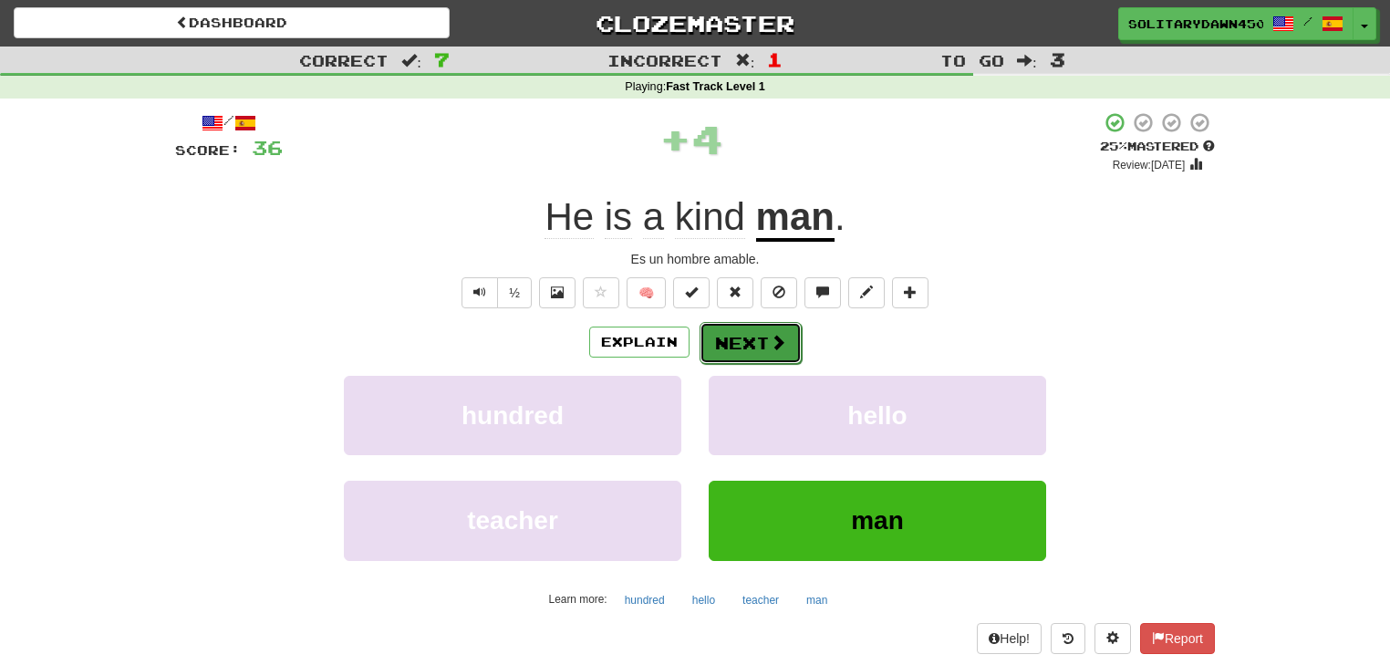
click at [771, 355] on button "Next" at bounding box center [750, 343] width 102 height 42
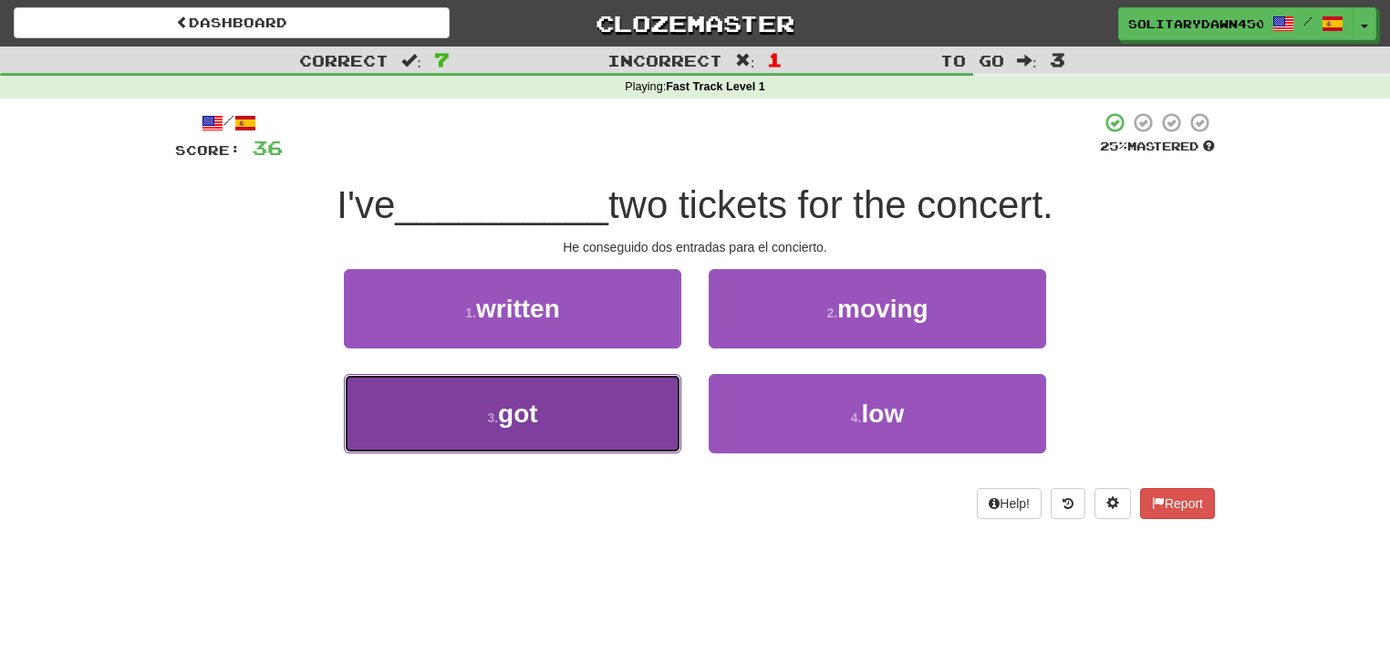
click at [615, 398] on button "3 . got" at bounding box center [512, 413] width 337 height 79
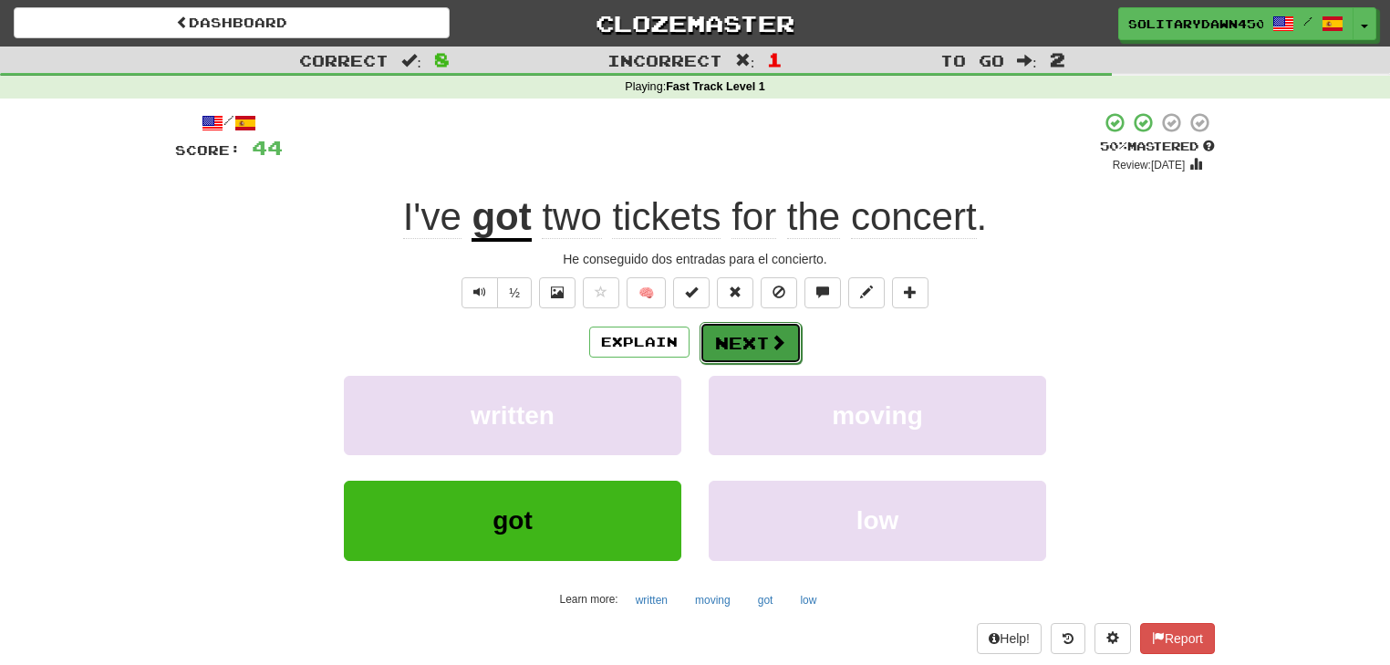
click at [765, 342] on button "Next" at bounding box center [750, 343] width 102 height 42
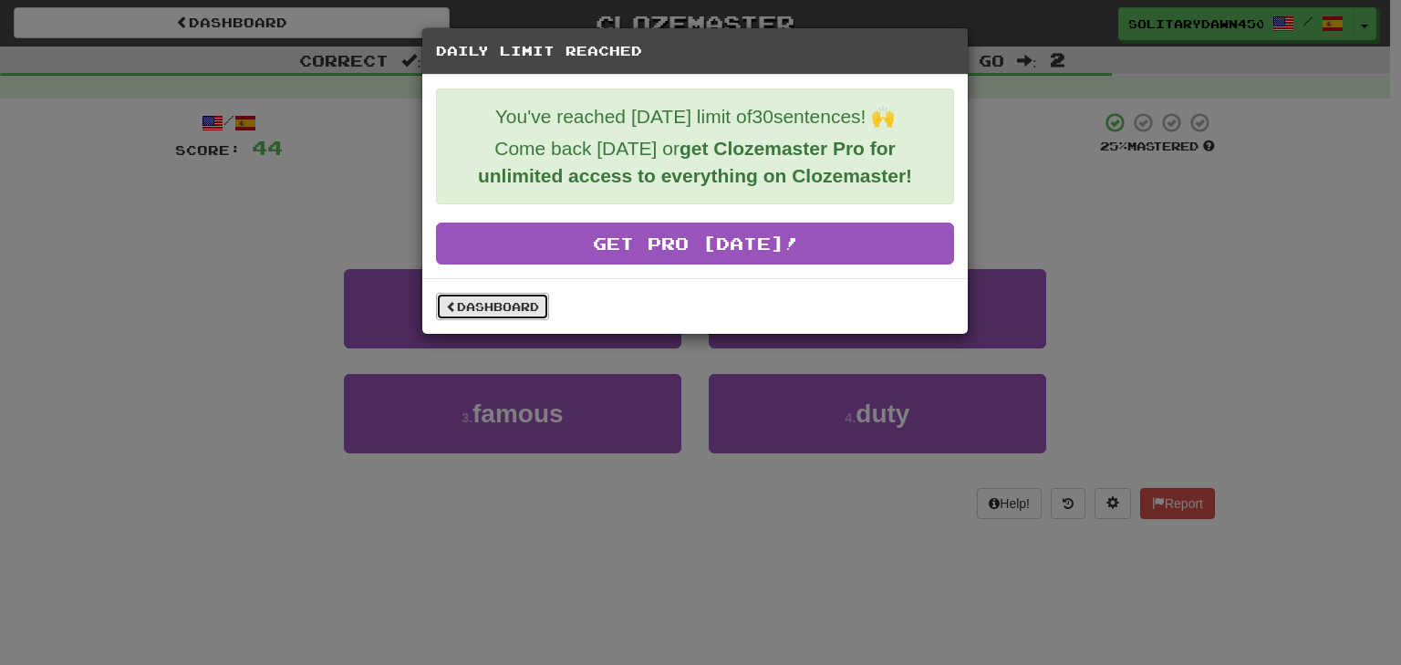
click at [514, 311] on link "Dashboard" at bounding box center [492, 306] width 113 height 27
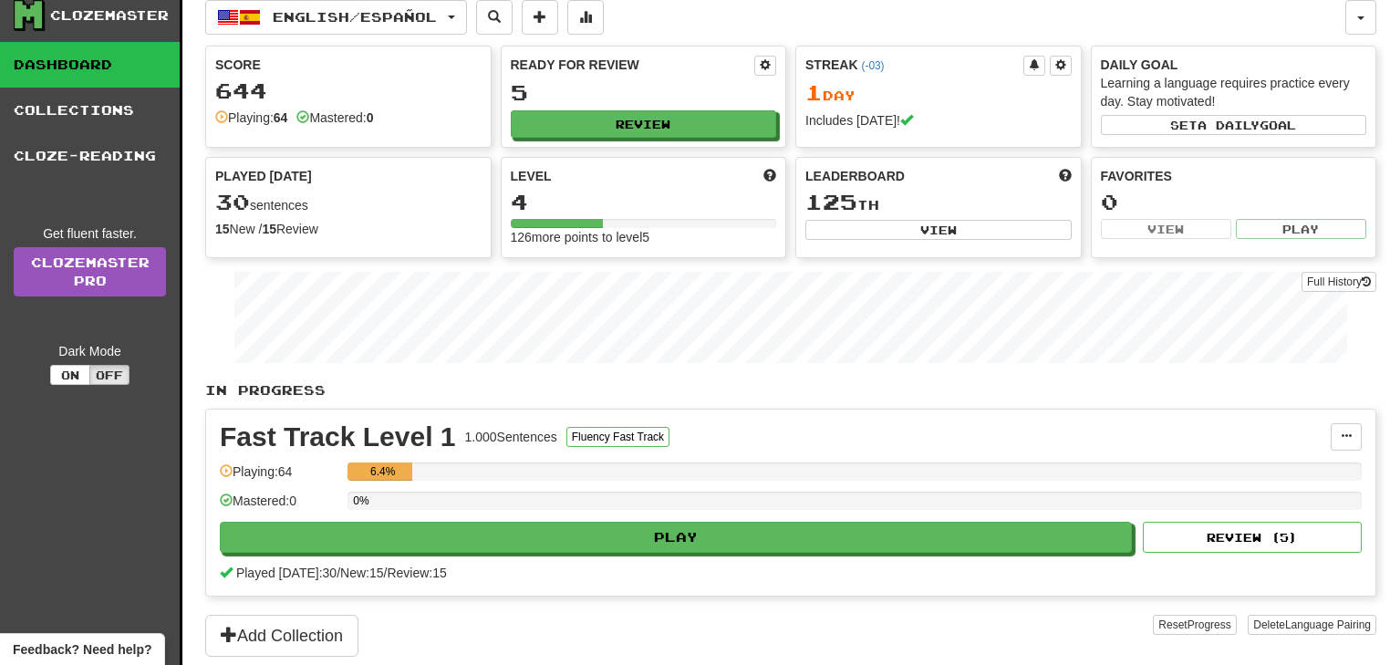
scroll to position [73, 0]
